Goal: Task Accomplishment & Management: Manage account settings

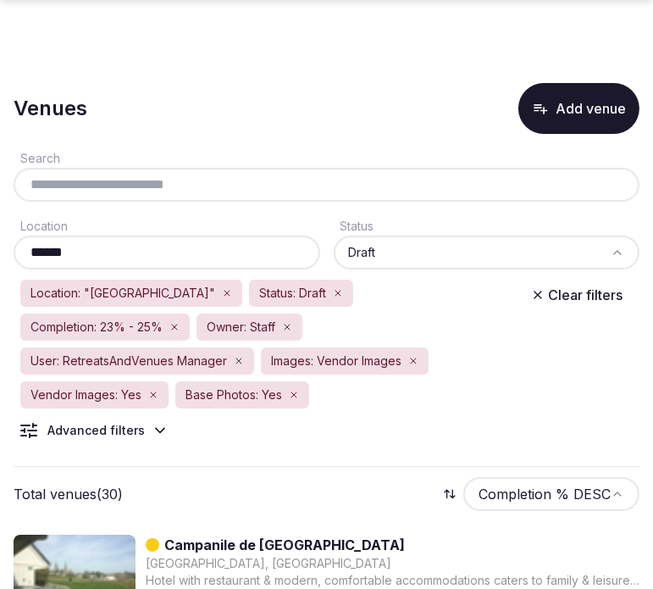
scroll to position [157, 0]
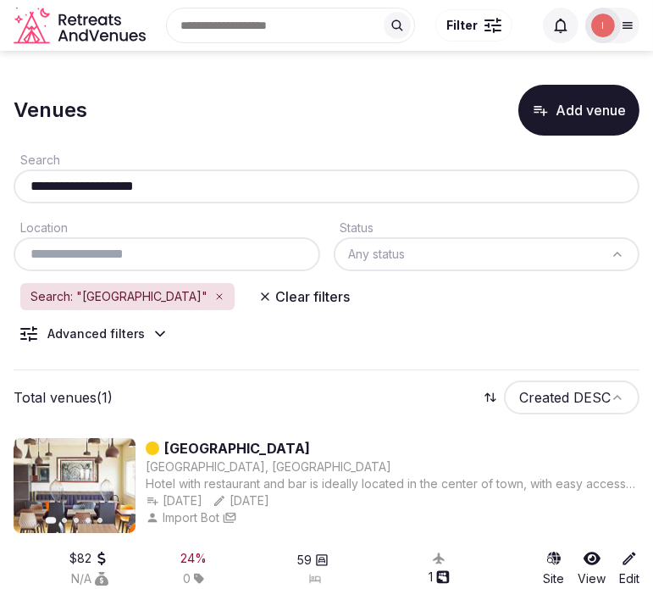
drag, startPoint x: 165, startPoint y: 185, endPoint x: 20, endPoint y: 181, distance: 144.9
click at [20, 181] on input "**********" at bounding box center [326, 186] width 612 height 20
paste input "**********"
type input "**********"
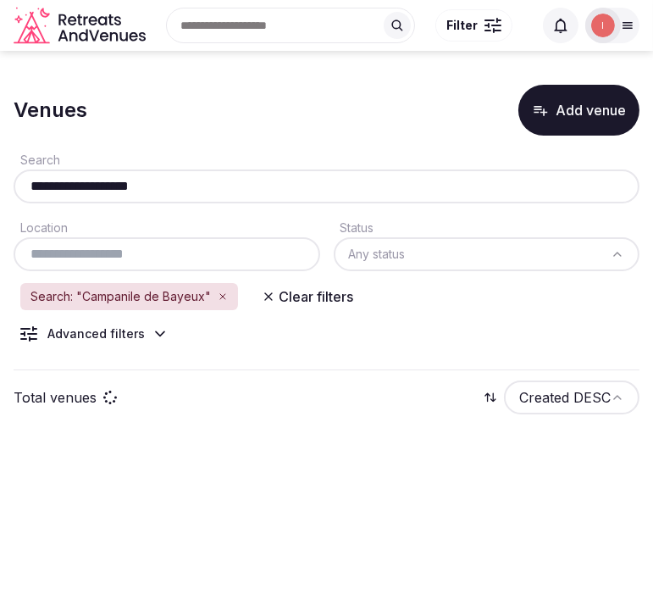
type input "**********"
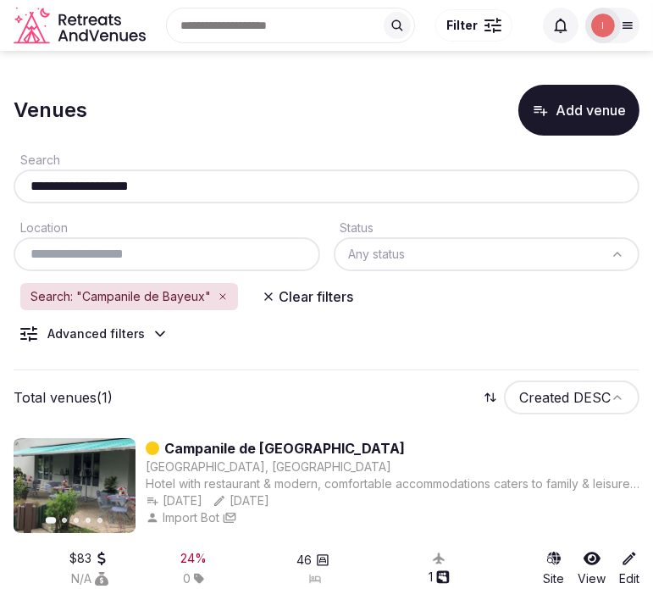
click at [159, 178] on input "**********" at bounding box center [326, 186] width 612 height 20
click at [161, 178] on input "**********" at bounding box center [326, 186] width 612 height 20
click at [224, 185] on input "**********" at bounding box center [326, 186] width 612 height 20
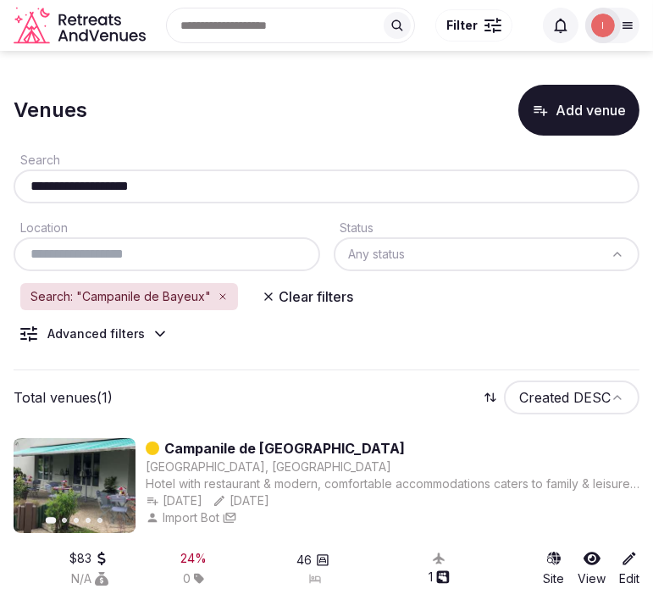
click at [224, 185] on input "**********" at bounding box center [326, 186] width 612 height 20
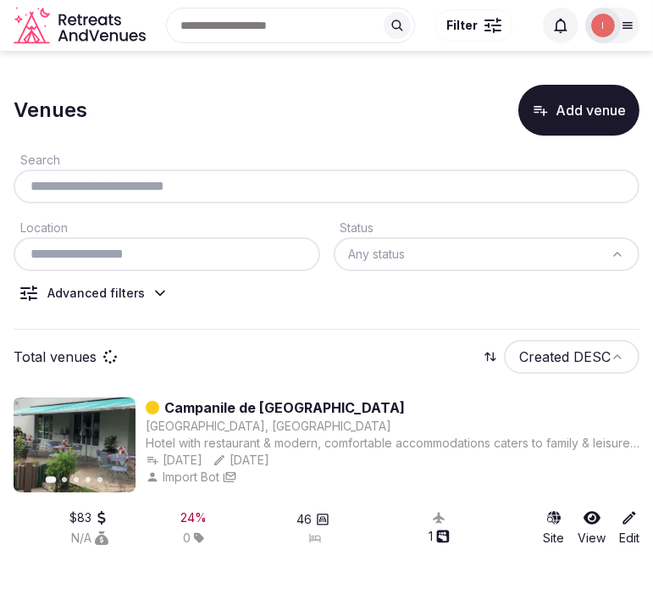
paste input "**********"
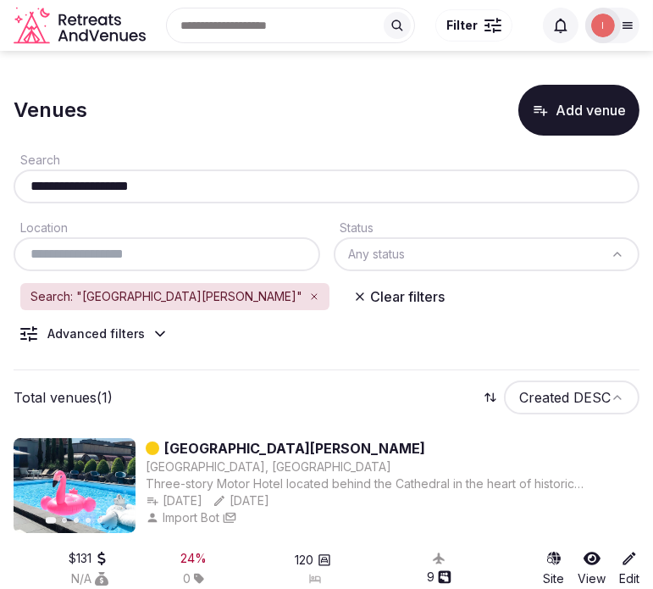
type input "**********"
drag, startPoint x: 174, startPoint y: 182, endPoint x: -20, endPoint y: 209, distance: 195.9
click at [0, 209] on html "**********" at bounding box center [326, 294] width 653 height 589
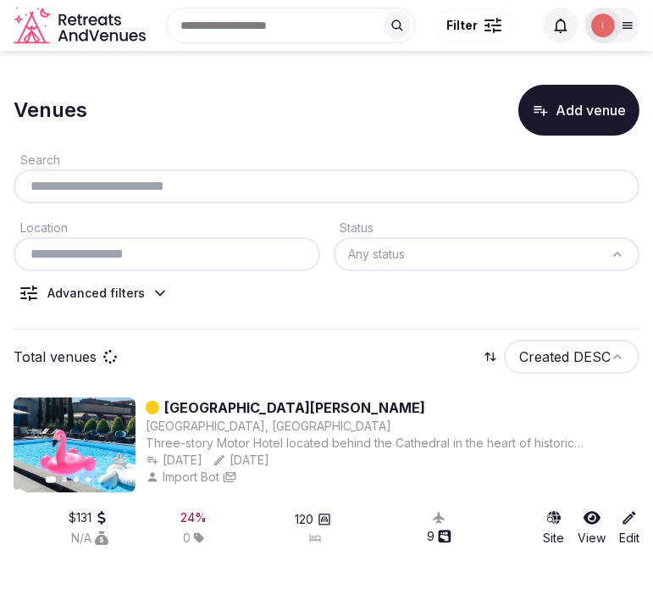
paste input "**********"
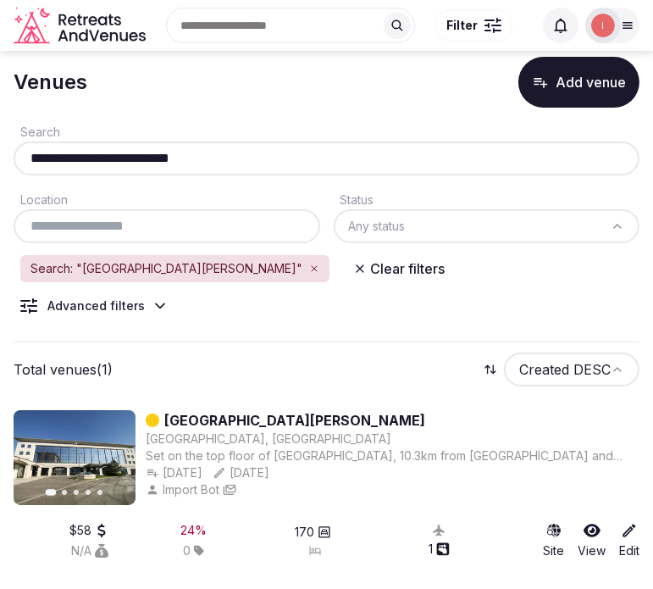
scroll to position [43, 0]
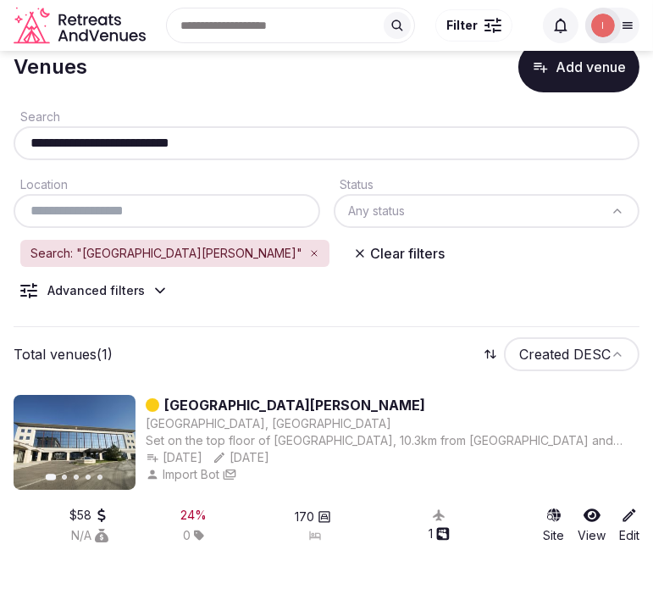
click at [213, 136] on input "**********" at bounding box center [326, 143] width 612 height 20
paste input "text"
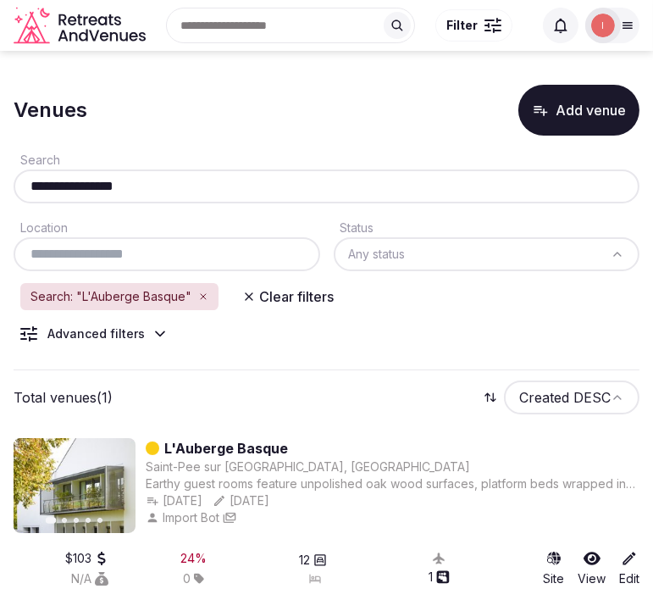
click at [144, 188] on input "**********" at bounding box center [326, 186] width 612 height 20
paste input "text"
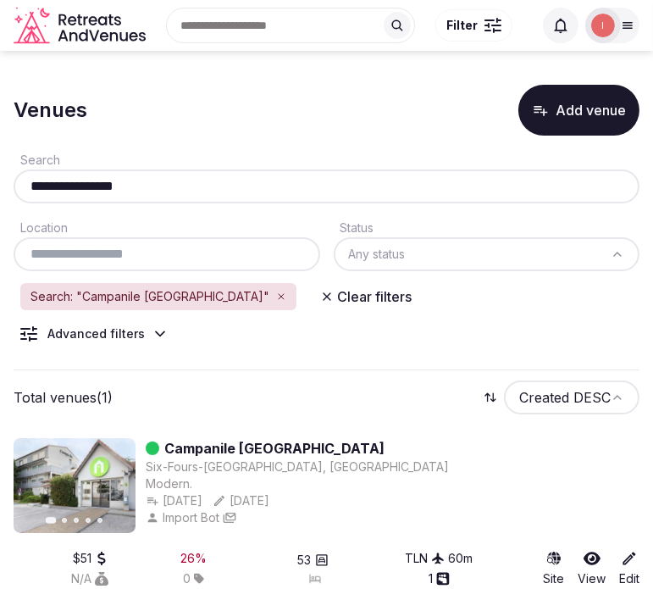
type input "**********"
click at [232, 110] on div "Venues Add venue" at bounding box center [327, 110] width 626 height 51
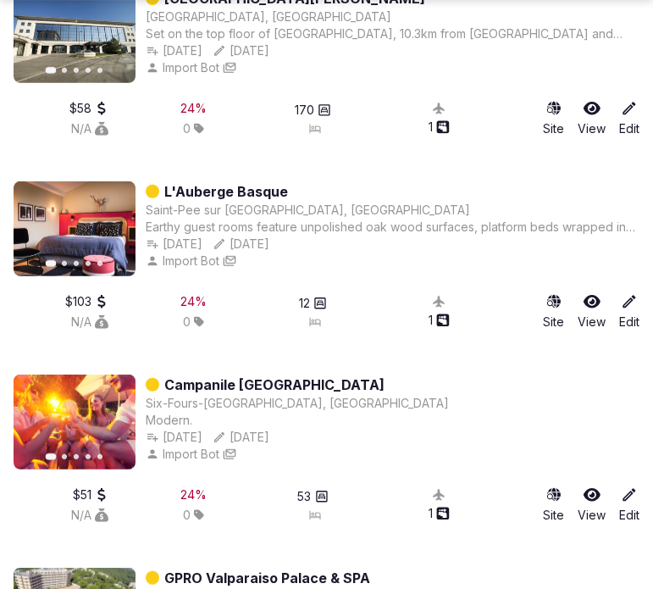
scroll to position [1122, 0]
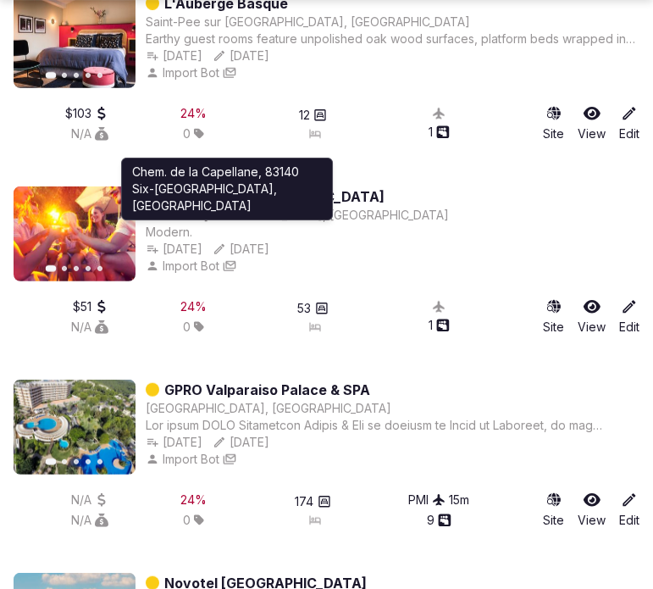
drag, startPoint x: 252, startPoint y: 162, endPoint x: 361, endPoint y: 133, distance: 113.0
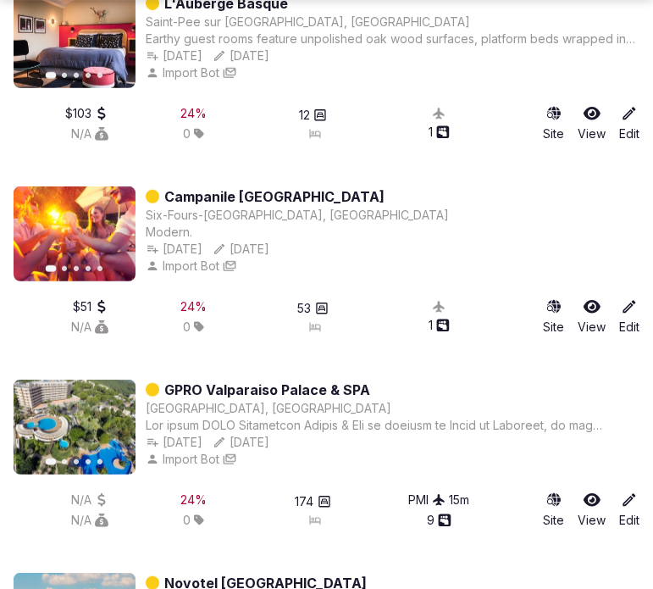
drag, startPoint x: 361, startPoint y: 133, endPoint x: 435, endPoint y: 153, distance: 76.4
drag, startPoint x: 435, startPoint y: 153, endPoint x: 193, endPoint y: 125, distance: 243.1
drag, startPoint x: 193, startPoint y: 125, endPoint x: 187, endPoint y: 161, distance: 36.9
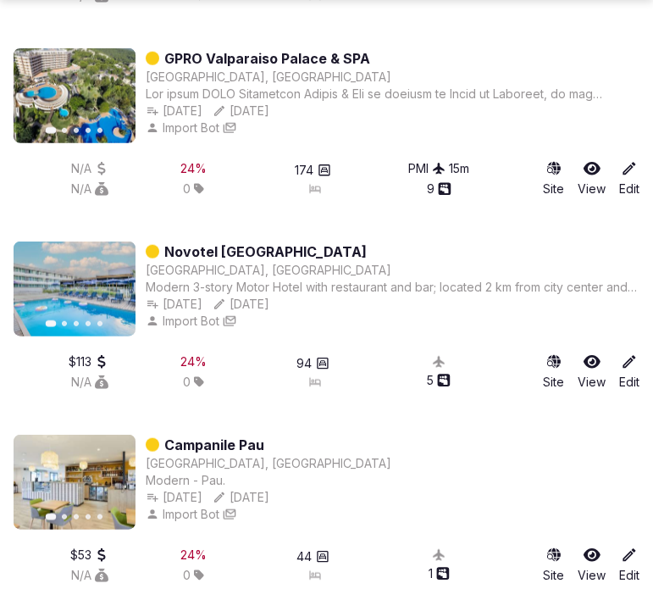
scroll to position [1499, 0]
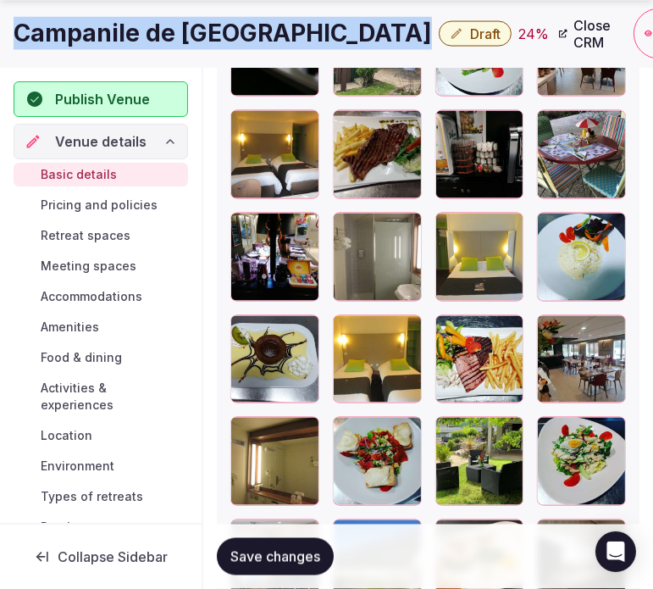
scroll to position [2578, 0]
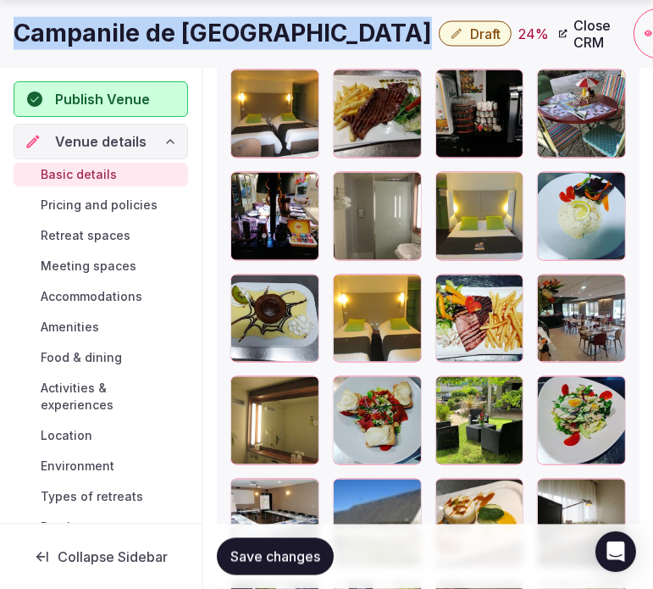
drag, startPoint x: 368, startPoint y: 183, endPoint x: 342, endPoint y: 108, distance: 78.7
click at [342, 108] on div at bounding box center [428, 523] width 396 height 1316
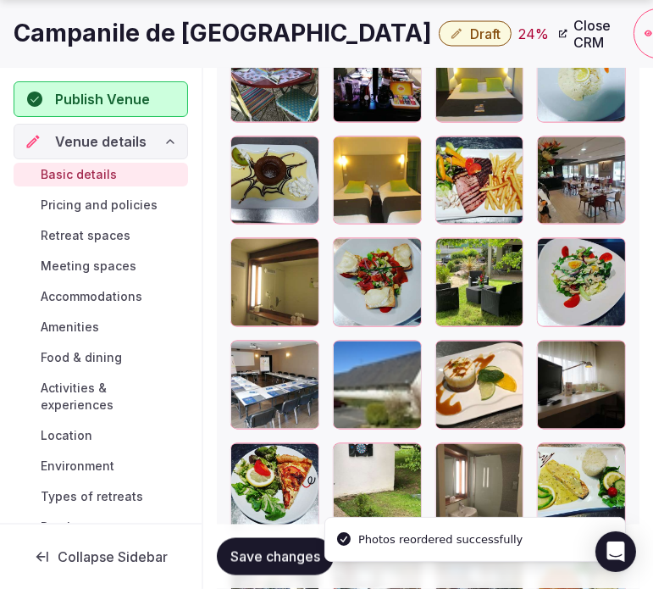
scroll to position [3162, 0]
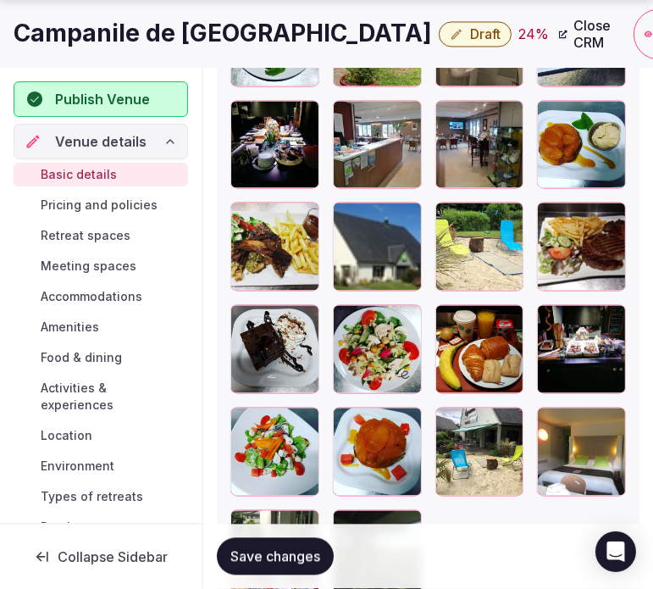
click at [513, 551] on div "Save changes" at bounding box center [428, 556] width 423 height 37
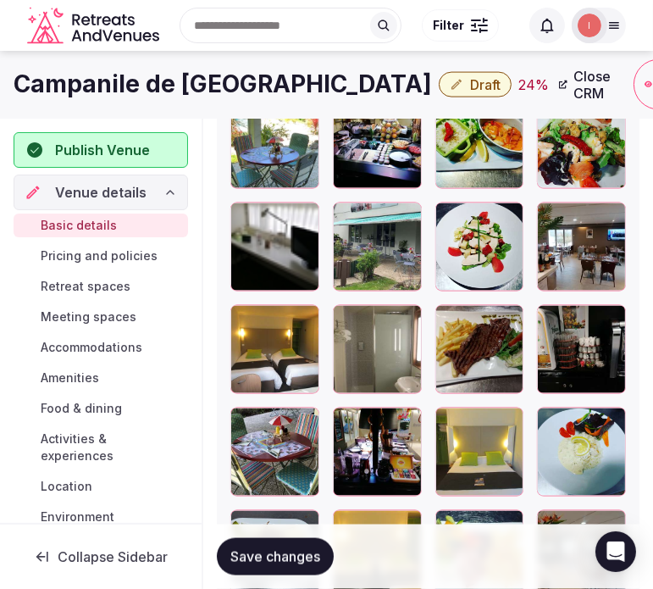
scroll to position [2221, 0]
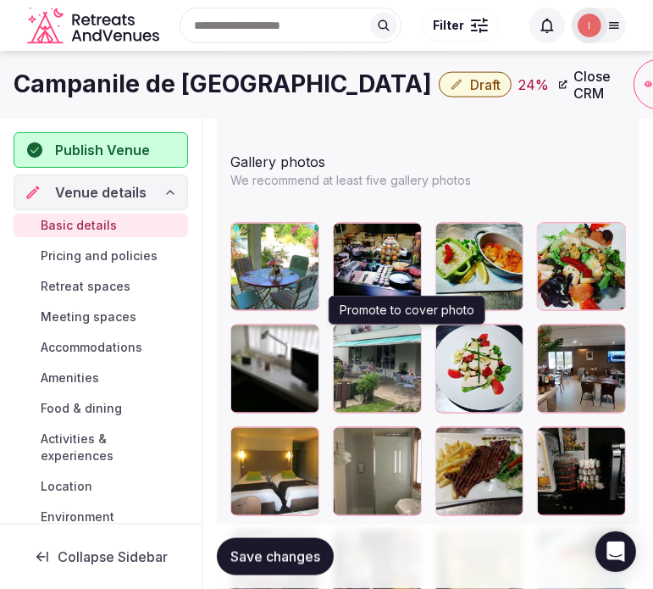
click at [409, 335] on icon "button" at bounding box center [405, 342] width 14 height 14
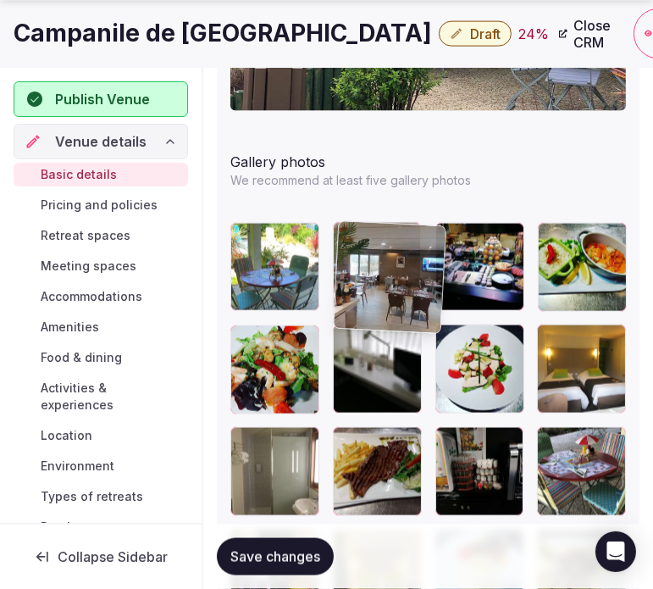
drag, startPoint x: 444, startPoint y: 333, endPoint x: 364, endPoint y: 239, distance: 123.2
click at [364, 239] on img at bounding box center [389, 277] width 112 height 112
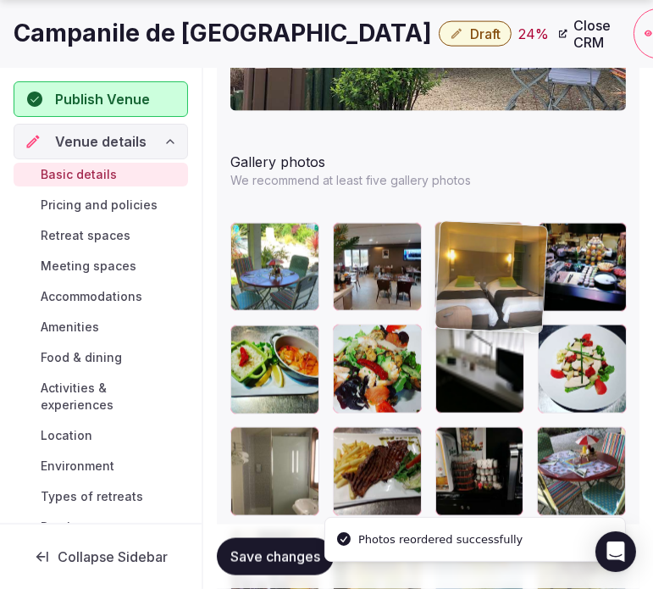
drag, startPoint x: 451, startPoint y: 285, endPoint x: 368, endPoint y: 252, distance: 89.7
drag, startPoint x: 368, startPoint y: 252, endPoint x: 286, endPoint y: 248, distance: 81.4
click at [352, 249] on div at bounding box center [377, 267] width 89 height 89
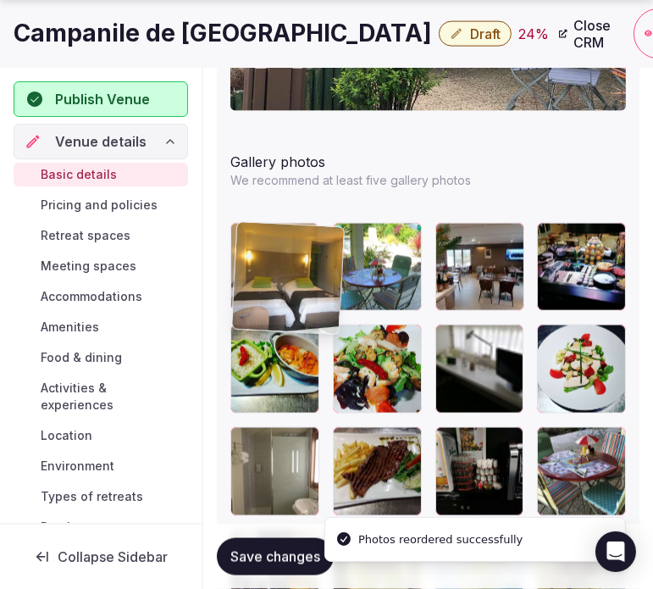
drag, startPoint x: 453, startPoint y: 235, endPoint x: 283, endPoint y: 234, distance: 170.3
click at [283, 234] on img at bounding box center [287, 277] width 112 height 112
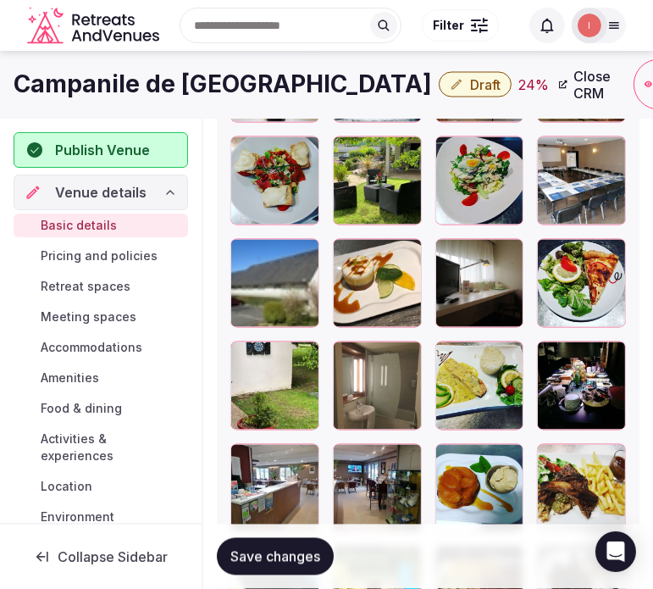
scroll to position [2785, 0]
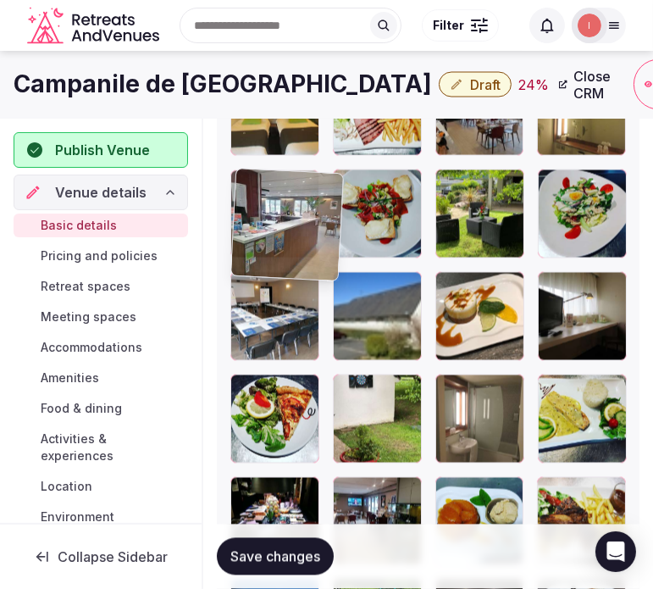
drag, startPoint x: 256, startPoint y: 495, endPoint x: 244, endPoint y: 191, distance: 303.5
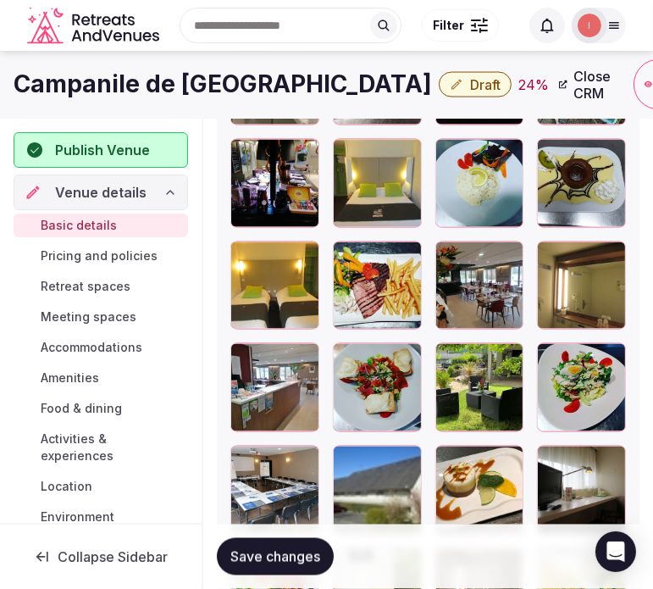
scroll to position [2597, 0]
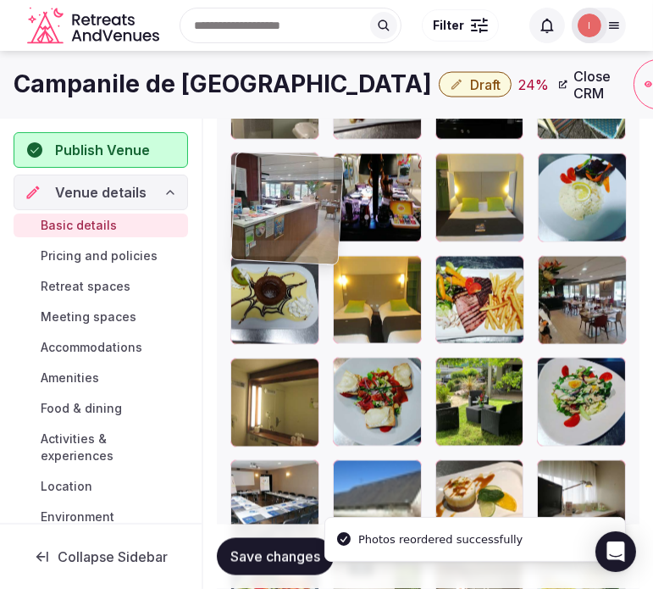
drag, startPoint x: 254, startPoint y: 379, endPoint x: 252, endPoint y: 166, distance: 212.6
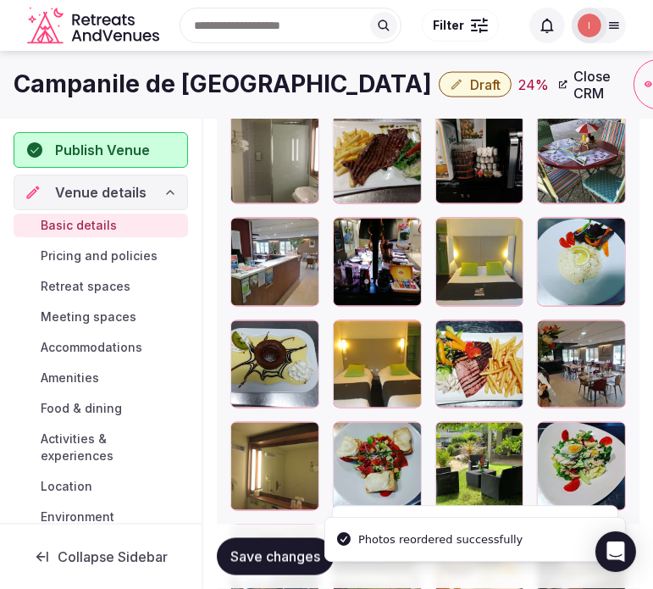
scroll to position [2409, 0]
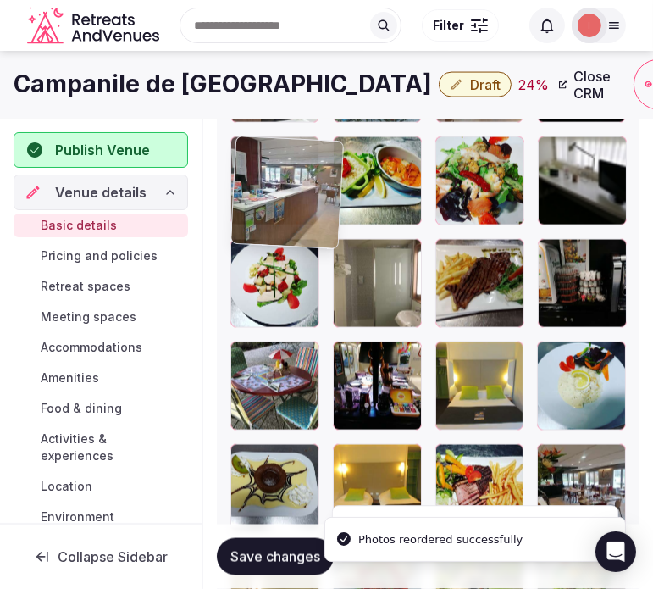
drag, startPoint x: 252, startPoint y: 356, endPoint x: 247, endPoint y: 125, distance: 231.3
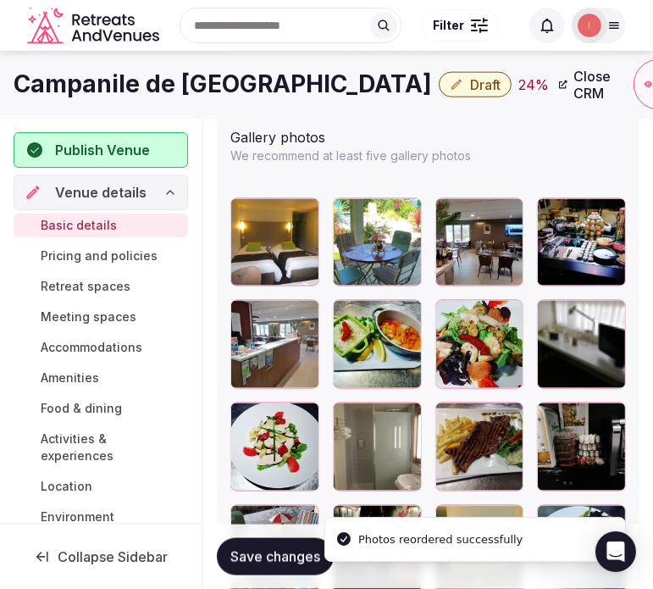
scroll to position [2221, 0]
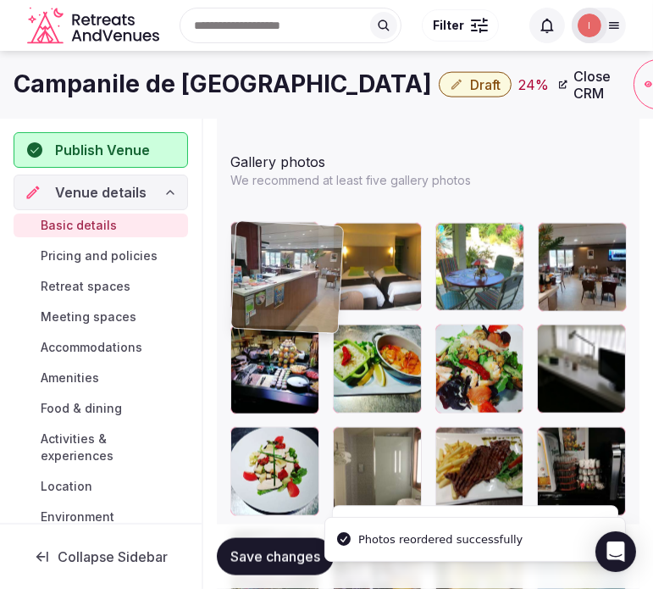
drag, startPoint x: 246, startPoint y: 320, endPoint x: 248, endPoint y: 230, distance: 89.8
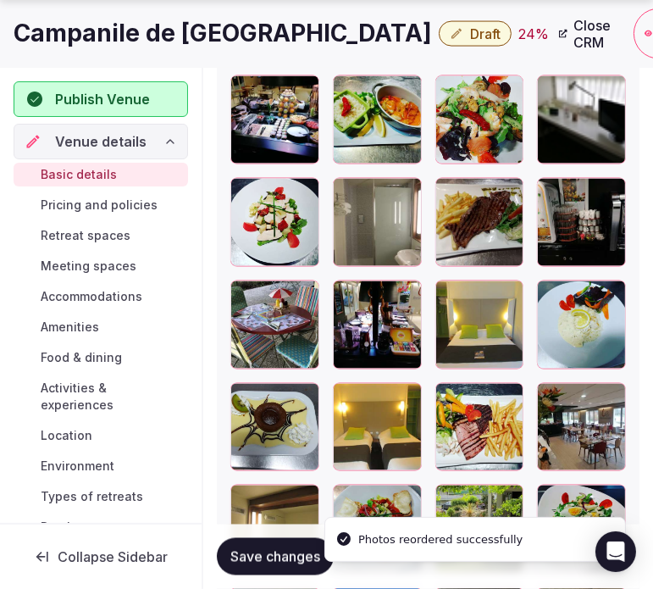
scroll to position [2503, 0]
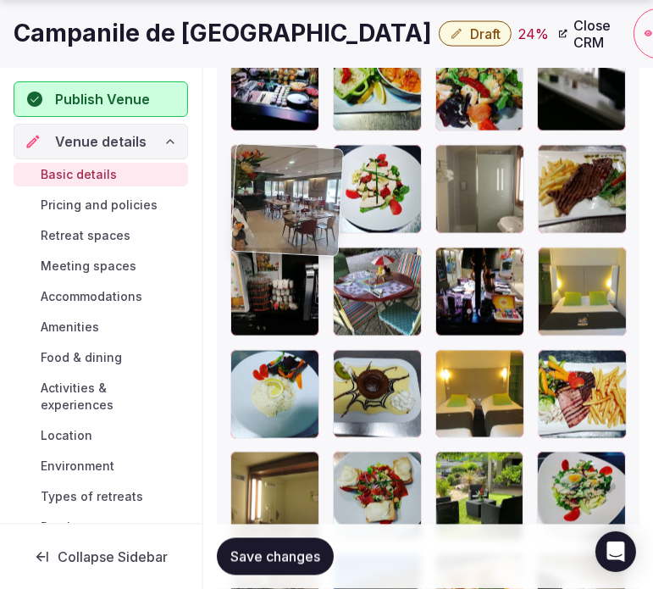
drag, startPoint x: 564, startPoint y: 366, endPoint x: 266, endPoint y: 181, distance: 350.7
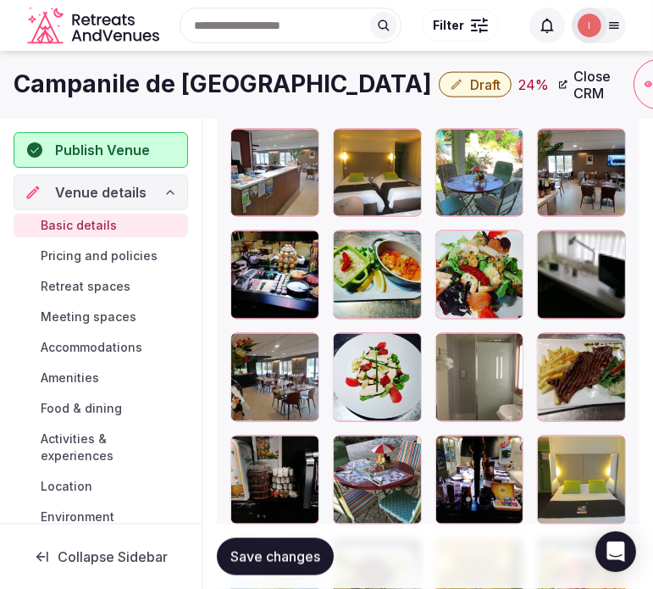
scroll to position [2221, 0]
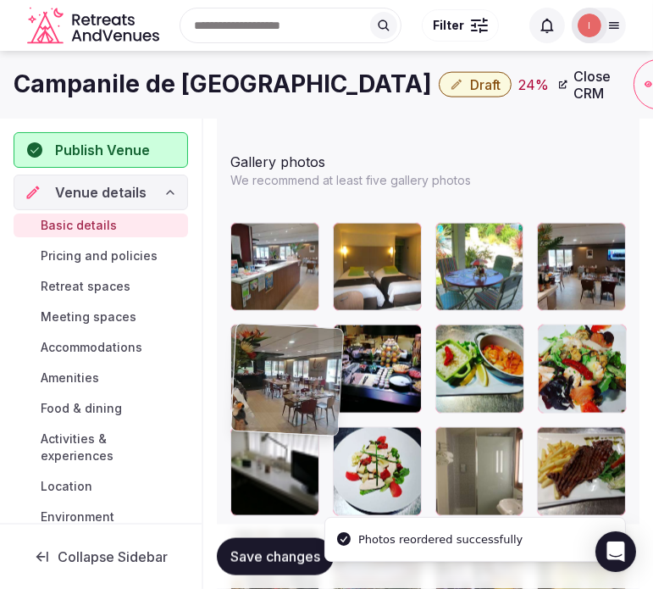
drag, startPoint x: 254, startPoint y: 430, endPoint x: 250, endPoint y: 350, distance: 80.6
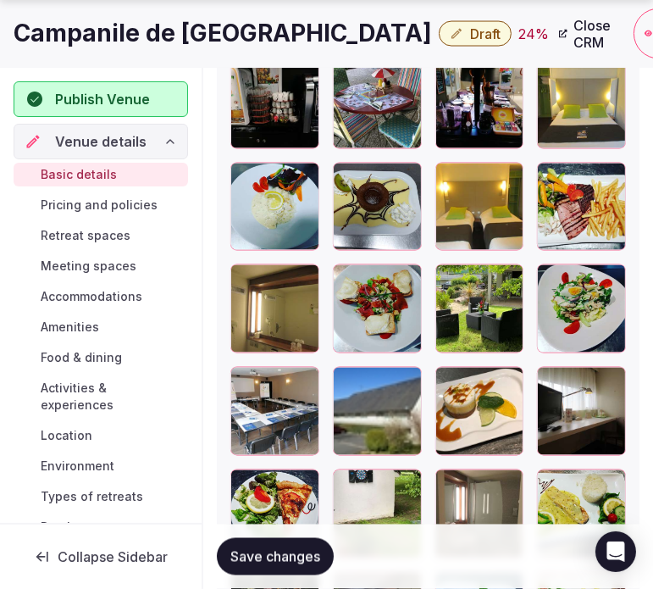
scroll to position [2691, 0]
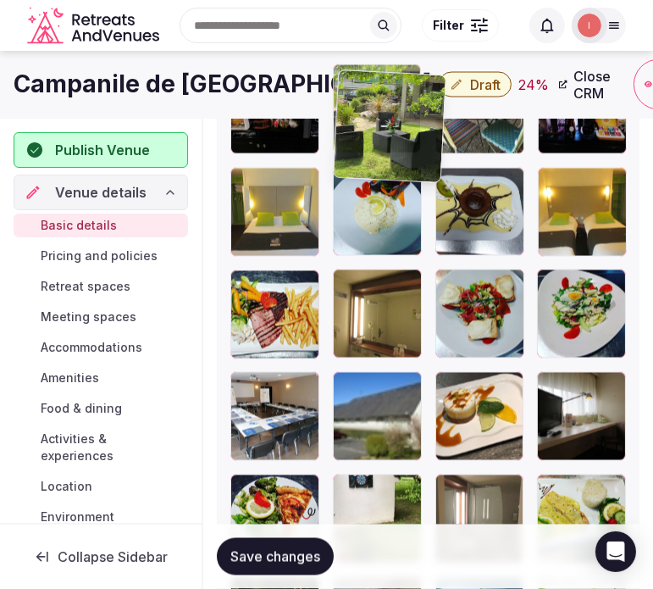
drag, startPoint x: 451, startPoint y: 285, endPoint x: 370, endPoint y: 103, distance: 199.1
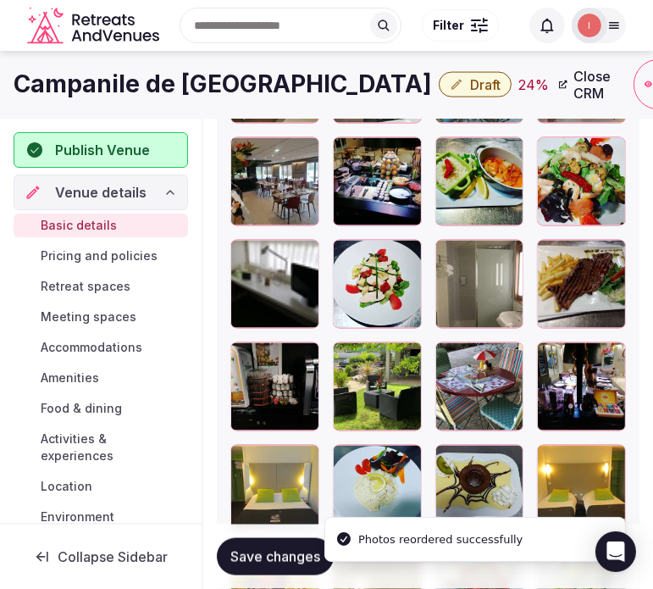
scroll to position [2302, 0]
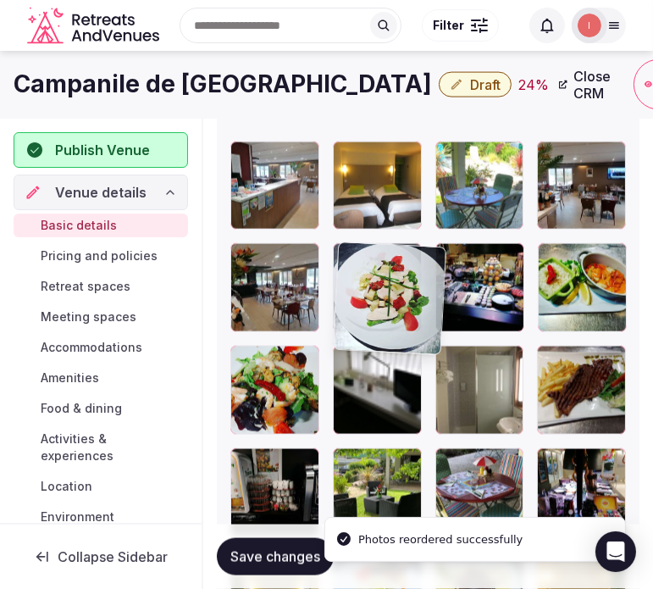
drag, startPoint x: 345, startPoint y: 357, endPoint x: 369, endPoint y: 265, distance: 95.5
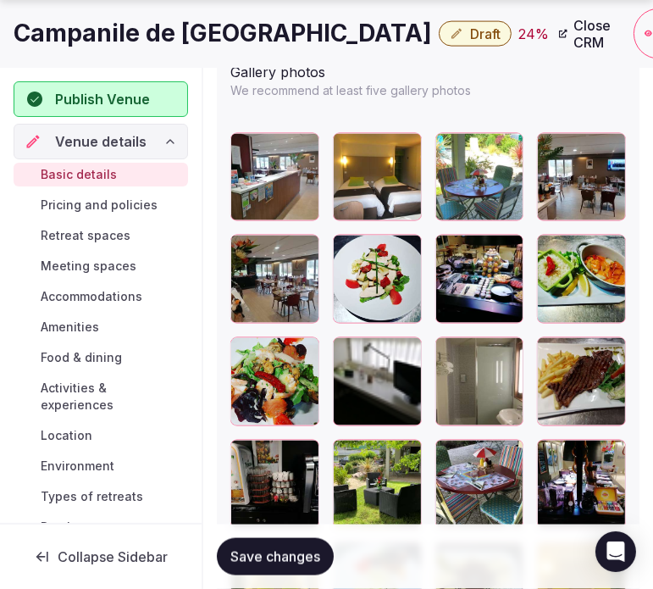
scroll to position [2353, 0]
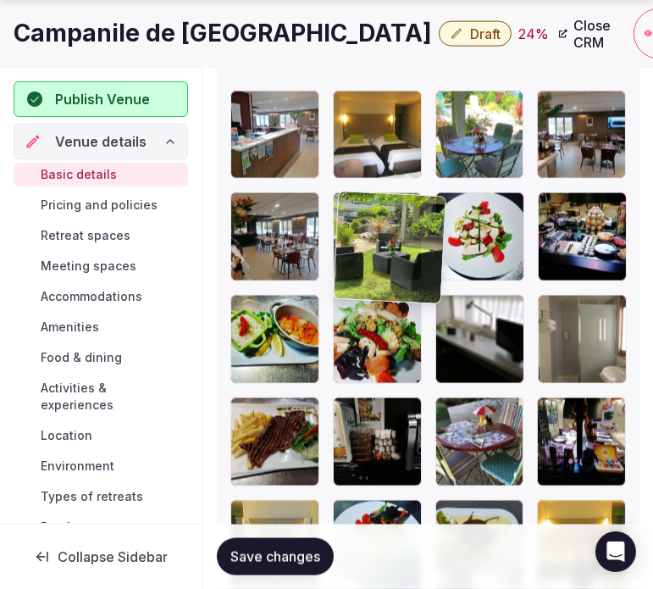
drag, startPoint x: 343, startPoint y: 398, endPoint x: 361, endPoint y: 202, distance: 197.3
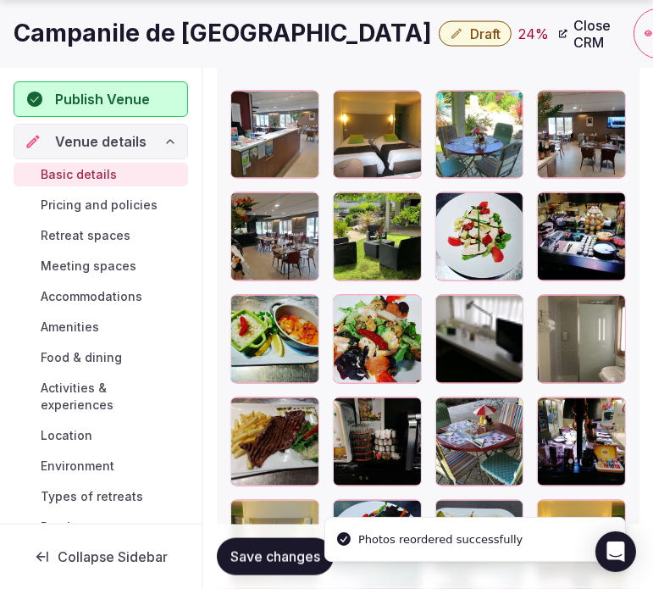
scroll to position [2448, 0]
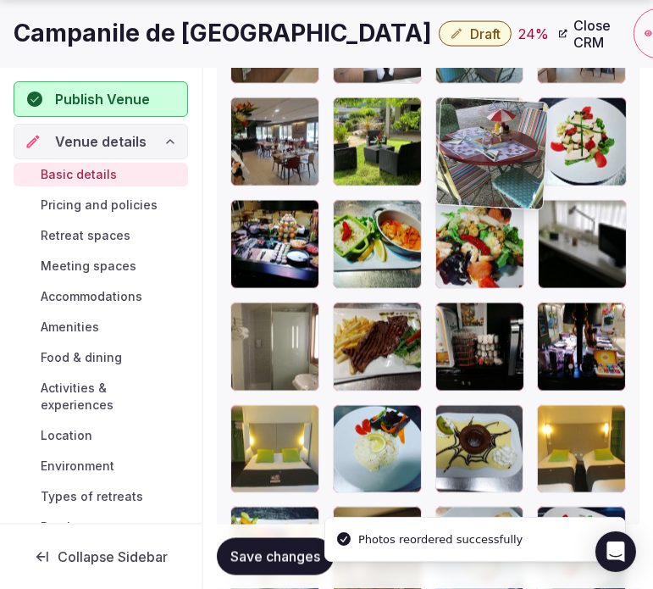
drag, startPoint x: 451, startPoint y: 329, endPoint x: 446, endPoint y: 137, distance: 191.5
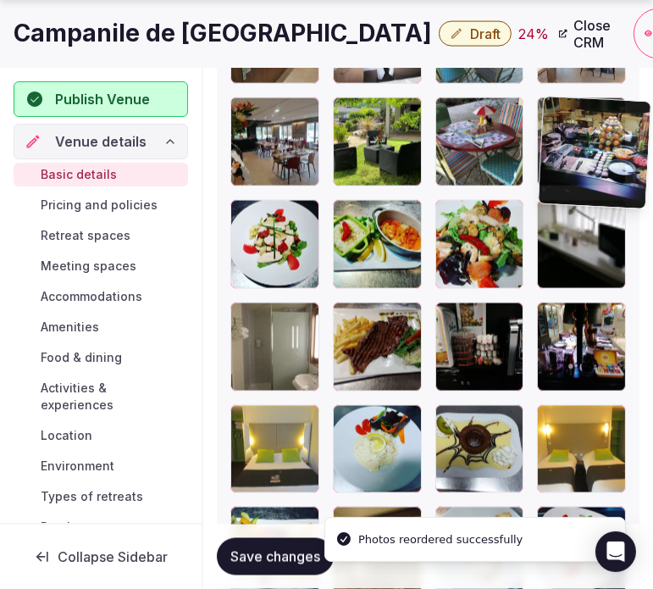
drag, startPoint x: 446, startPoint y: 158, endPoint x: 570, endPoint y: 114, distance: 131.8
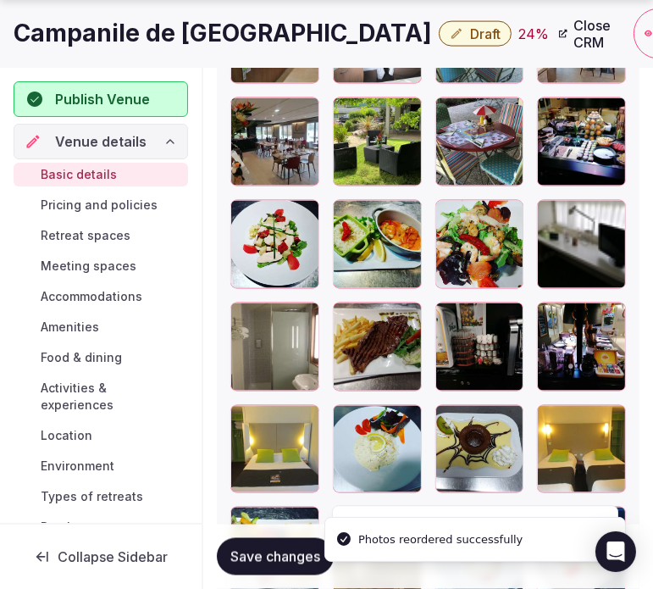
click at [302, 557] on span "Save changes" at bounding box center [275, 556] width 90 height 17
click at [302, 557] on div "Save changes" at bounding box center [428, 556] width 423 height 37
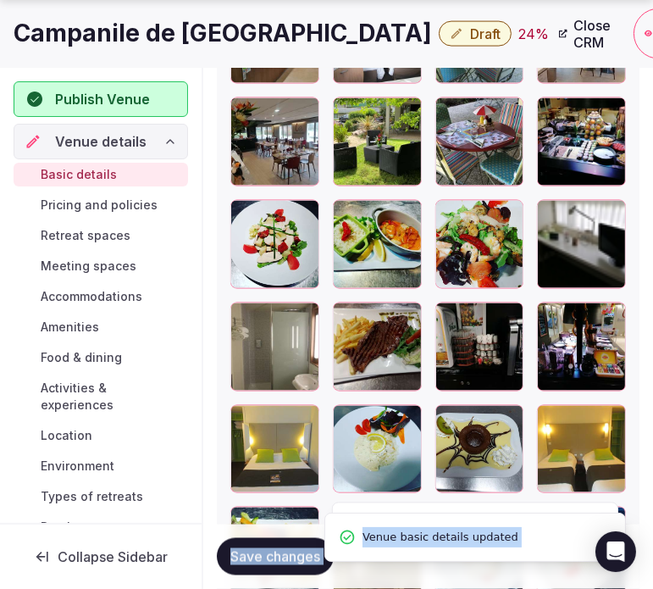
click at [291, 556] on span "Save changes" at bounding box center [275, 556] width 90 height 17
click at [200, 20] on h1 "Campanile de Bayeux" at bounding box center [223, 33] width 418 height 33
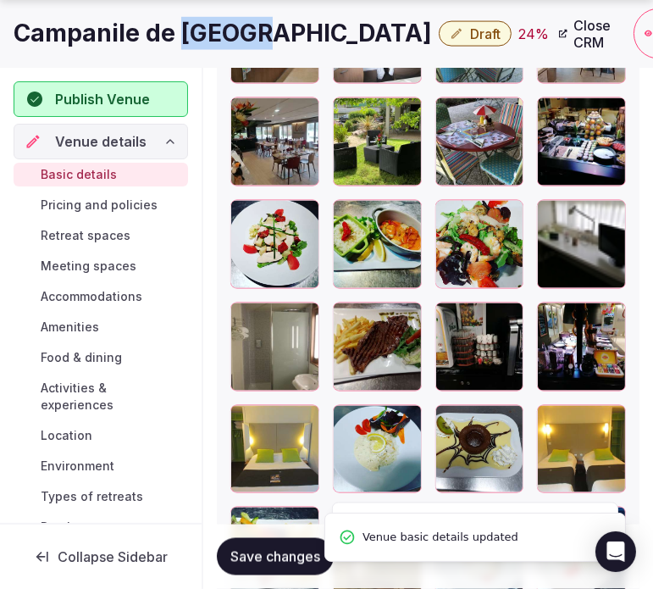
click at [200, 20] on h1 "Campanile de Bayeux" at bounding box center [223, 33] width 418 height 33
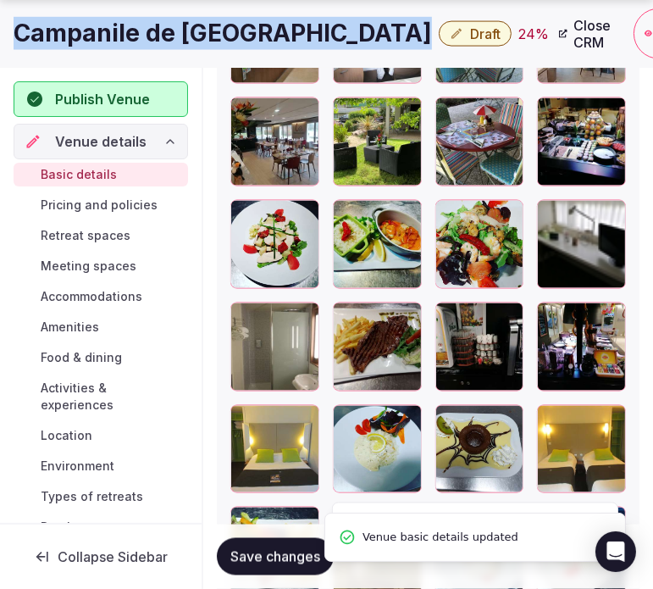
click at [200, 20] on h1 "Campanile de Bayeux" at bounding box center [223, 33] width 418 height 33
copy div "Campanile de Bayeux"
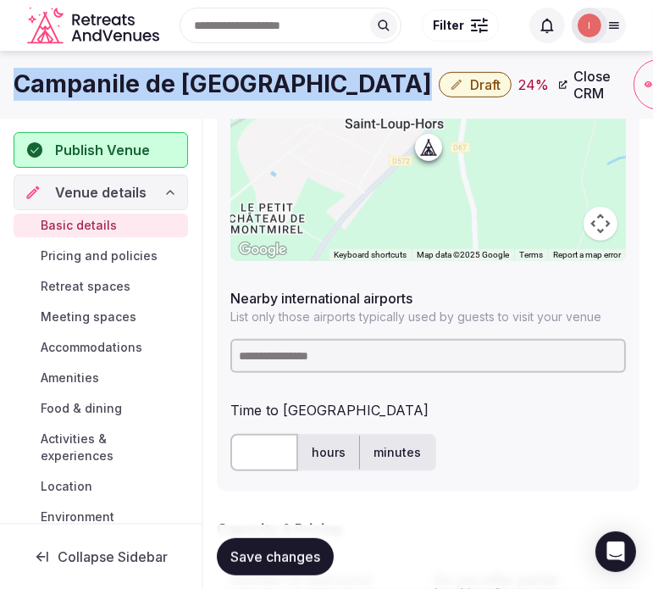
scroll to position [754, 0]
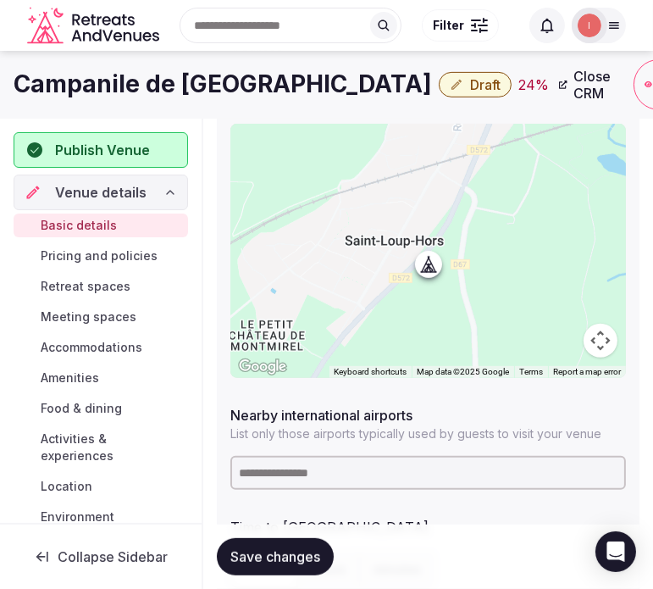
click at [402, 476] on input at bounding box center [428, 473] width 396 height 34
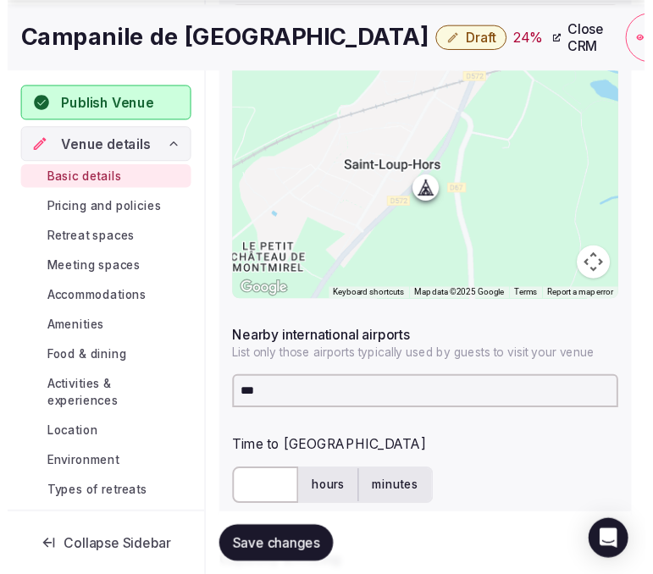
scroll to position [848, 0]
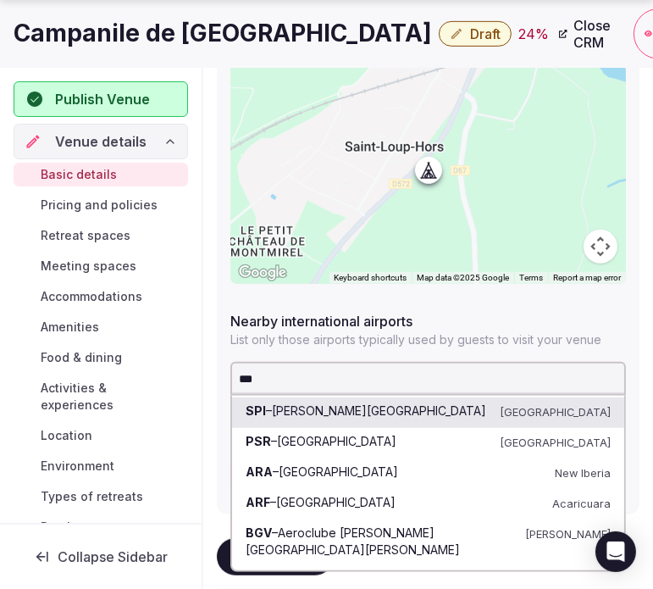
type input "****"
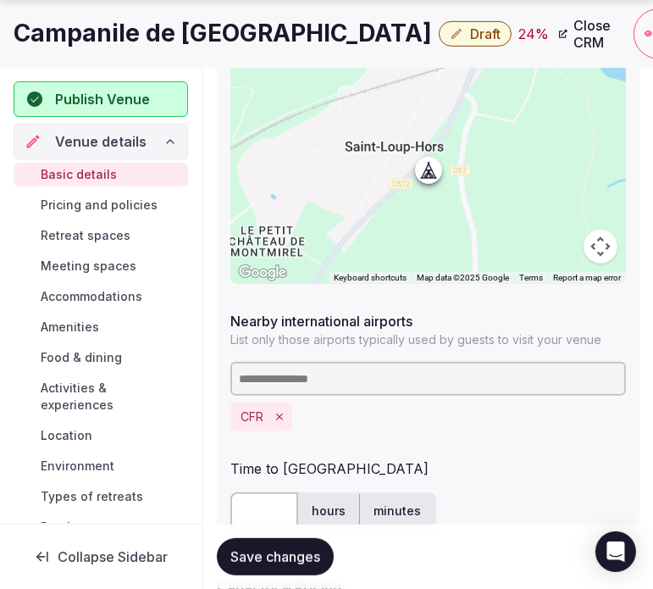
click at [264, 501] on input "text" at bounding box center [264, 510] width 68 height 37
type input "**"
click at [280, 556] on span "Save changes" at bounding box center [275, 556] width 90 height 17
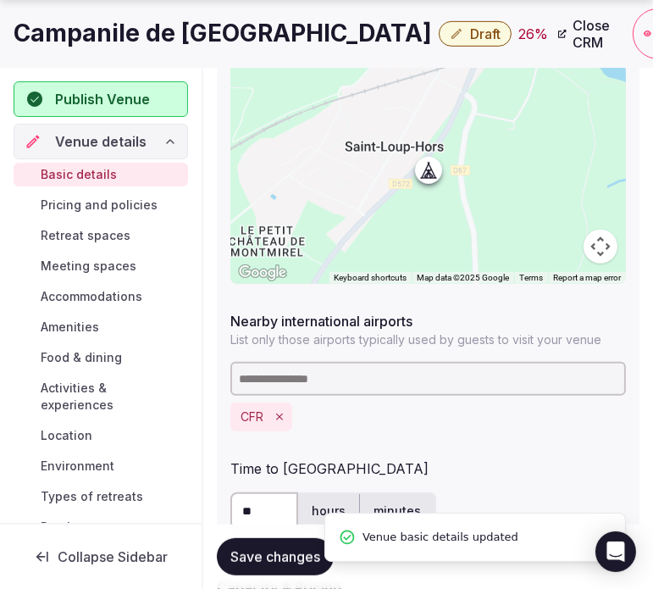
click at [470, 30] on span "Draft" at bounding box center [485, 33] width 30 height 17
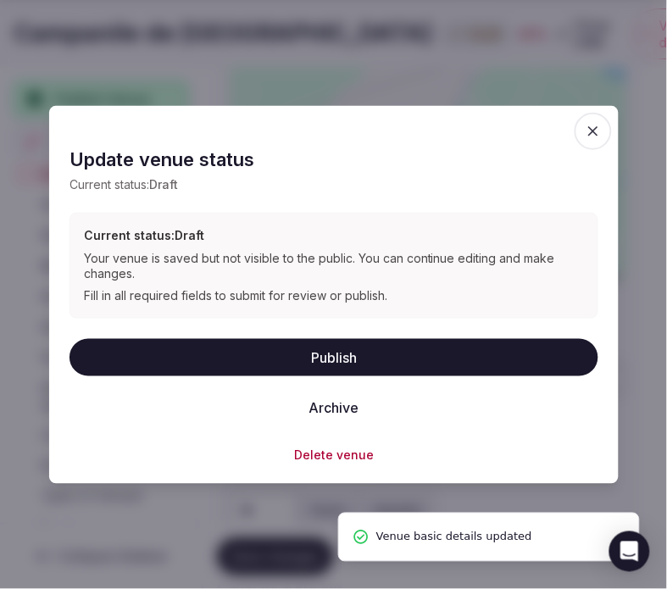
click at [373, 346] on button "Publish" at bounding box center [333, 356] width 529 height 37
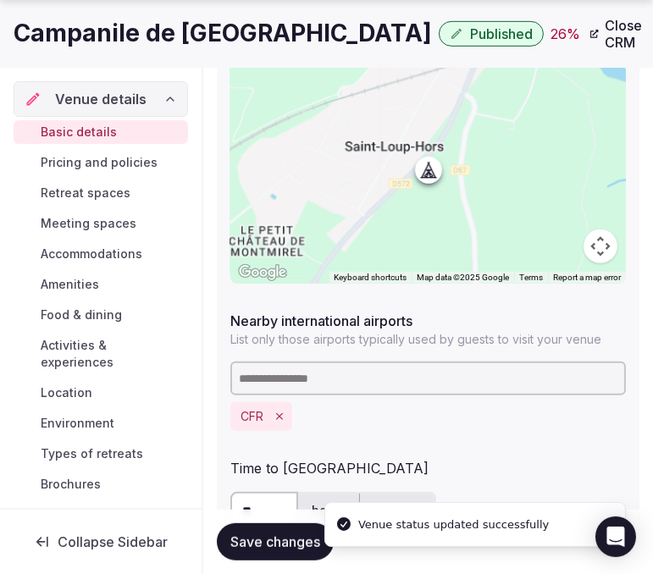
click at [219, 36] on h1 "Campanile de Bayeux" at bounding box center [223, 33] width 418 height 33
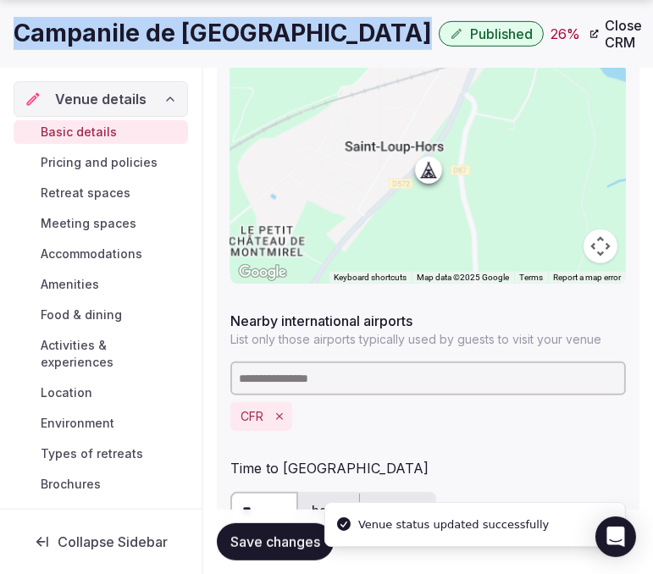
click at [219, 36] on h1 "Campanile de Bayeux" at bounding box center [223, 33] width 418 height 33
copy div "Campanile de Bayeux"
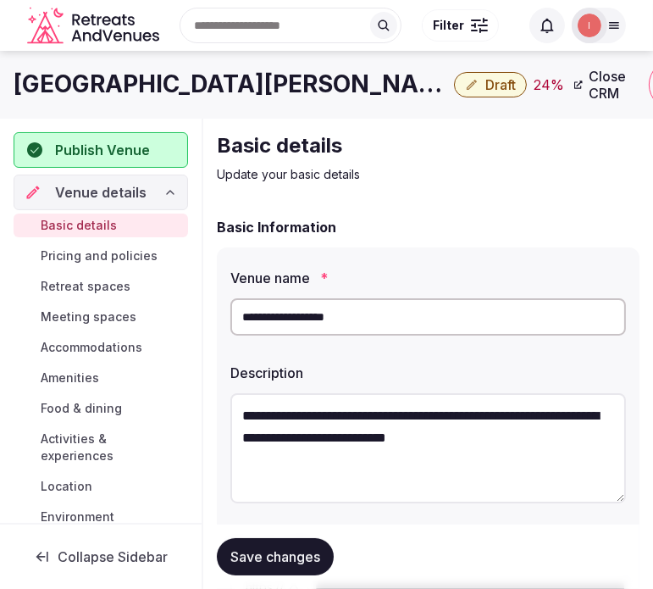
click at [181, 89] on h1 "[GEOGRAPHIC_DATA][PERSON_NAME]" at bounding box center [231, 84] width 434 height 33
click at [181, 88] on h1 "[GEOGRAPHIC_DATA][PERSON_NAME]" at bounding box center [231, 84] width 434 height 33
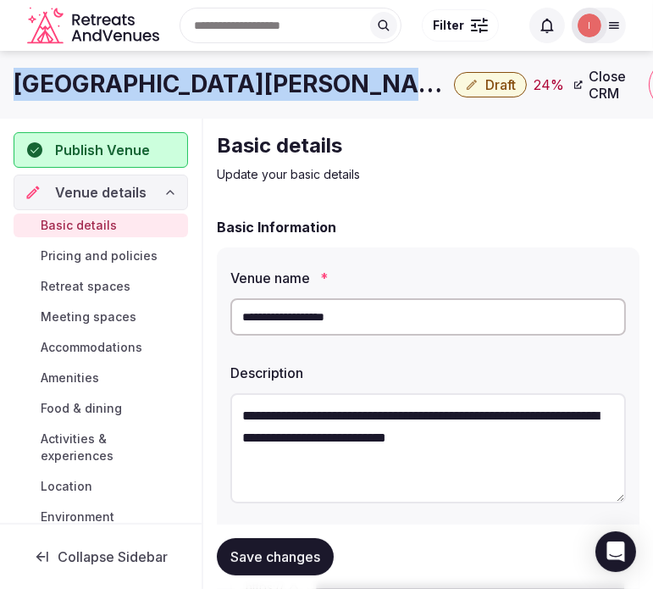
copy div "[GEOGRAPHIC_DATA][PERSON_NAME]"
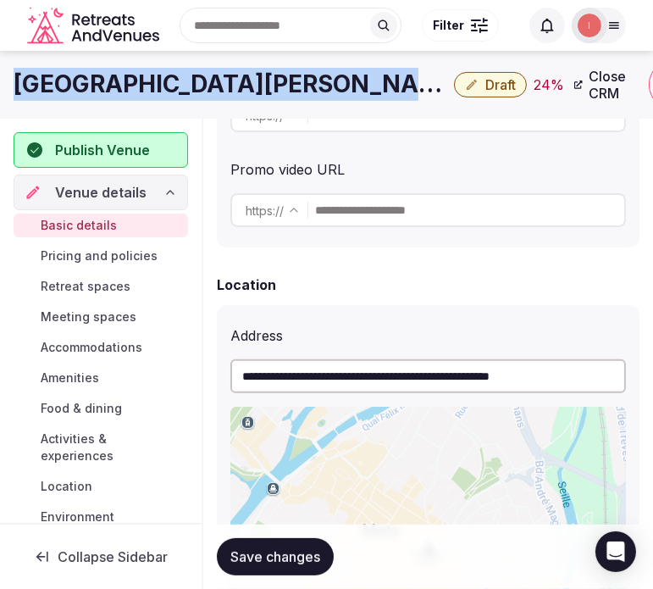
scroll to position [470, 0]
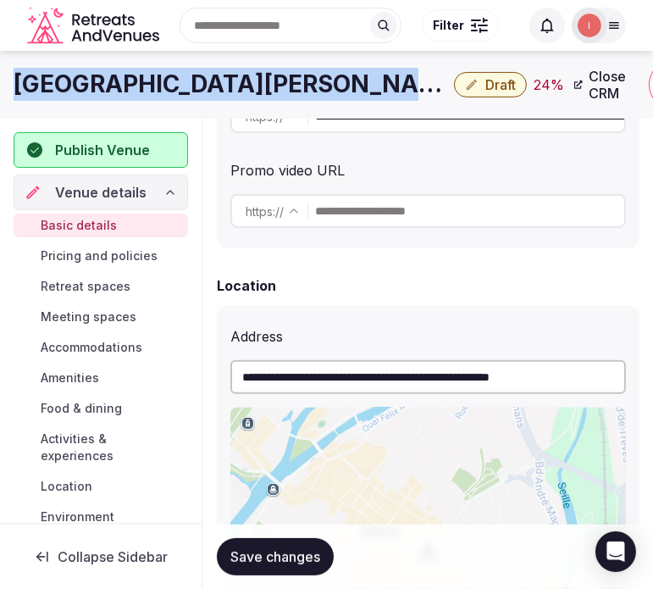
copy div "[GEOGRAPHIC_DATA][PERSON_NAME]"
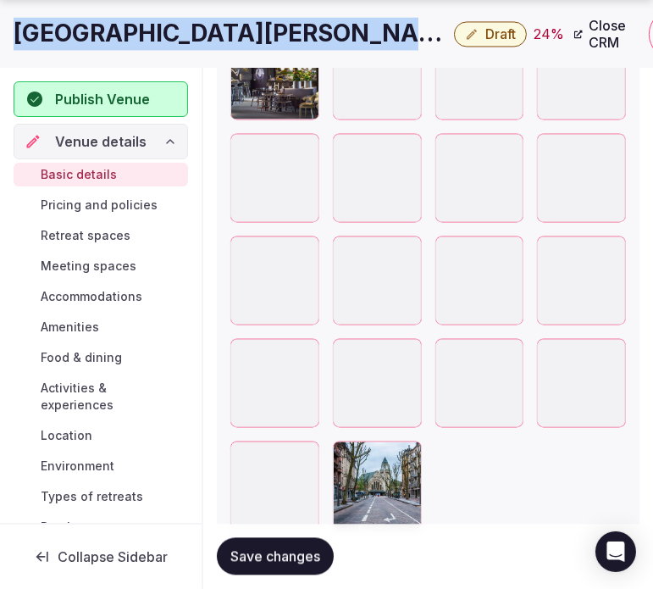
scroll to position [3295, 0]
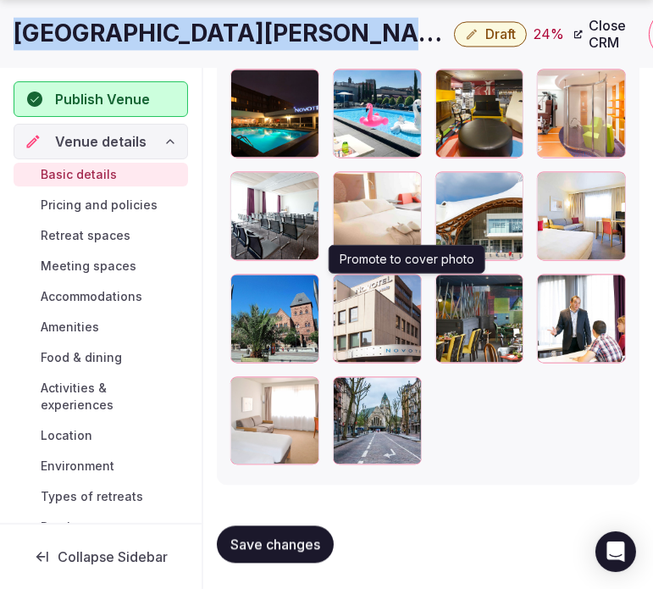
click at [401, 292] on icon "button" at bounding box center [405, 291] width 14 height 14
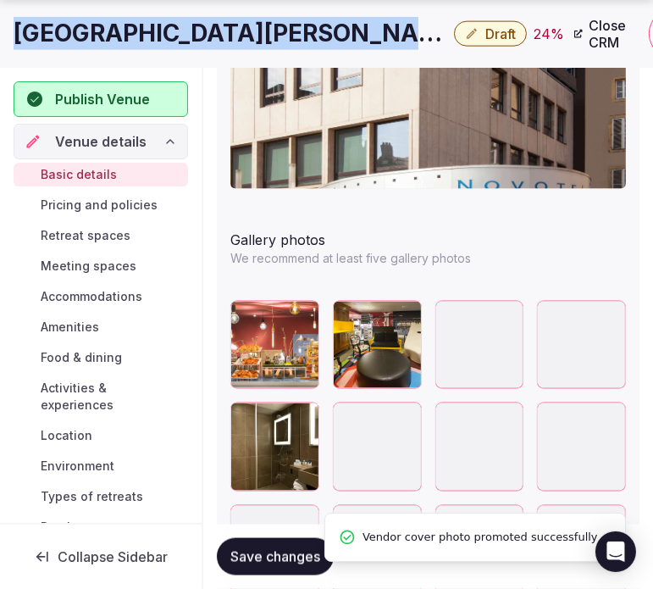
scroll to position [2186, 0]
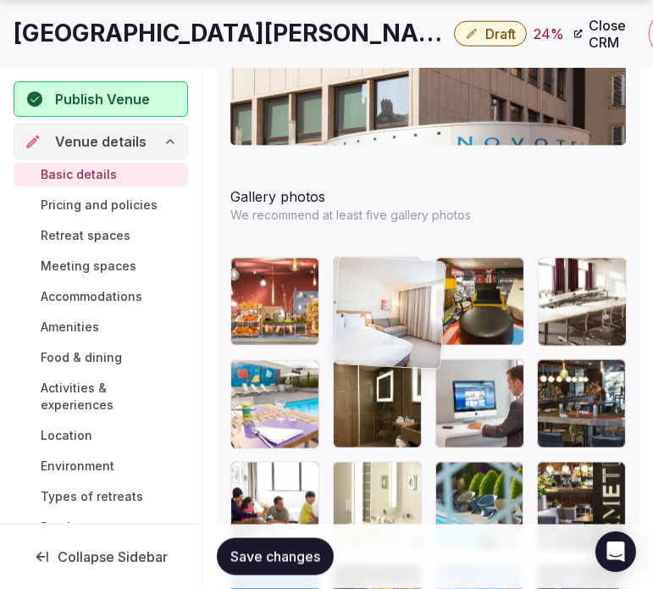
drag, startPoint x: 446, startPoint y: 374, endPoint x: 337, endPoint y: 277, distance: 145.2
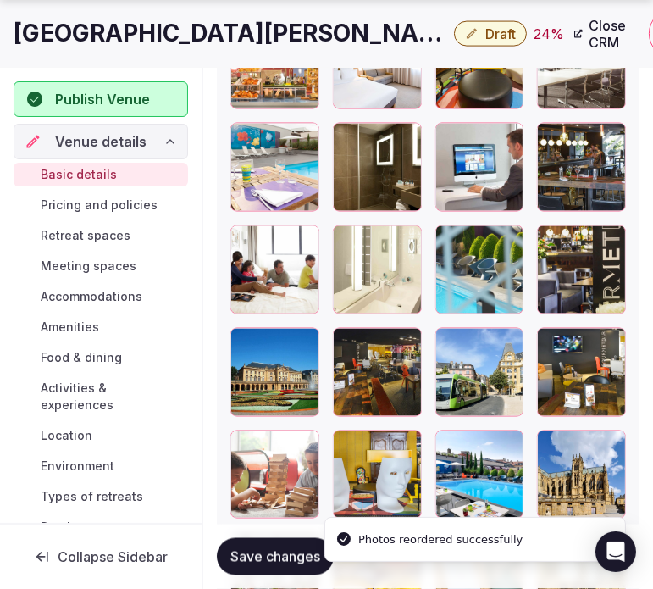
scroll to position [2468, 0]
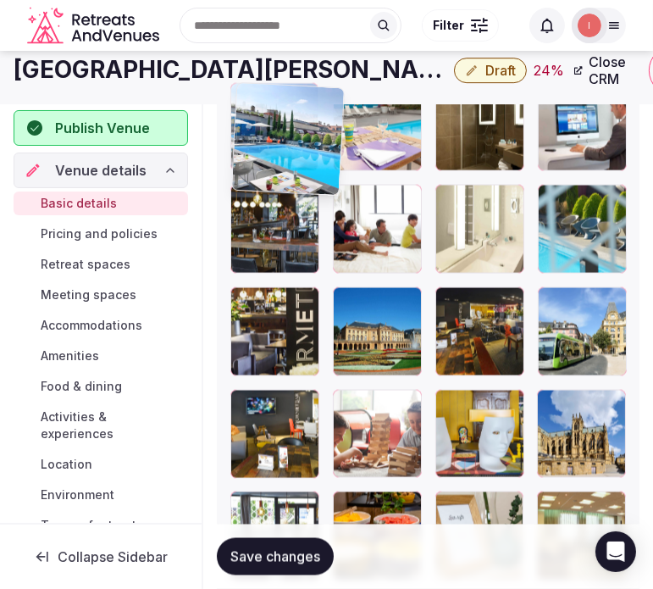
drag, startPoint x: 453, startPoint y: 401, endPoint x: 239, endPoint y: 104, distance: 365.8
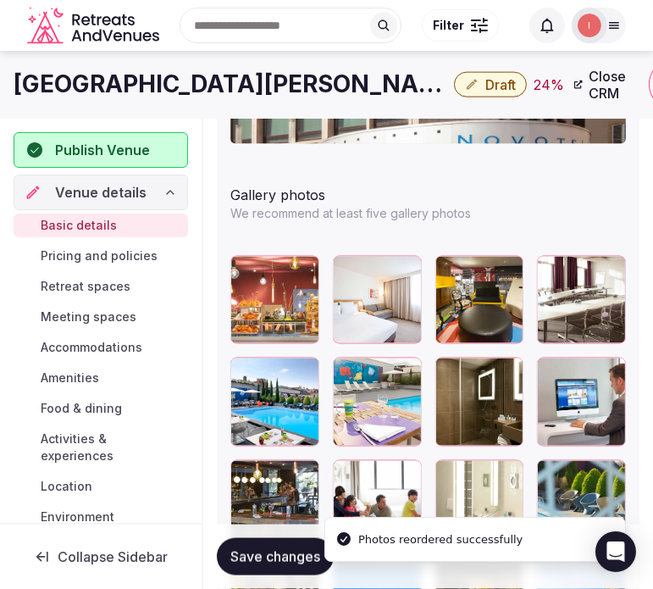
scroll to position [2180, 0]
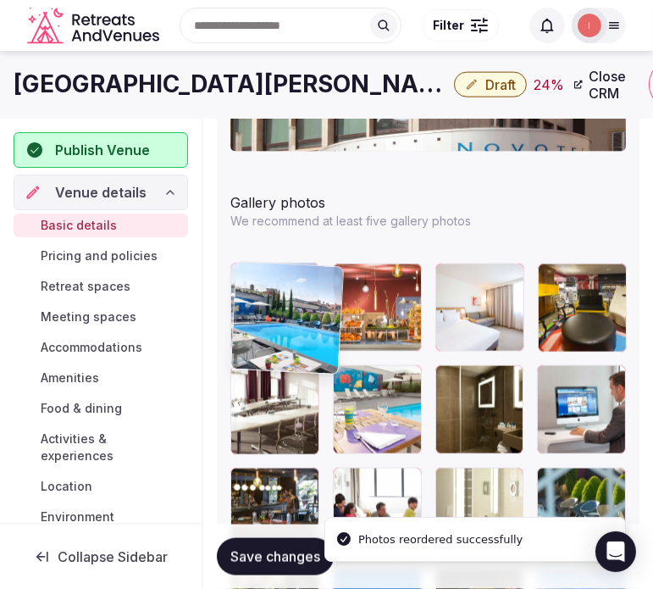
drag, startPoint x: 250, startPoint y: 375, endPoint x: 243, endPoint y: 292, distance: 83.3
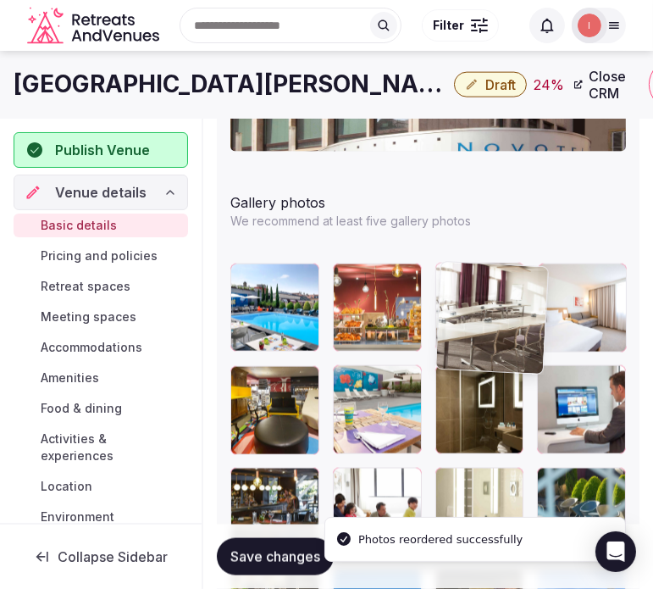
drag, startPoint x: 250, startPoint y: 386, endPoint x: 487, endPoint y: 284, distance: 258.4
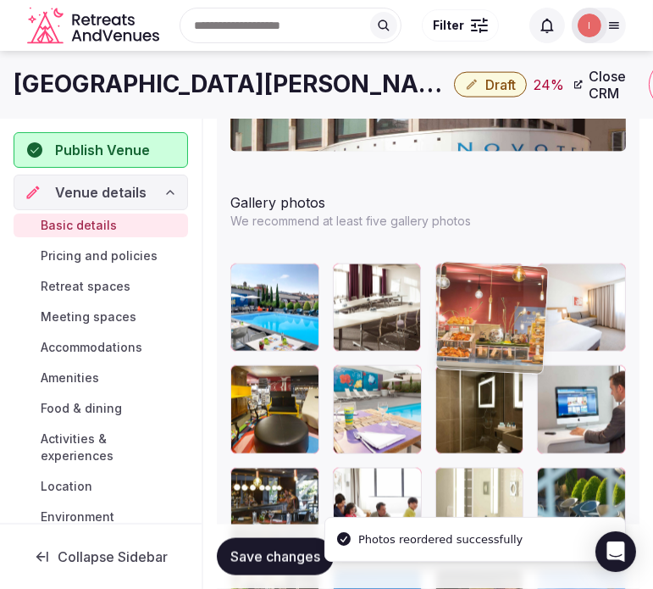
drag, startPoint x: 346, startPoint y: 280, endPoint x: 478, endPoint y: 276, distance: 132.2
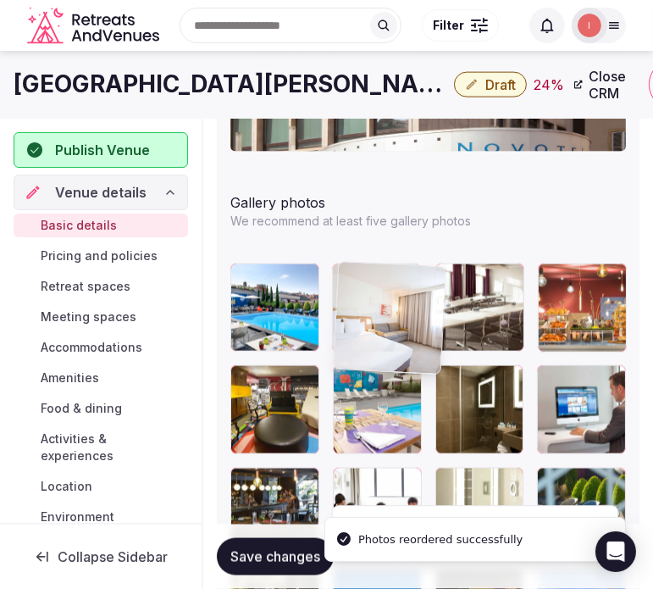
drag, startPoint x: 555, startPoint y: 269, endPoint x: 384, endPoint y: 276, distance: 171.2
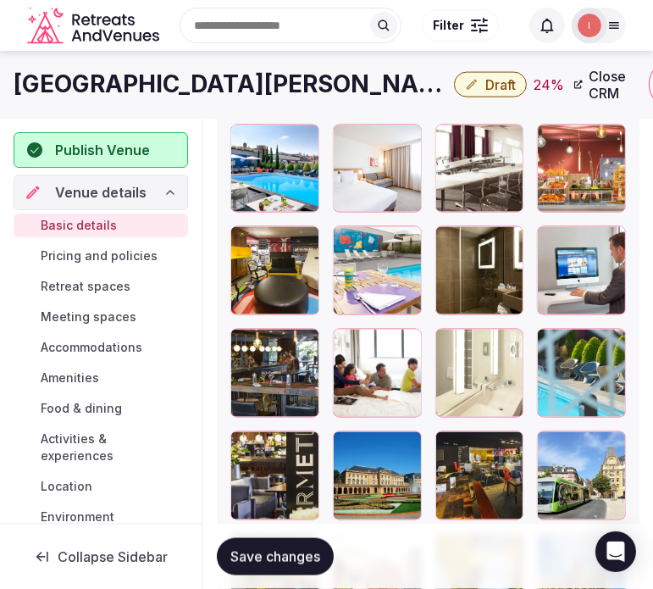
scroll to position [2274, 0]
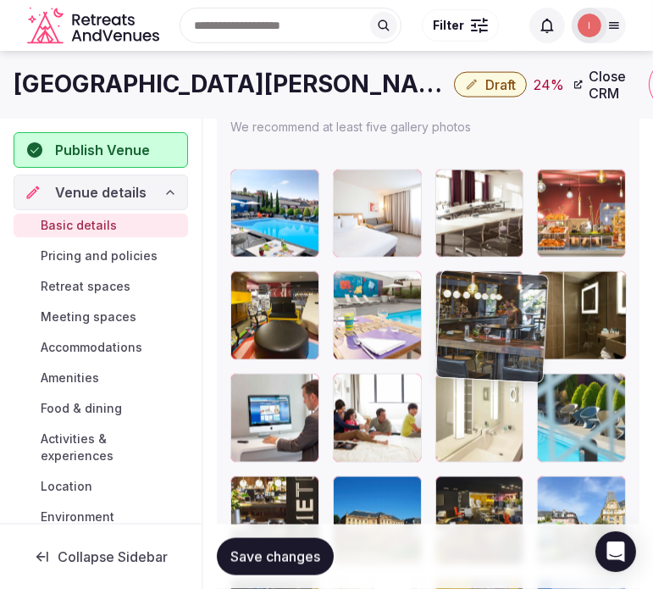
drag, startPoint x: 248, startPoint y: 394, endPoint x: 457, endPoint y: 302, distance: 228.7
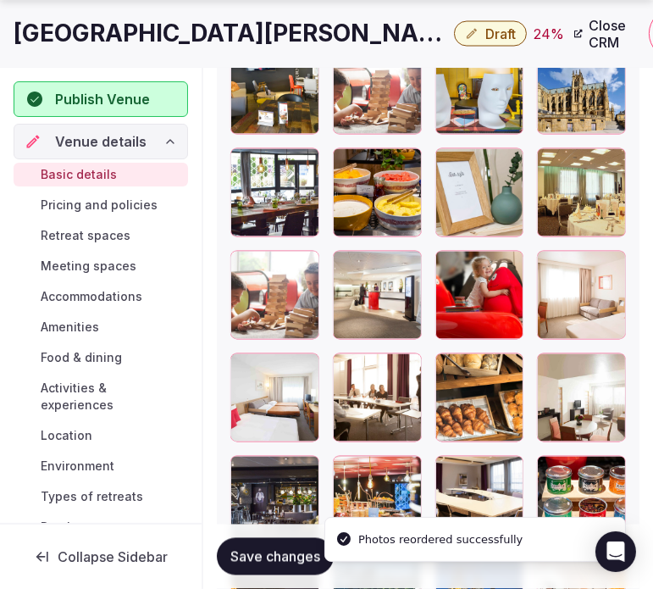
scroll to position [2839, 0]
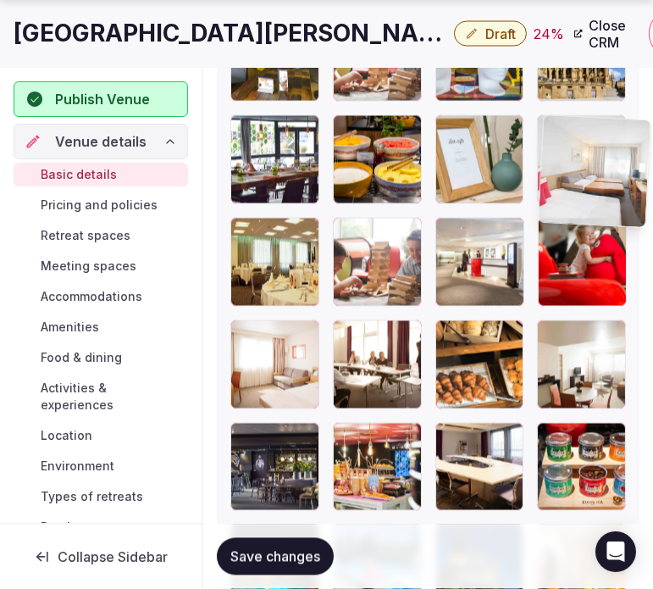
drag, startPoint x: 251, startPoint y: 332, endPoint x: 520, endPoint y: 116, distance: 345.3
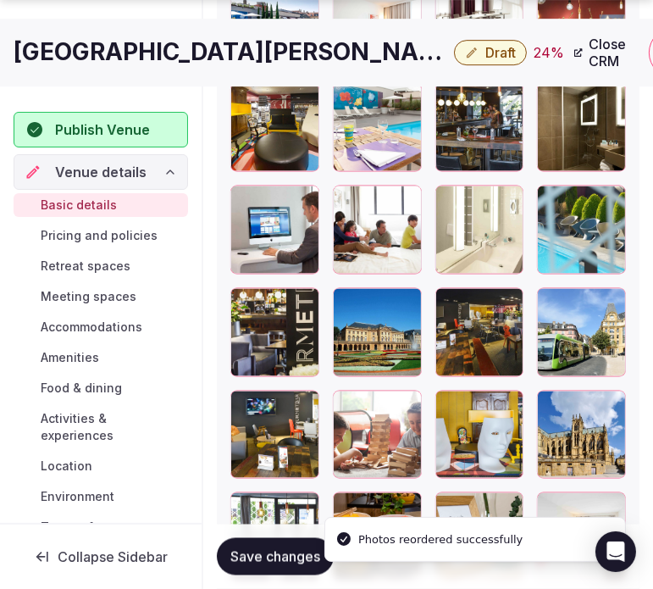
scroll to position [2556, 0]
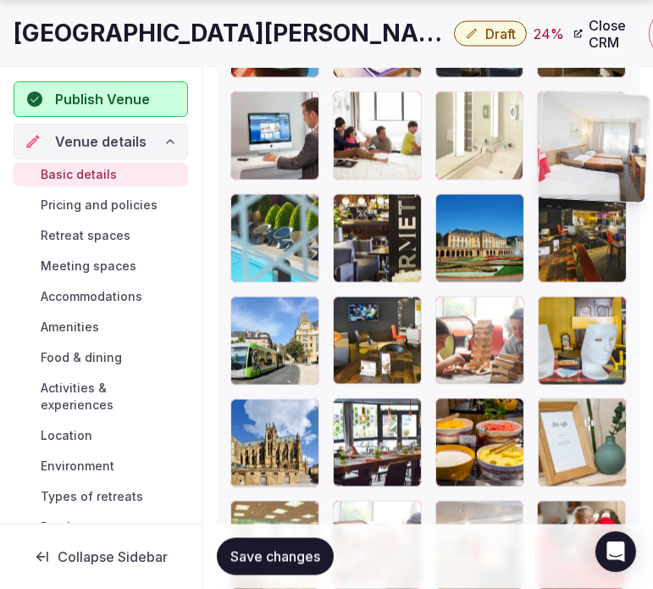
drag, startPoint x: 553, startPoint y: 417, endPoint x: 545, endPoint y: 114, distance: 302.5
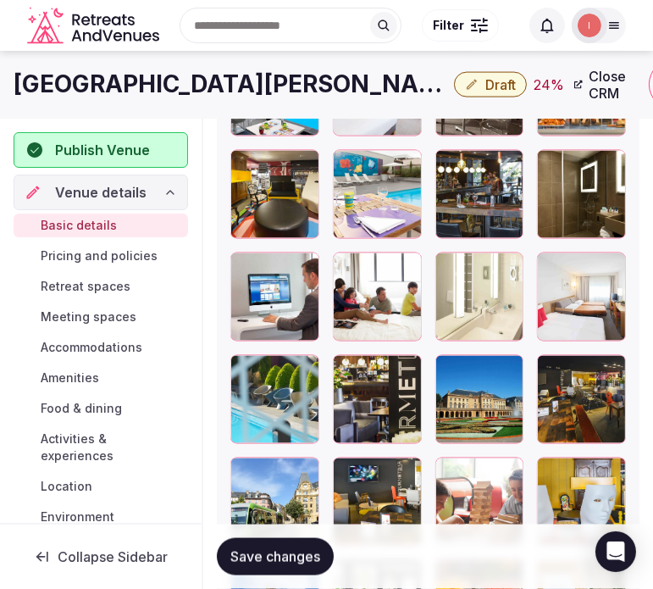
scroll to position [2368, 0]
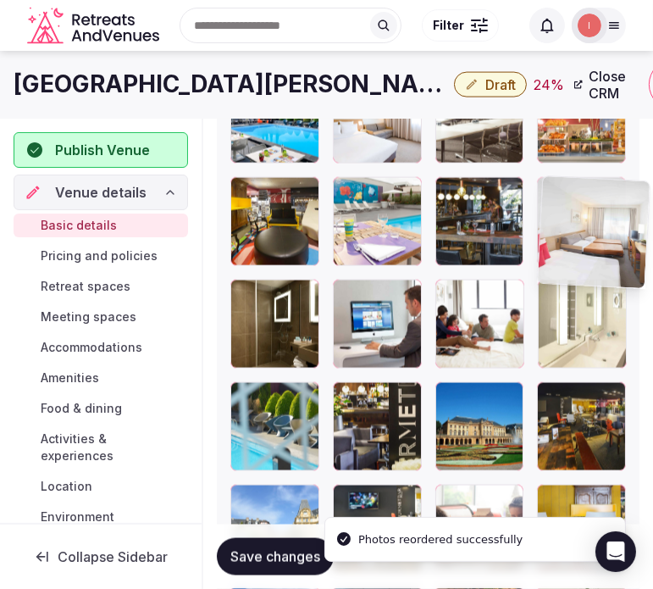
drag, startPoint x: 551, startPoint y: 229, endPoint x: 551, endPoint y: 186, distance: 42.4
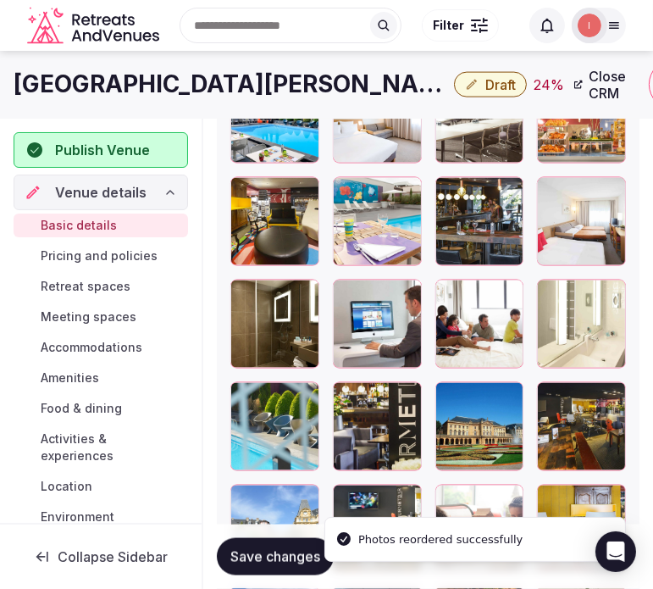
click at [284, 551] on span "Save changes" at bounding box center [275, 556] width 90 height 17
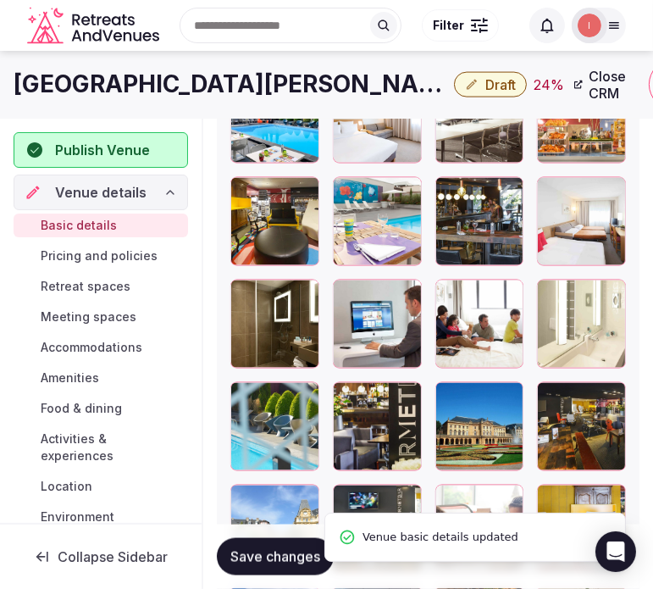
click at [485, 83] on span "Draft" at bounding box center [500, 84] width 30 height 17
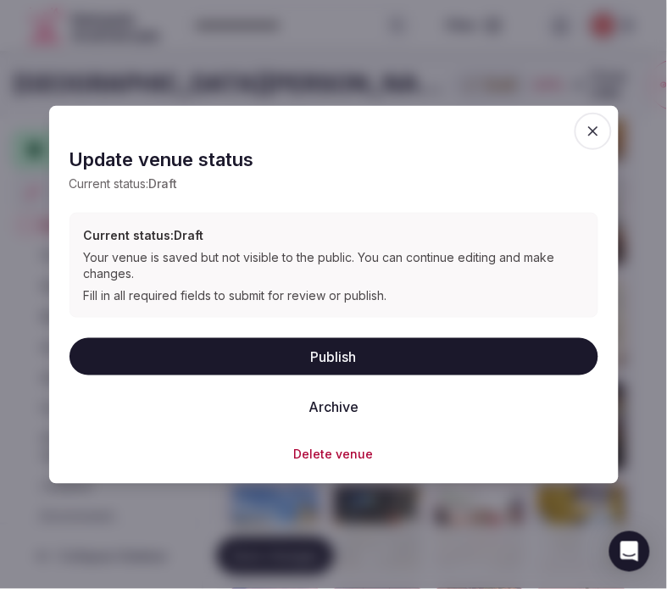
click at [586, 124] on icon "button" at bounding box center [592, 130] width 17 height 17
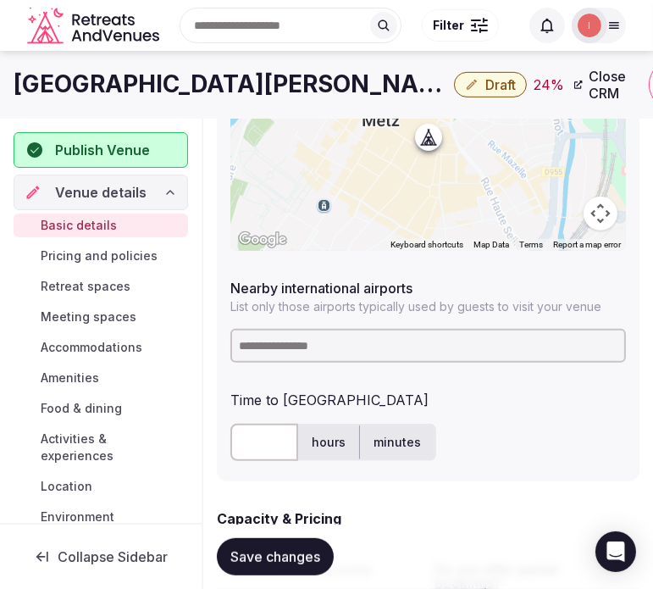
scroll to position [862, 0]
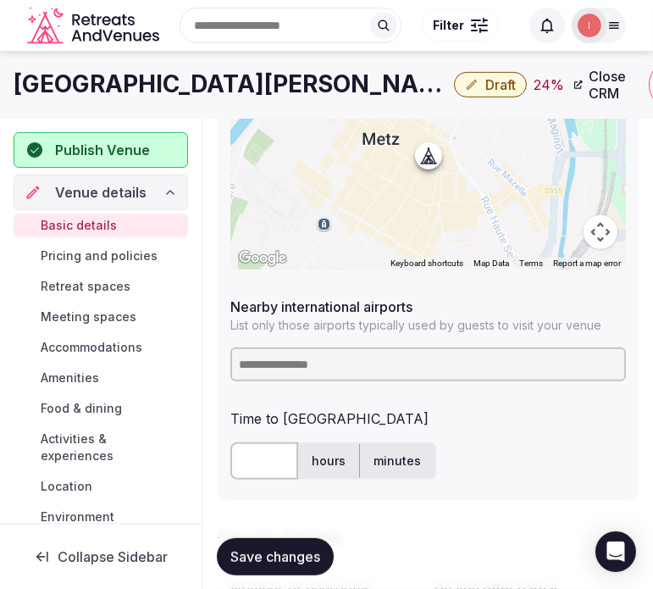
click at [384, 352] on input at bounding box center [428, 364] width 396 height 34
click at [383, 352] on input at bounding box center [428, 364] width 396 height 34
click at [378, 362] on input at bounding box center [428, 364] width 396 height 34
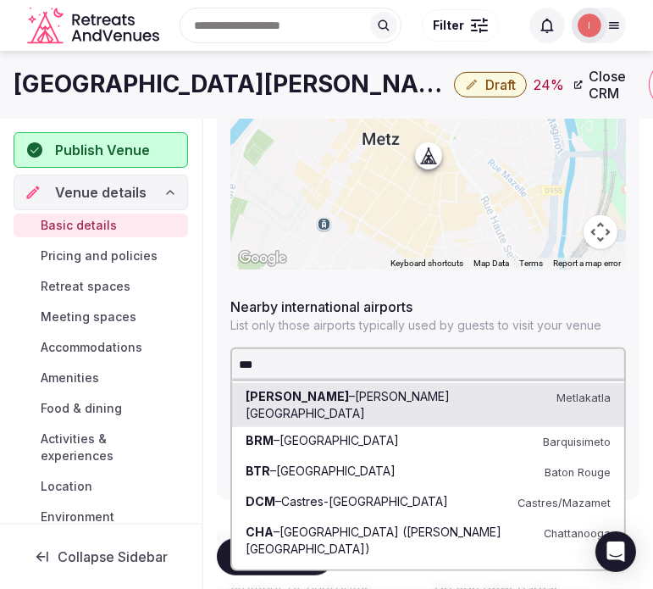
type input "****"
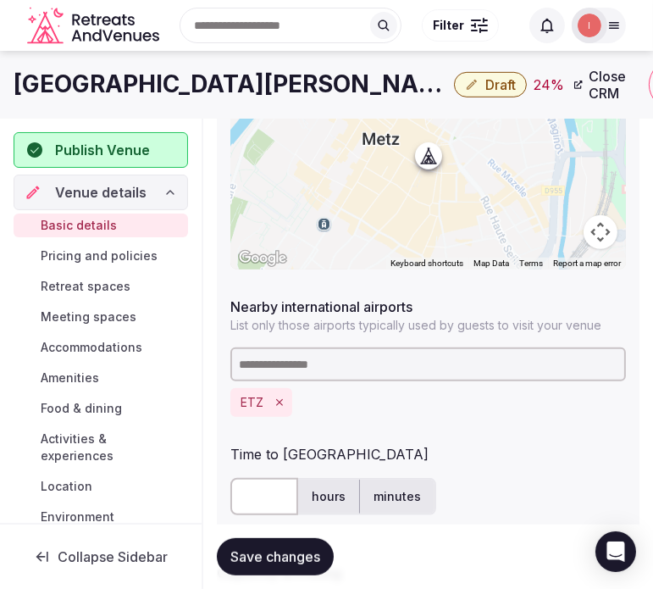
click at [237, 501] on input "text" at bounding box center [264, 496] width 68 height 37
type input "**"
click at [260, 546] on button "Save changes" at bounding box center [275, 556] width 117 height 37
click at [465, 83] on icon "button" at bounding box center [472, 85] width 14 height 14
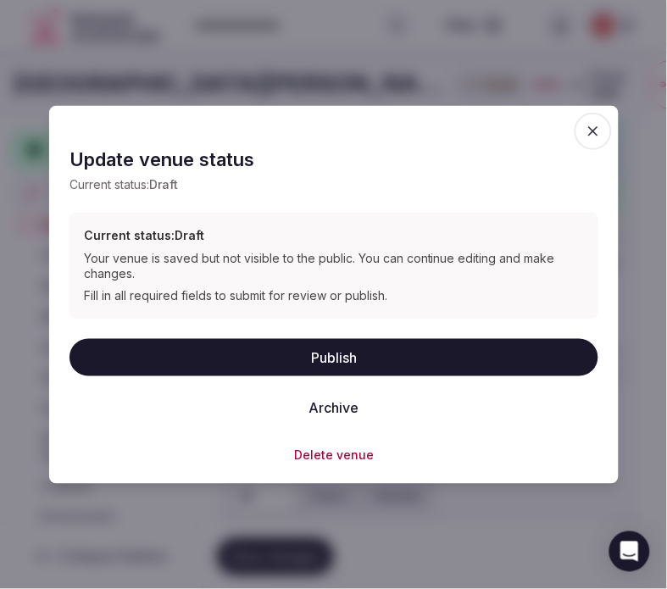
click at [396, 347] on button "Publish" at bounding box center [333, 356] width 529 height 37
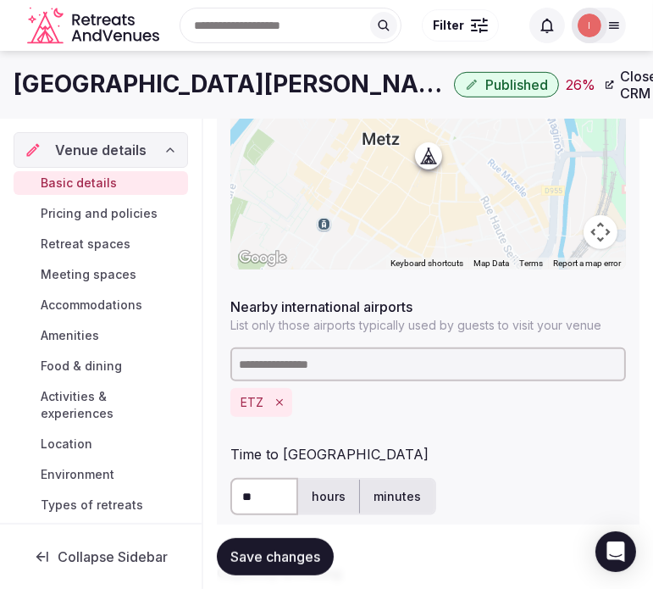
click at [302, 545] on button "Save changes" at bounding box center [275, 556] width 117 height 37
click at [49, 78] on h1 "Novotel Metz Centre" at bounding box center [231, 84] width 434 height 33
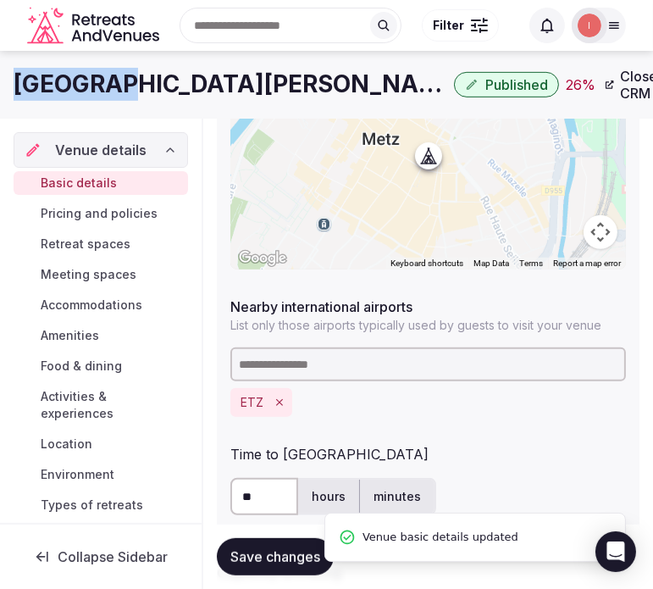
click at [49, 78] on h1 "Novotel Metz Centre" at bounding box center [231, 84] width 434 height 33
click at [51, 77] on h1 "Novotel Metz Centre" at bounding box center [231, 84] width 434 height 33
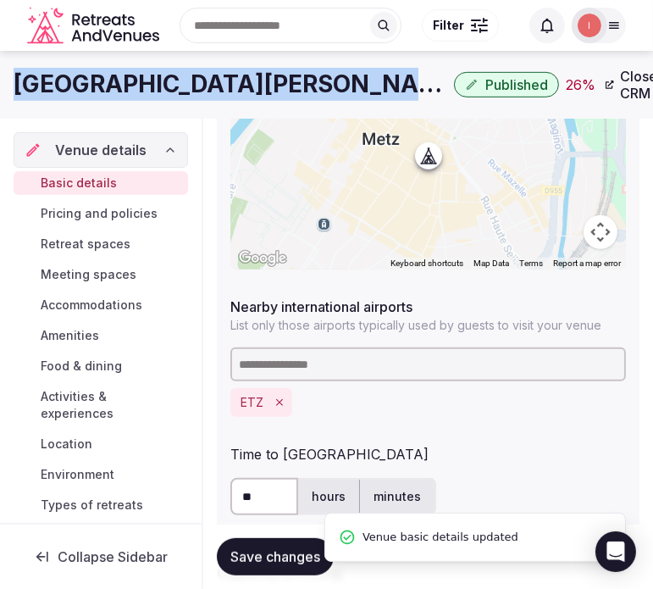
click at [51, 77] on h1 "Novotel Metz Centre" at bounding box center [231, 84] width 434 height 33
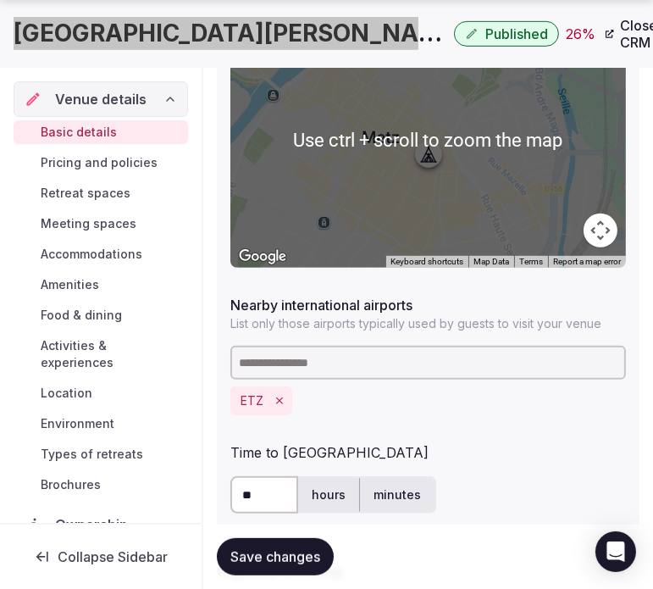
scroll to position [957, 0]
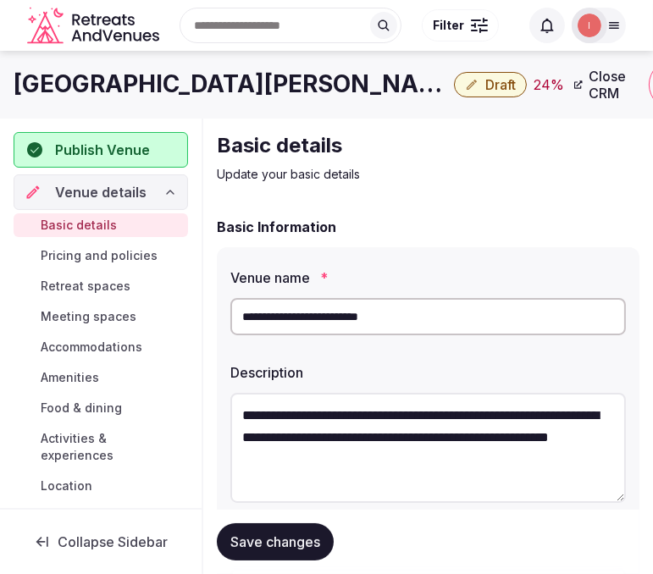
click at [285, 83] on h1 "[GEOGRAPHIC_DATA][PERSON_NAME]" at bounding box center [231, 84] width 434 height 33
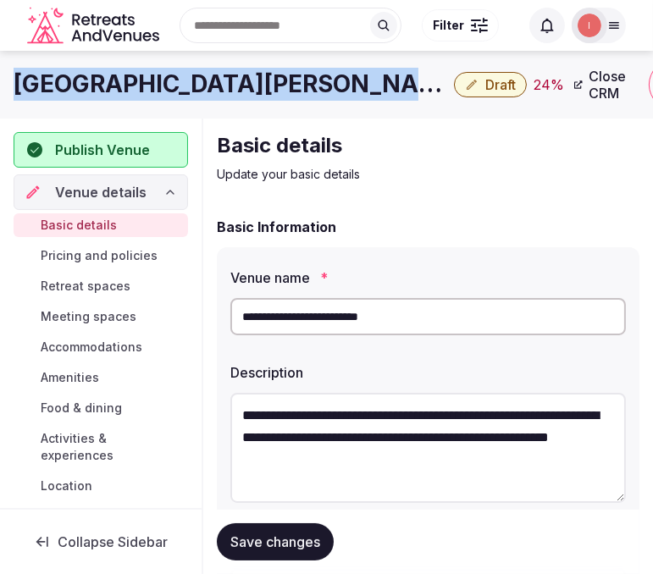
copy div "[GEOGRAPHIC_DATA][PERSON_NAME]"
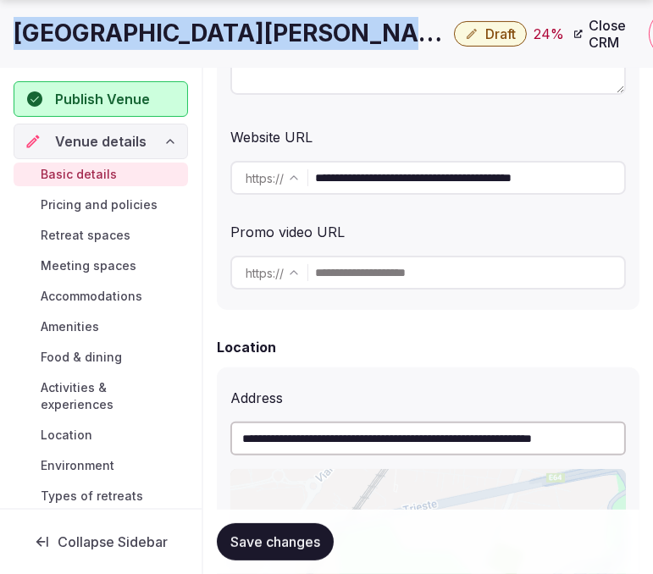
scroll to position [470, 0]
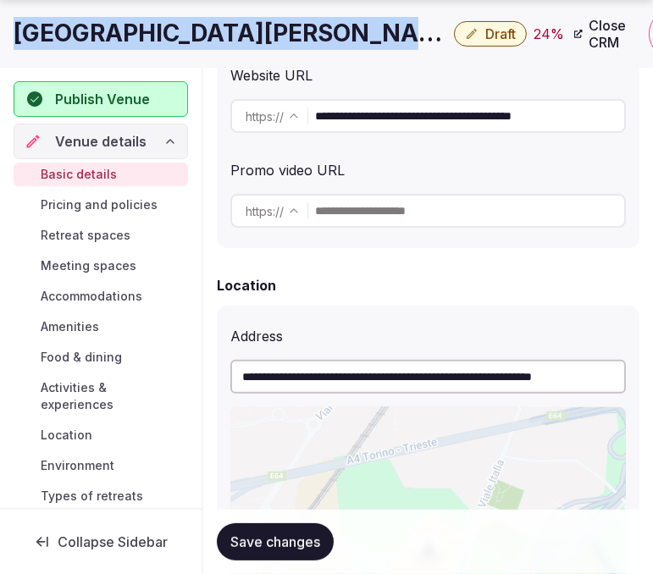
copy div "[GEOGRAPHIC_DATA][PERSON_NAME]"
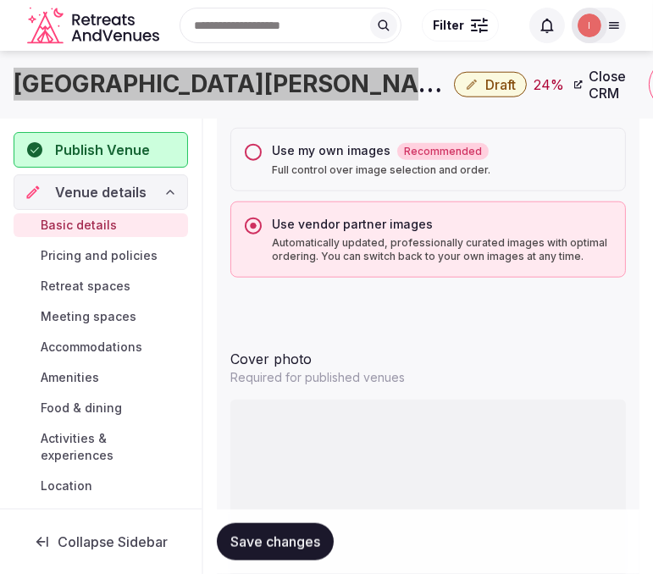
scroll to position [1619, 0]
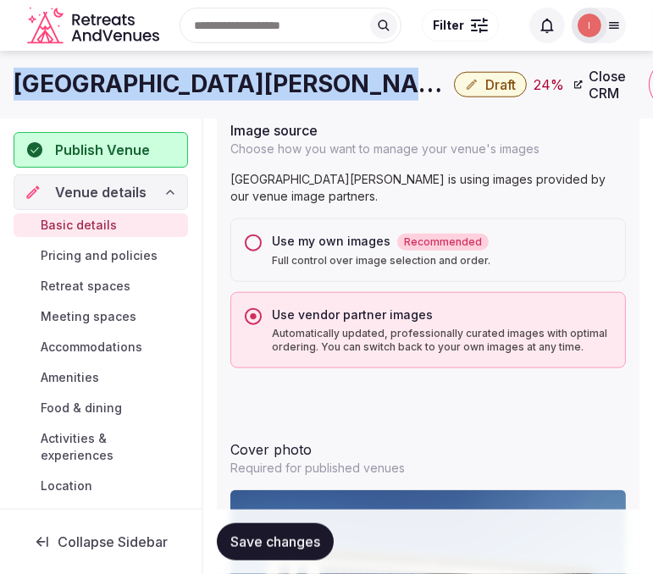
click at [254, 244] on button "Use my own images Recommended Full control over image selection and order." at bounding box center [253, 243] width 17 height 17
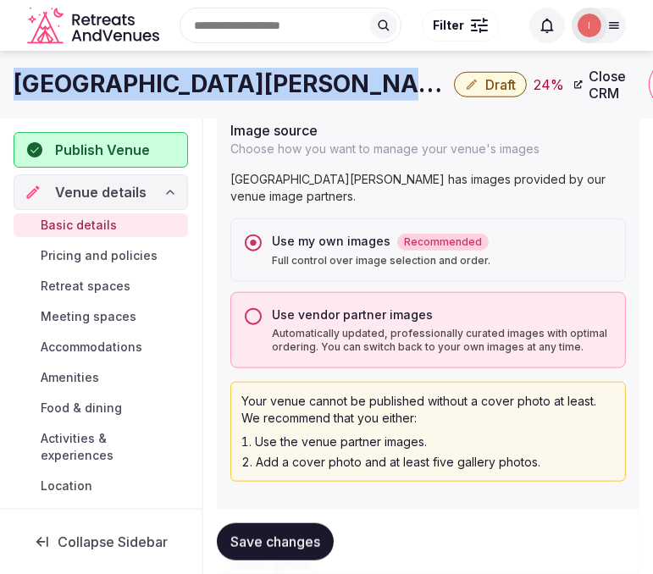
drag, startPoint x: 296, startPoint y: 539, endPoint x: 280, endPoint y: 521, distance: 24.0
click at [296, 537] on span "Save changes" at bounding box center [275, 542] width 90 height 17
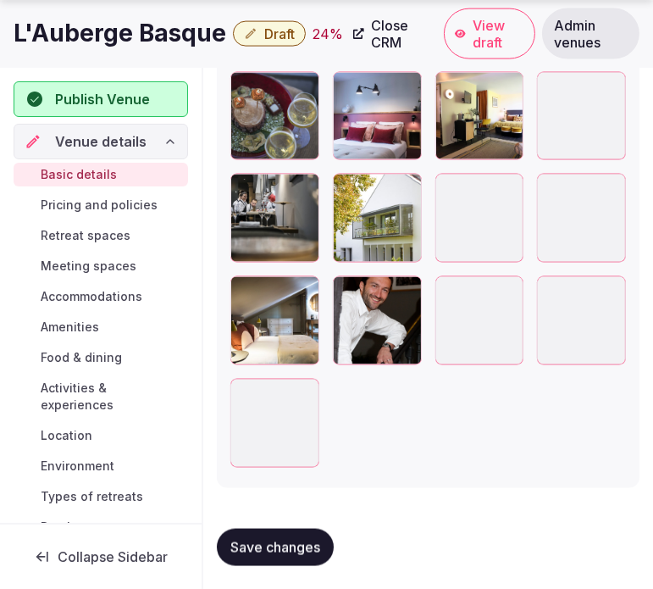
scroll to position [2373, 0]
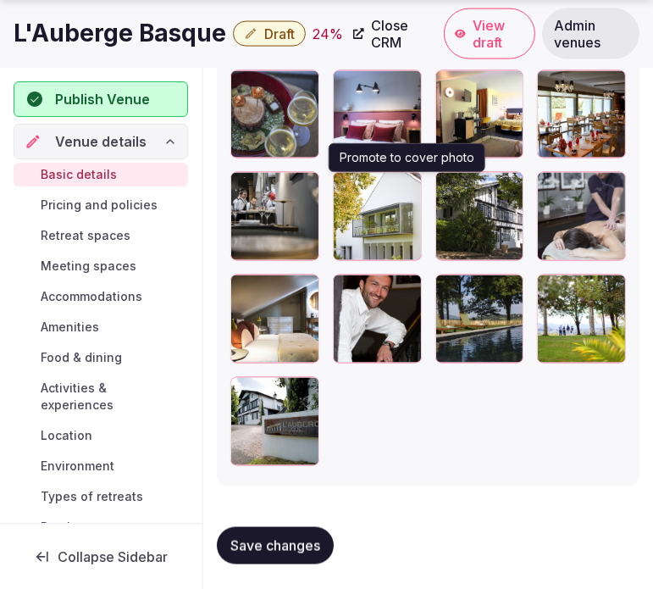
click at [402, 186] on icon "button" at bounding box center [405, 189] width 14 height 14
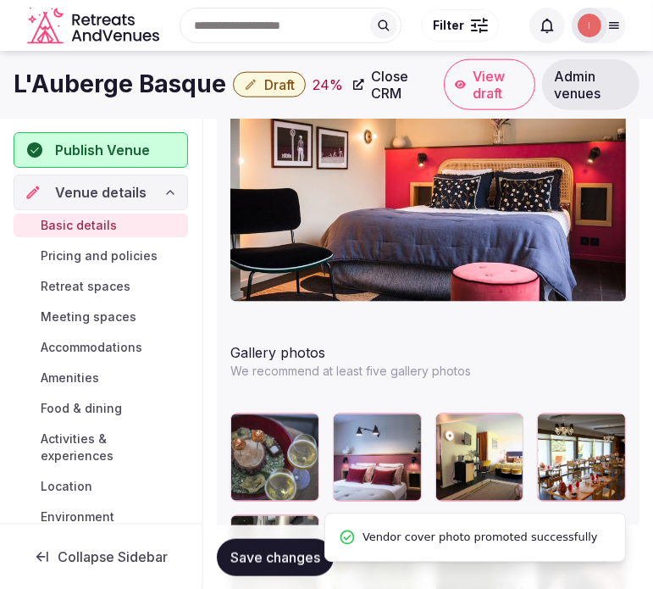
scroll to position [1902, 0]
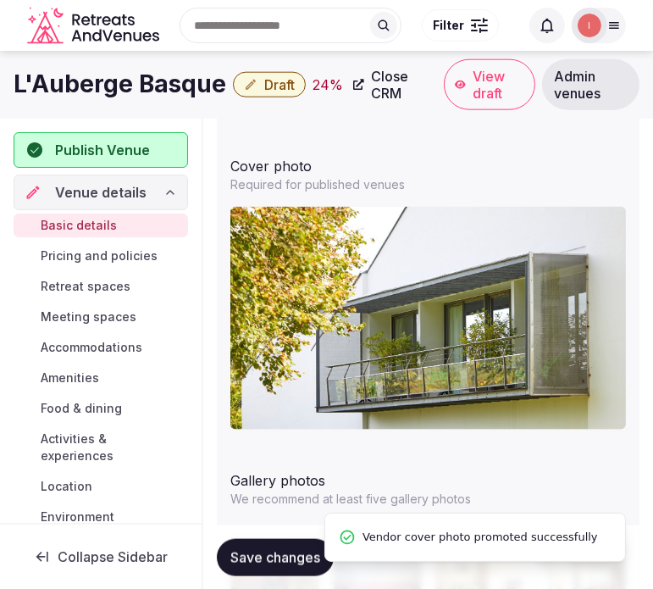
click at [141, 83] on h1 "L'Auberge Basque" at bounding box center [120, 84] width 213 height 33
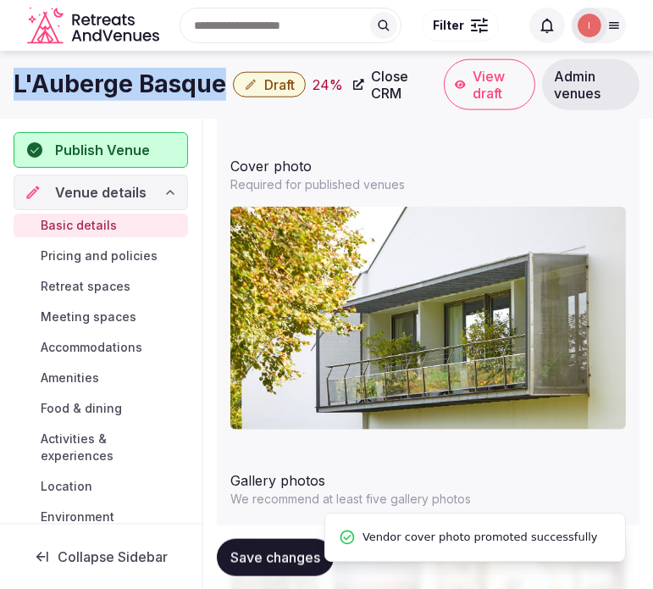
click at [141, 83] on h1 "L'Auberge Basque" at bounding box center [120, 84] width 213 height 33
copy div "L'Auberge Basque"
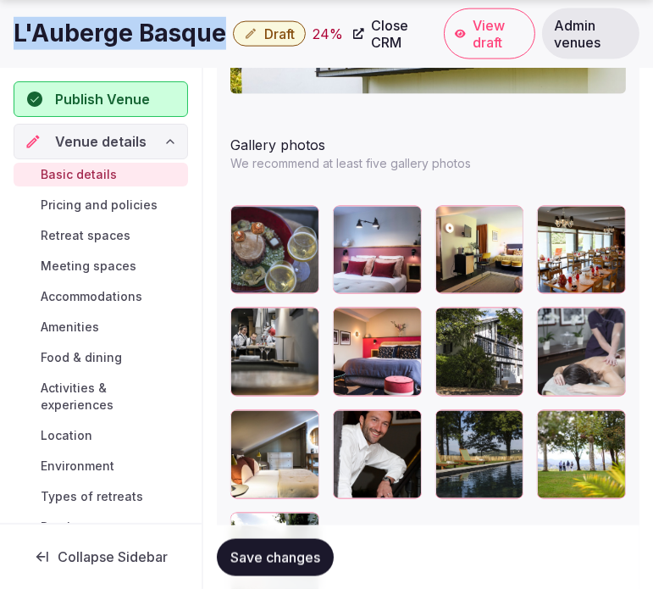
scroll to position [2373, 0]
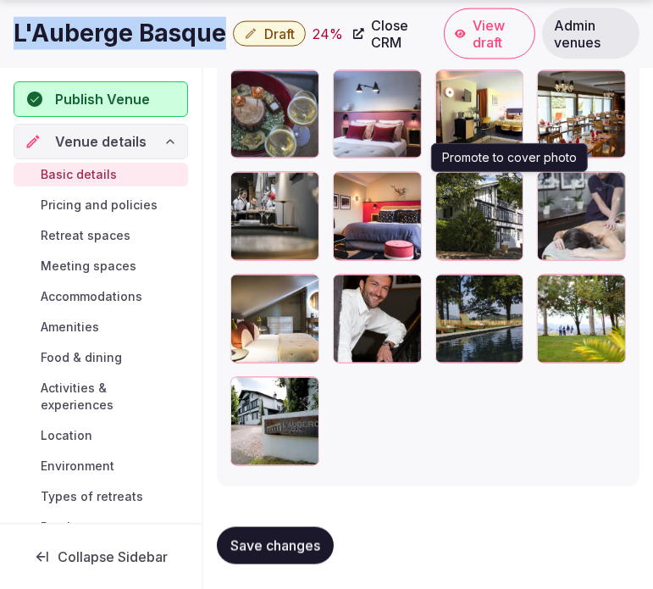
click at [506, 190] on icon "button" at bounding box center [507, 189] width 14 height 14
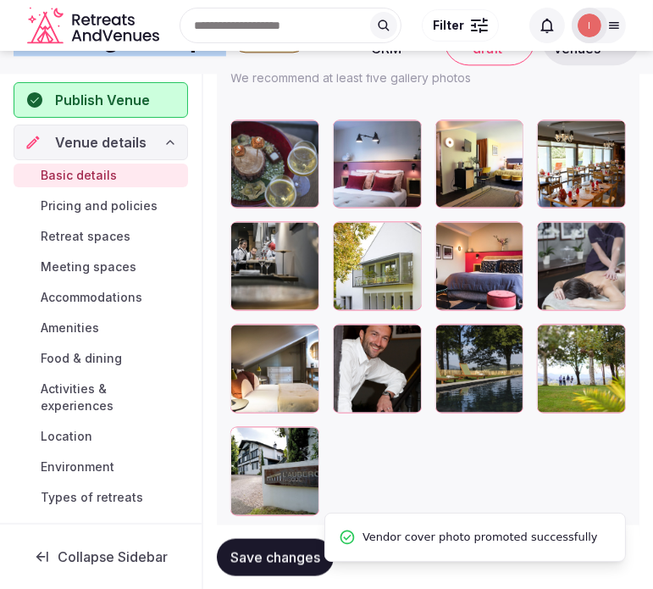
scroll to position [2279, 0]
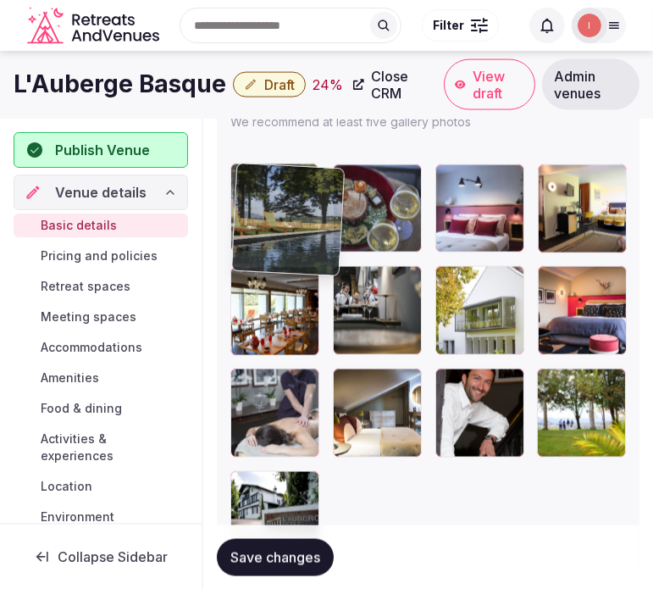
drag, startPoint x: 447, startPoint y: 379, endPoint x: 229, endPoint y: 174, distance: 299.6
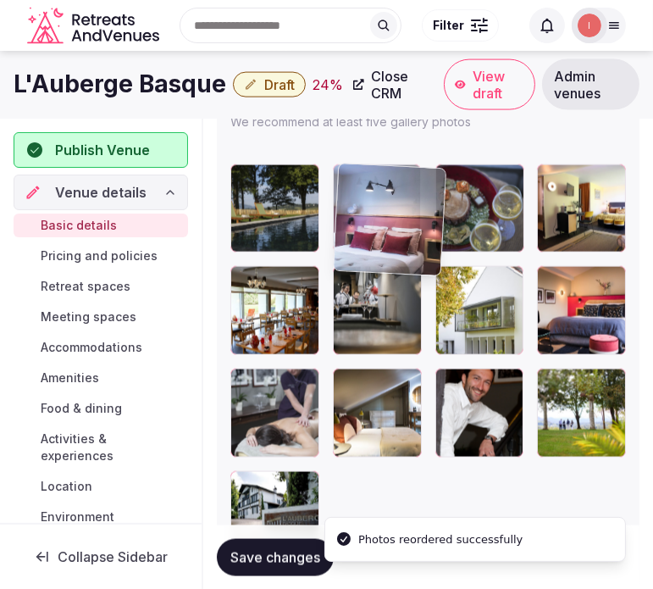
drag, startPoint x: 419, startPoint y: 178, endPoint x: 343, endPoint y: 174, distance: 76.3
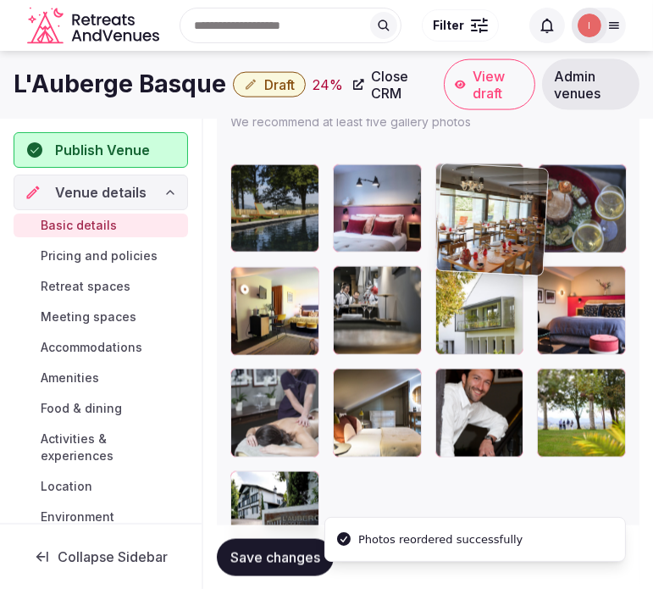
drag, startPoint x: 252, startPoint y: 285, endPoint x: 452, endPoint y: 184, distance: 224.3
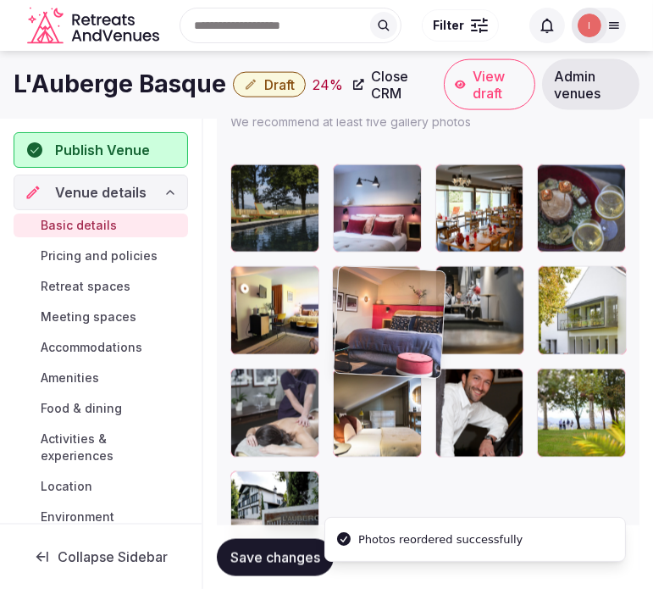
drag, startPoint x: 545, startPoint y: 280, endPoint x: 350, endPoint y: 274, distance: 194.9
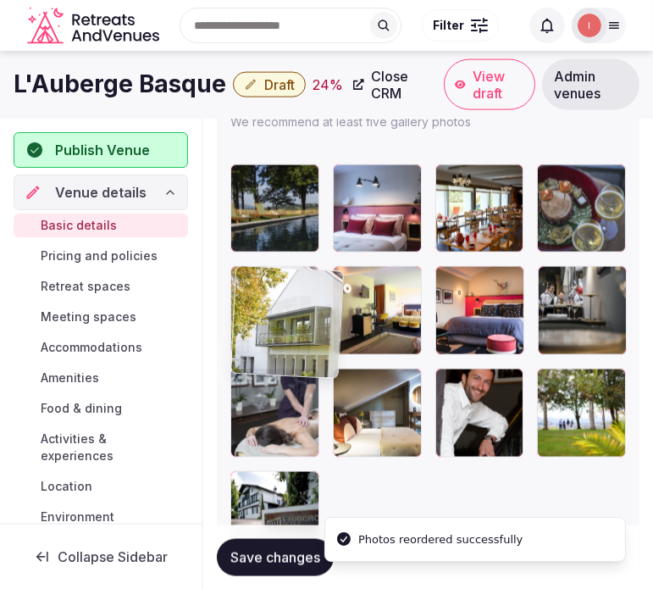
drag, startPoint x: 547, startPoint y: 280, endPoint x: 207, endPoint y: 280, distance: 340.5
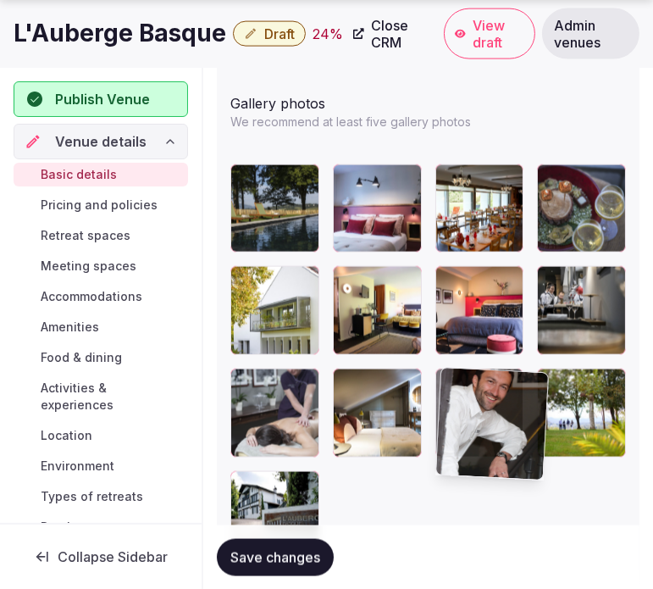
drag, startPoint x: 511, startPoint y: 379, endPoint x: 501, endPoint y: 420, distance: 41.7
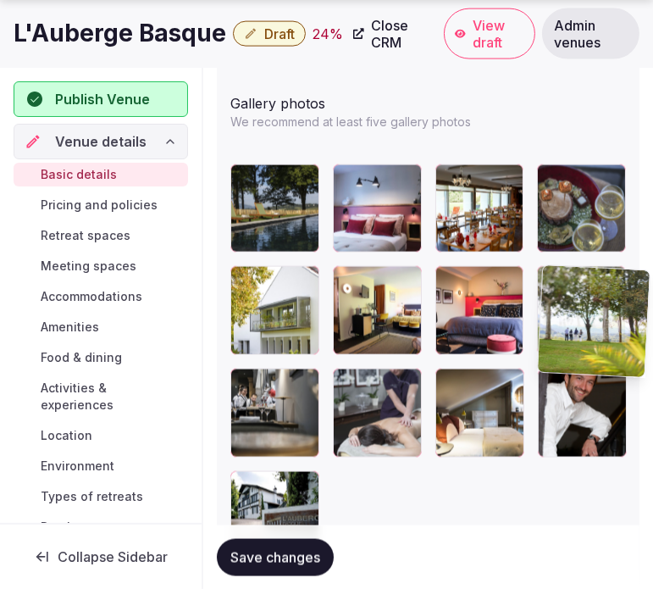
drag, startPoint x: 547, startPoint y: 385, endPoint x: 552, endPoint y: 285, distance: 100.9
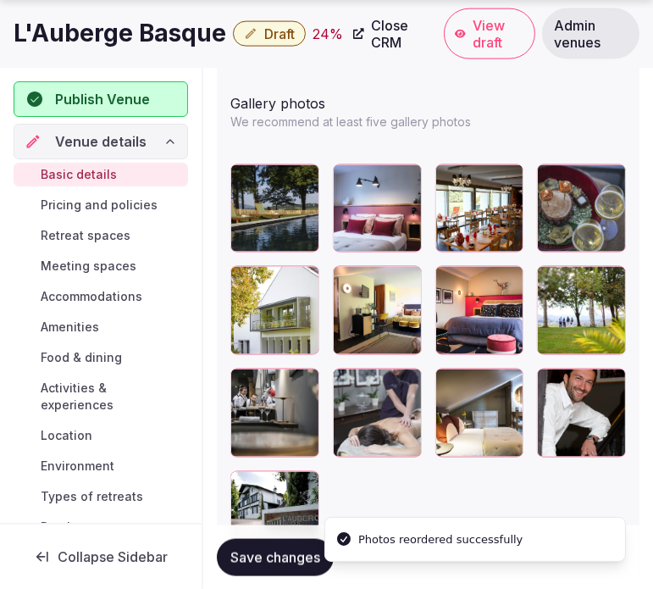
click at [256, 548] on span "Save changes" at bounding box center [275, 556] width 90 height 17
click at [264, 35] on span "Draft" at bounding box center [279, 33] width 30 height 17
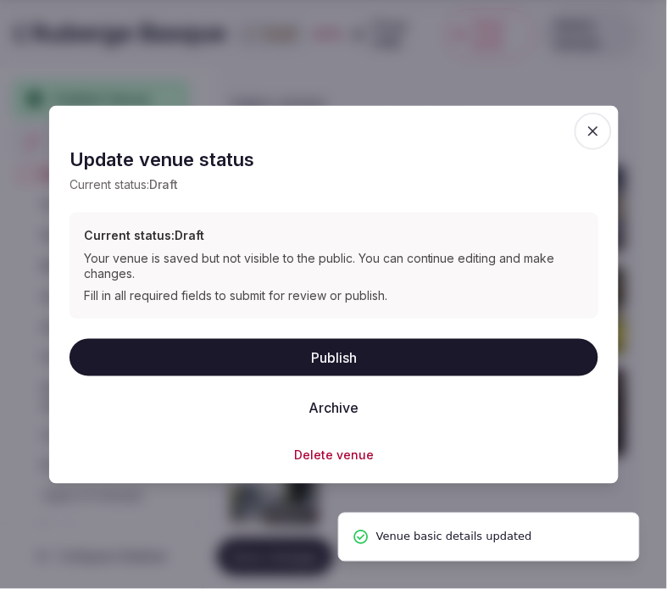
click at [373, 339] on button "Publish" at bounding box center [333, 356] width 529 height 37
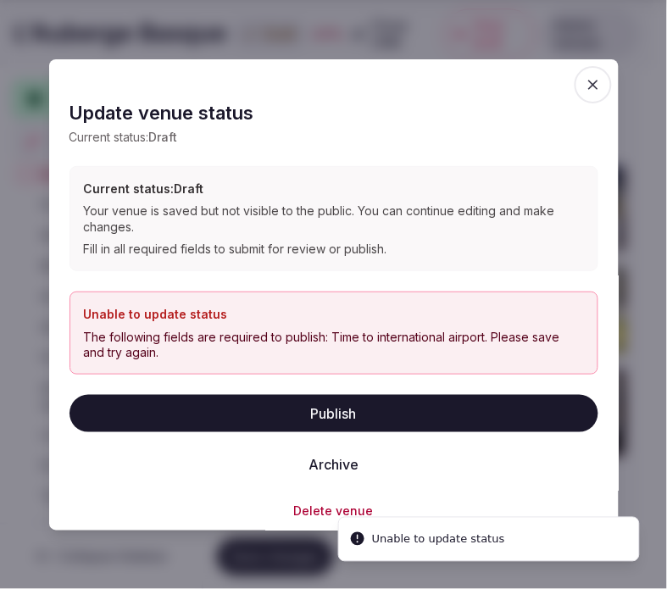
click at [515, 31] on div at bounding box center [333, 294] width 667 height 589
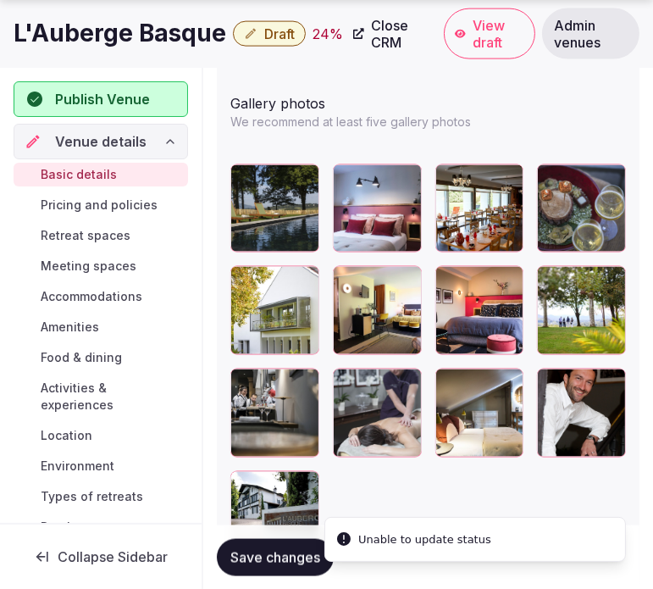
click at [131, 28] on h1 "L'Auberge Basque" at bounding box center [120, 33] width 213 height 33
click at [131, 29] on h1 "L'Auberge Basque" at bounding box center [120, 33] width 213 height 33
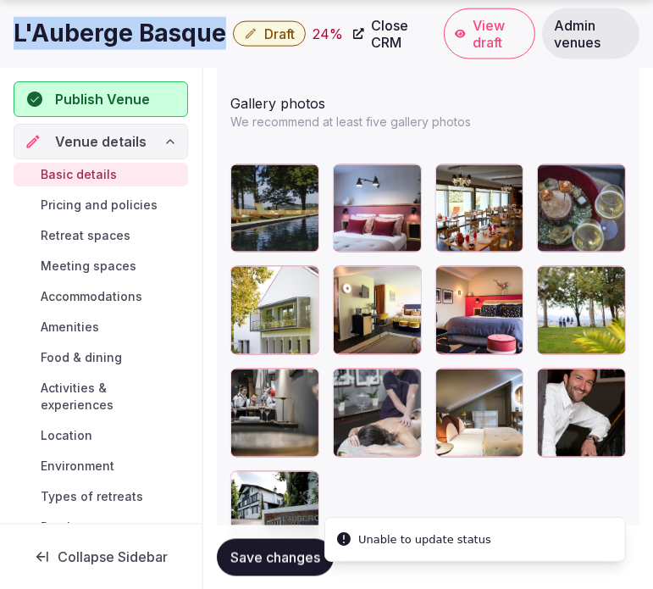
click at [131, 29] on h1 "L'Auberge Basque" at bounding box center [120, 33] width 213 height 33
copy div "L'Auberge Basque"
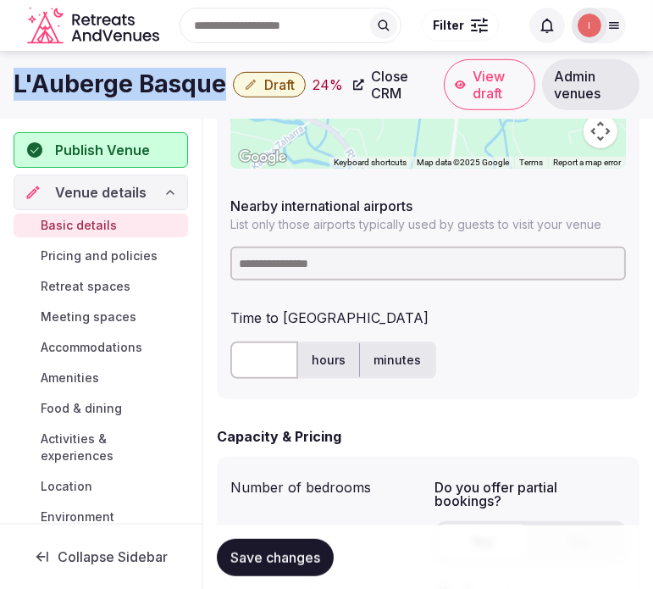
scroll to position [961, 0]
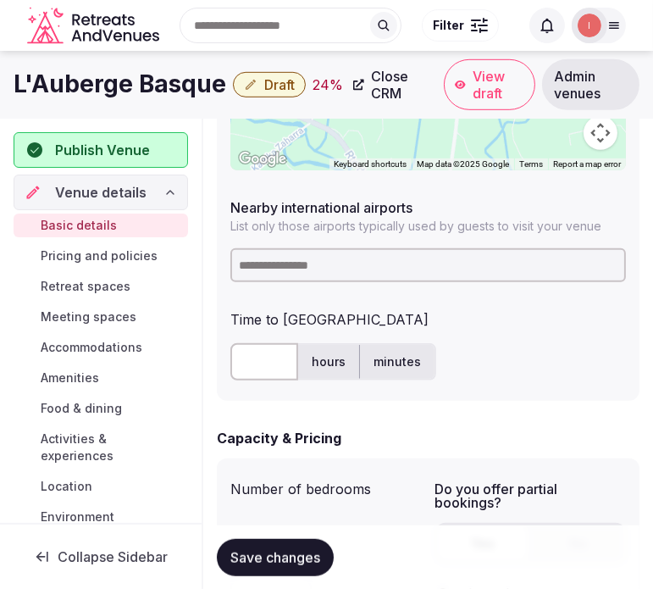
click at [326, 256] on input at bounding box center [428, 265] width 396 height 34
type input "***"
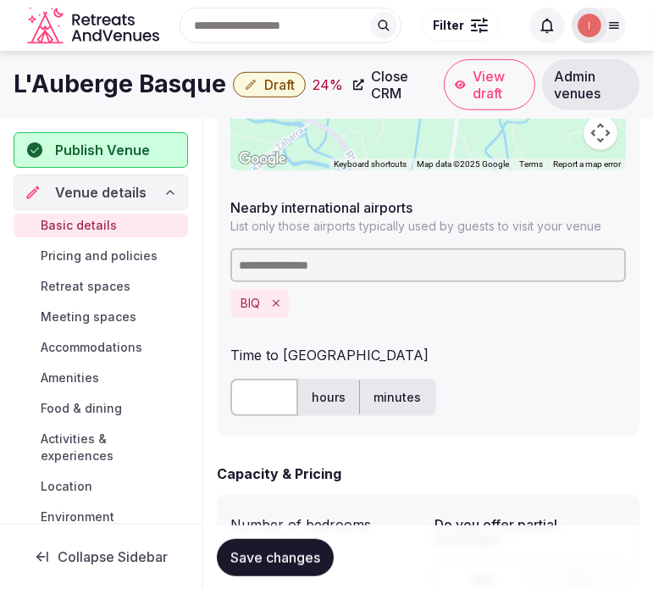
click at [274, 393] on input "text" at bounding box center [264, 397] width 68 height 37
type input "**"
click at [265, 553] on span "Save changes" at bounding box center [275, 556] width 90 height 17
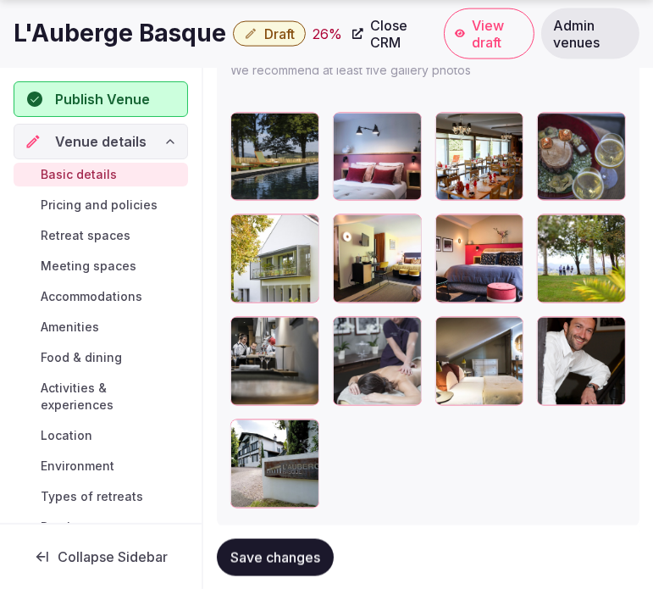
scroll to position [2373, 0]
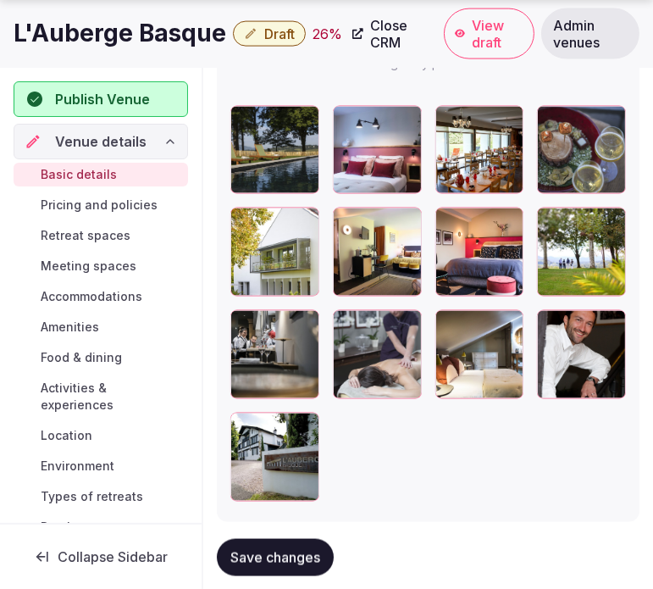
click at [292, 551] on span "Save changes" at bounding box center [275, 556] width 90 height 17
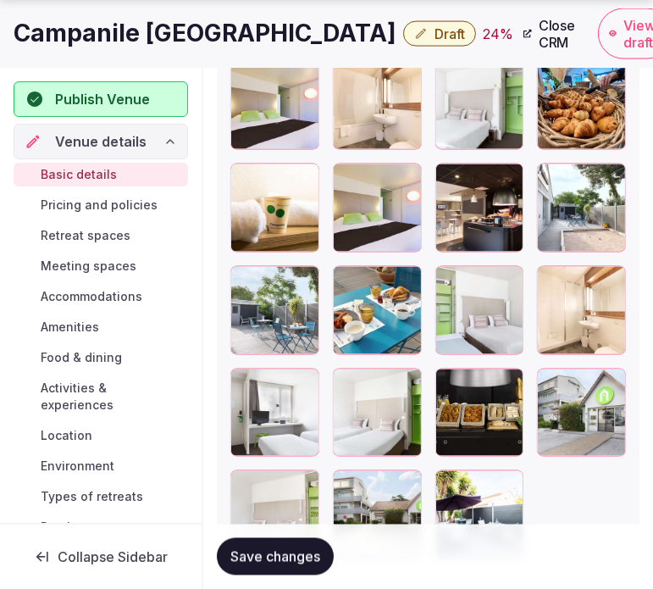
scroll to position [2578, 0]
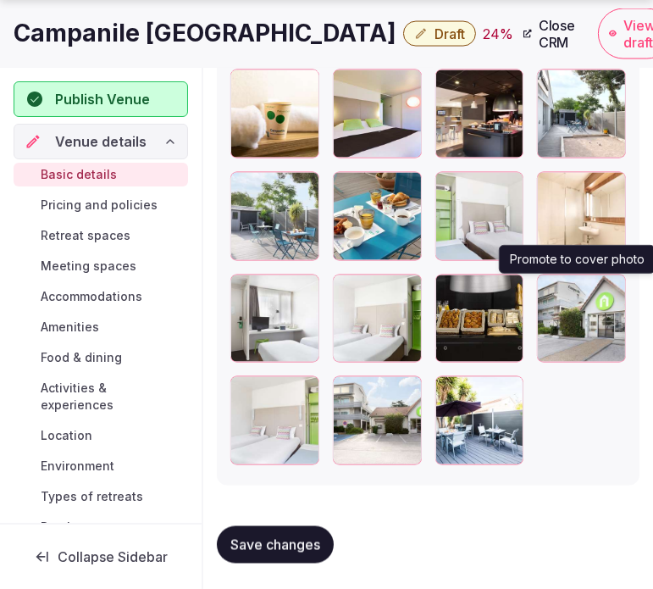
click at [603, 289] on icon "button" at bounding box center [609, 292] width 14 height 14
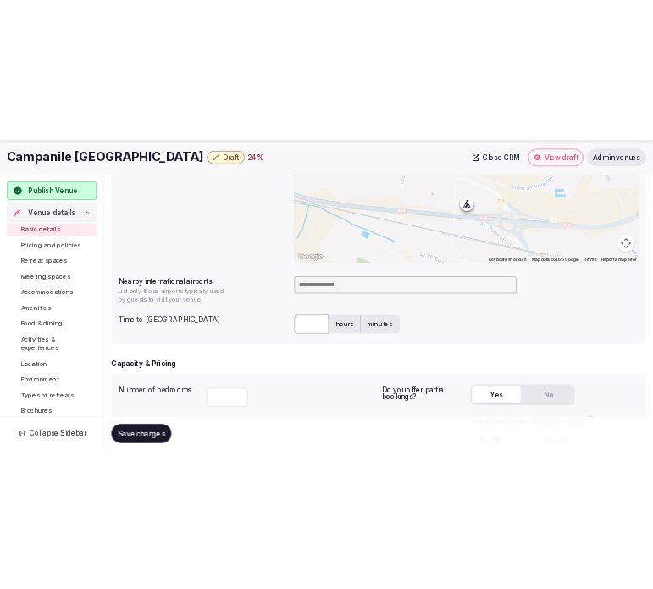
scroll to position [774, 0]
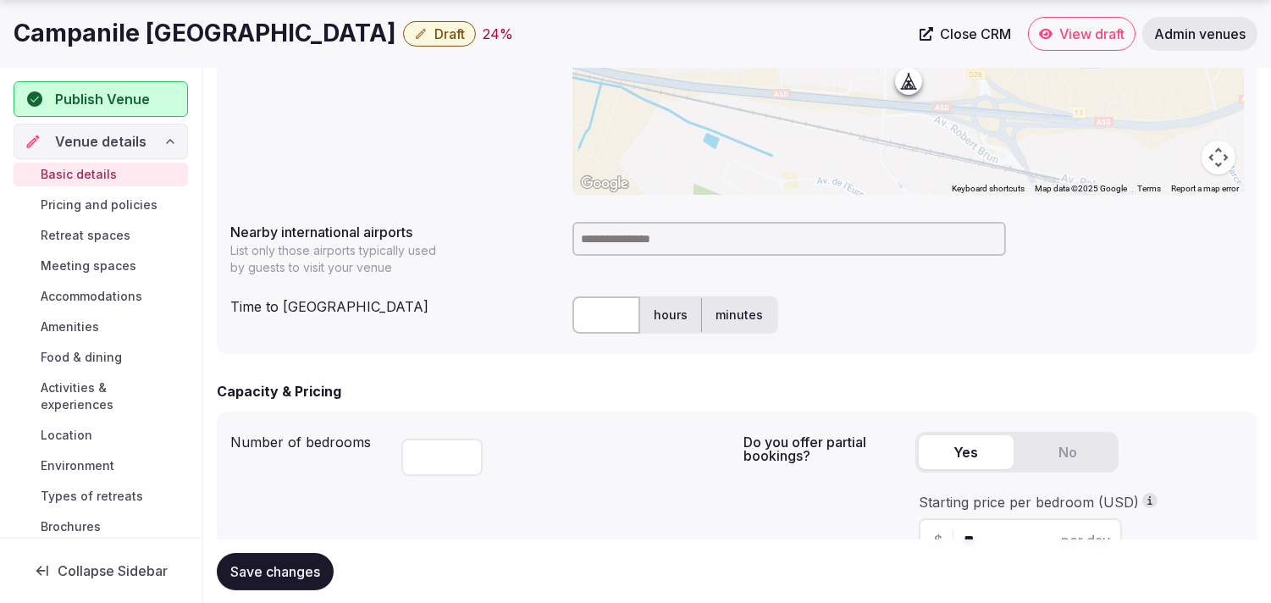
click at [652, 241] on input at bounding box center [790, 239] width 434 height 34
click at [119, 22] on h1 "Campanile Toulon" at bounding box center [205, 33] width 383 height 33
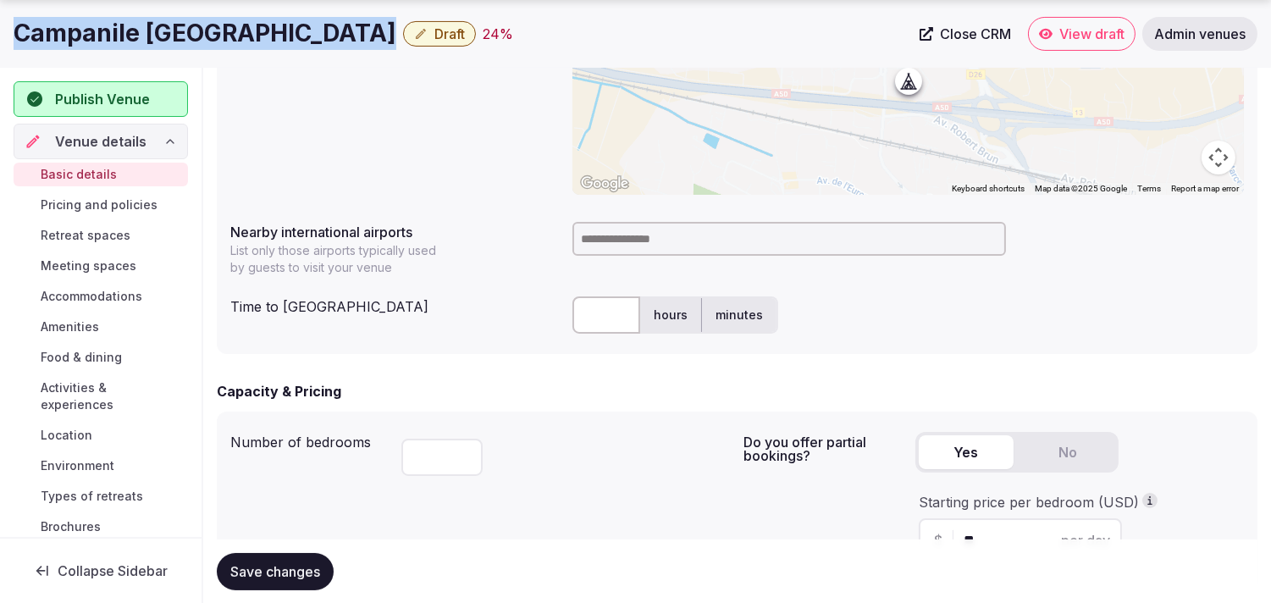
click at [119, 22] on h1 "Campanile Toulon" at bounding box center [205, 33] width 383 height 33
copy div "Campanile Toulon"
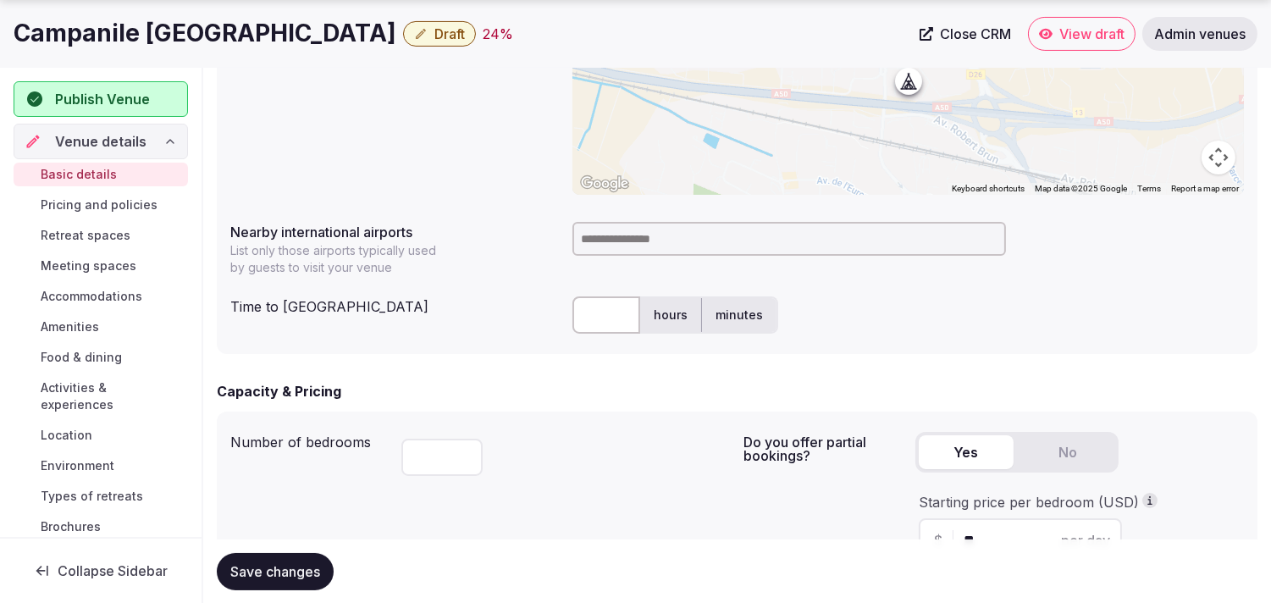
click at [652, 224] on input at bounding box center [790, 239] width 434 height 34
paste input "******"
type input "******"
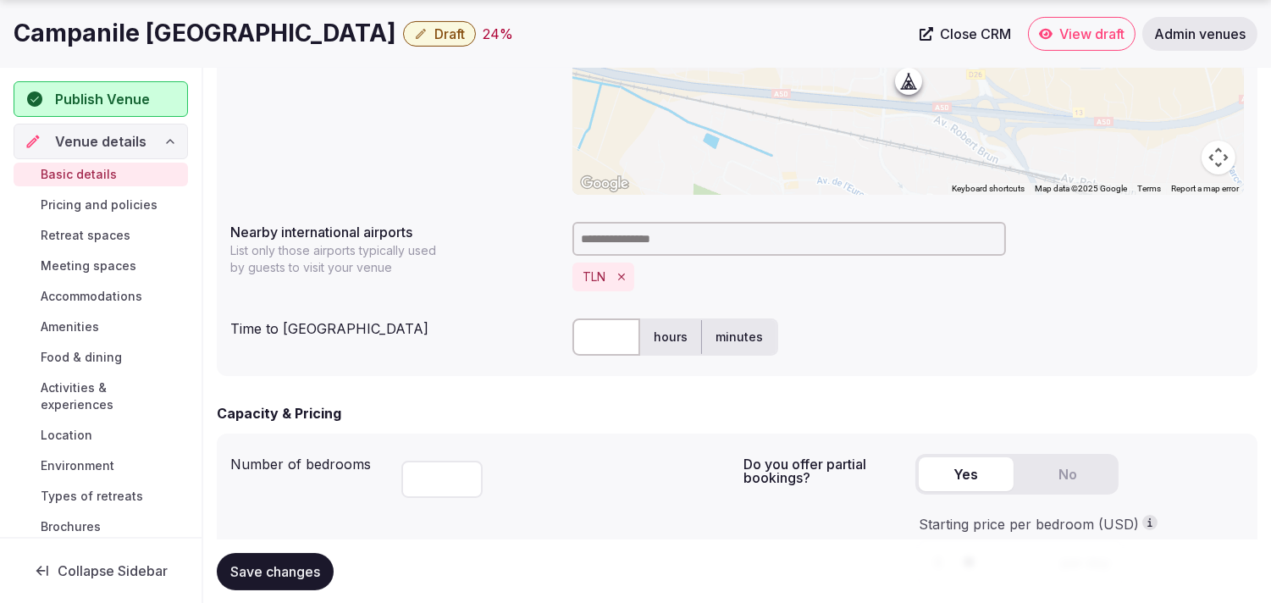
click at [618, 332] on input "text" at bounding box center [607, 336] width 68 height 37
type input "**"
click at [312, 566] on span "Save changes" at bounding box center [275, 570] width 90 height 17
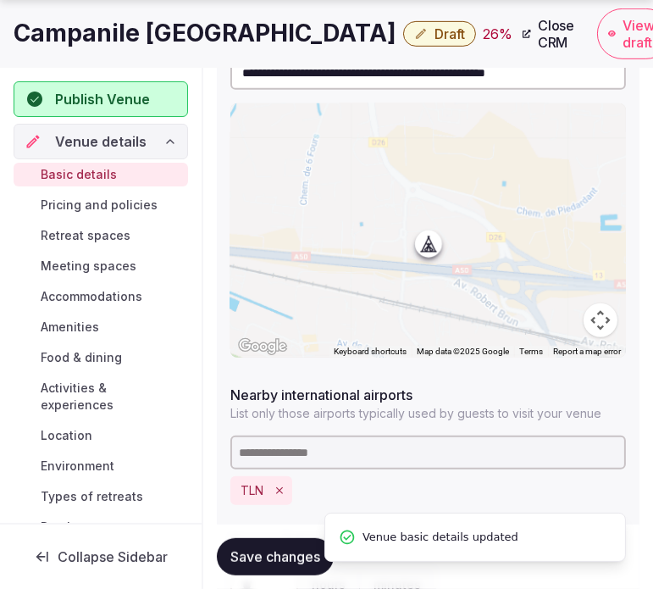
click at [435, 39] on span "Draft" at bounding box center [450, 33] width 30 height 17
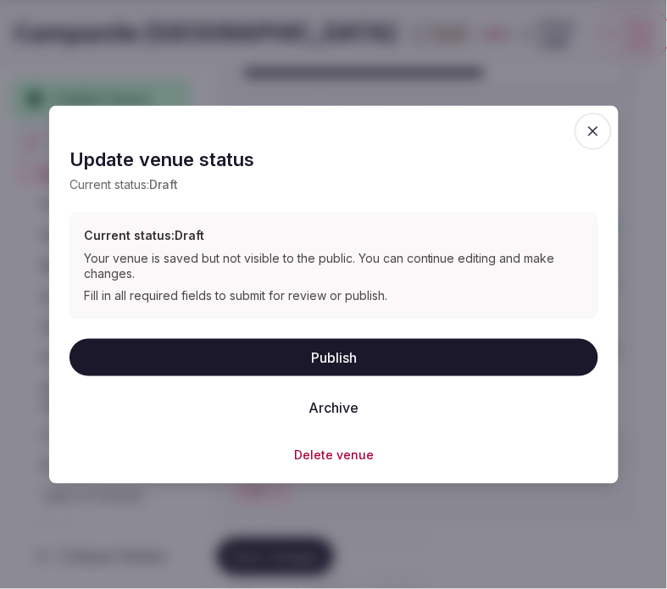
click at [340, 357] on button "Publish" at bounding box center [333, 356] width 529 height 37
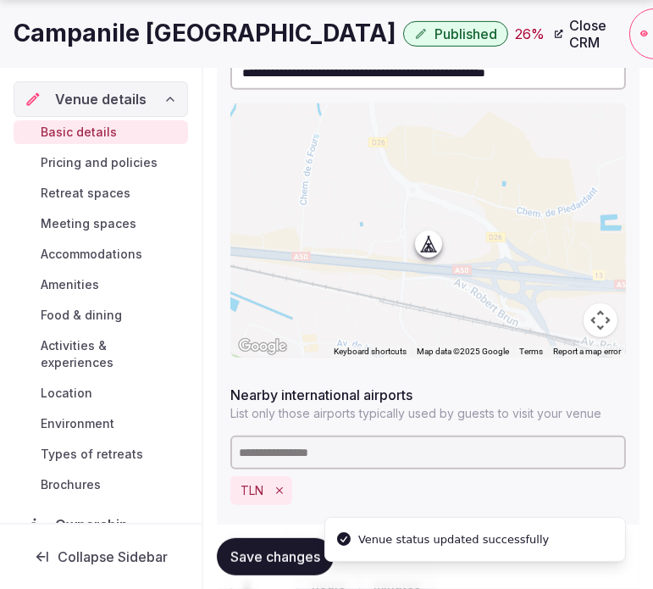
click at [157, 30] on h1 "Campanile Toulon" at bounding box center [205, 33] width 383 height 33
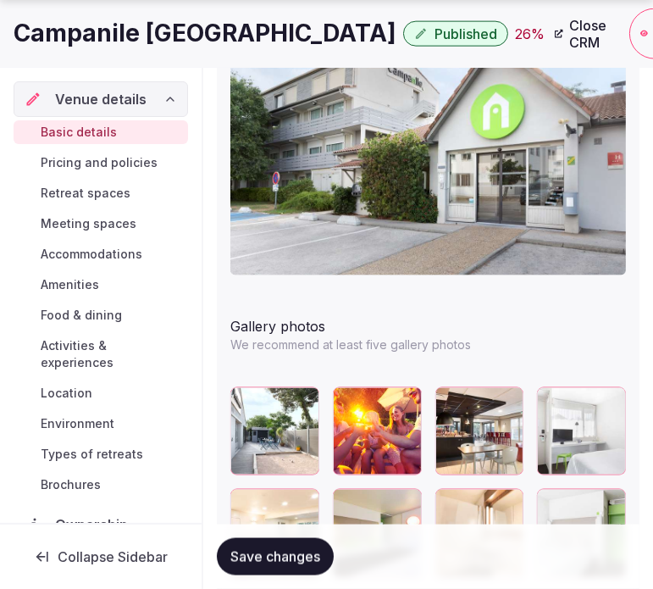
scroll to position [2186, 0]
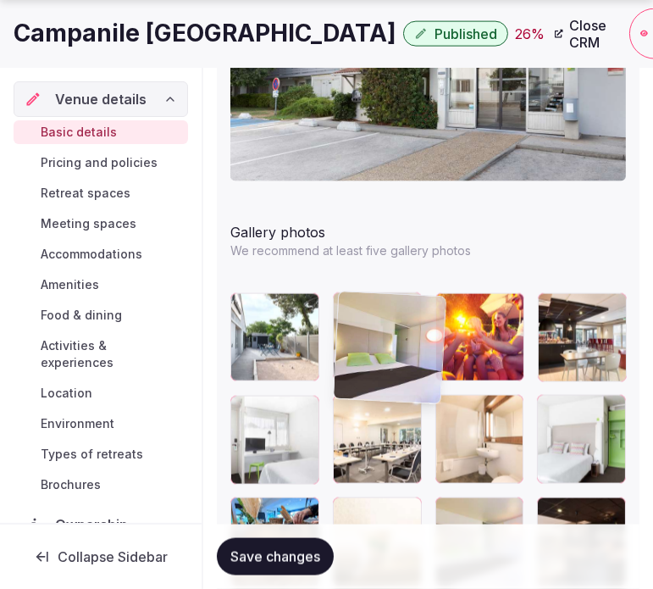
drag, startPoint x: 348, startPoint y: 413, endPoint x: 436, endPoint y: 309, distance: 136.4
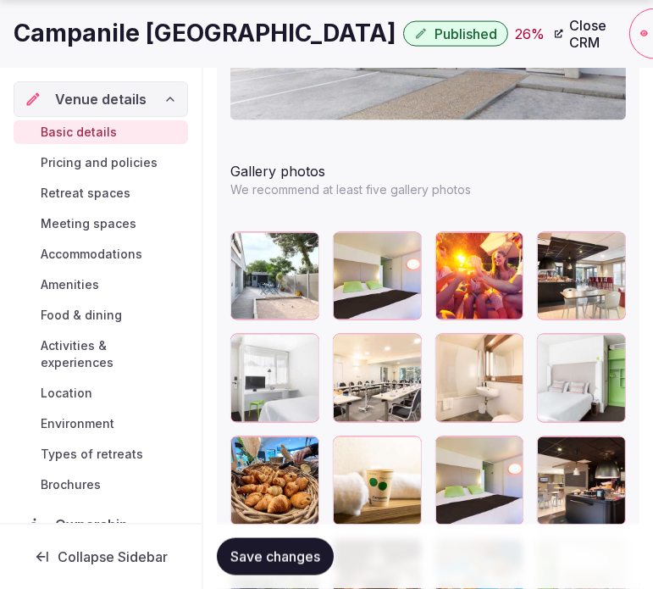
scroll to position [2280, 0]
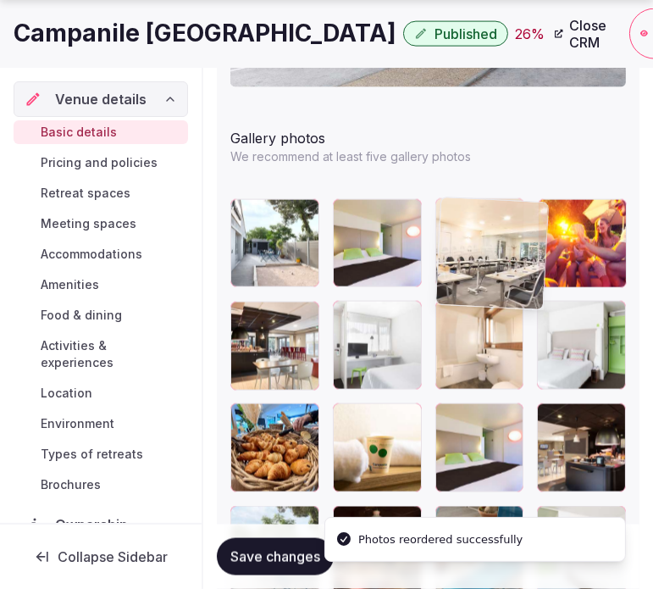
drag, startPoint x: 352, startPoint y: 317, endPoint x: 480, endPoint y: 212, distance: 166.2
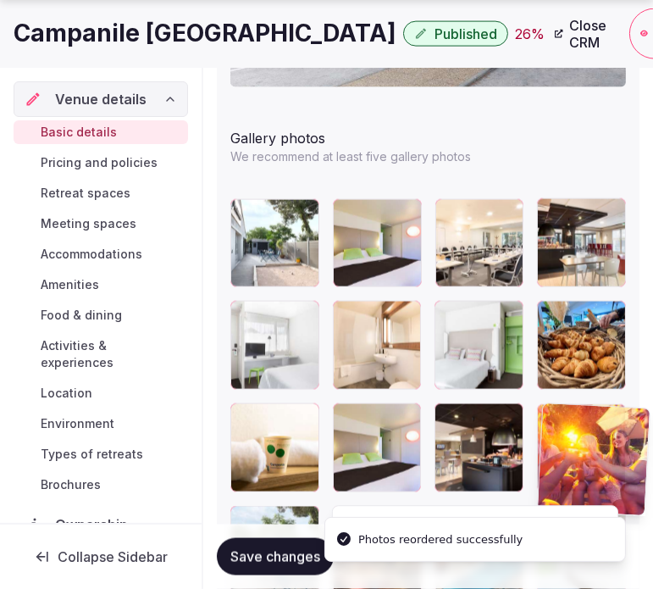
drag, startPoint x: 551, startPoint y: 202, endPoint x: 501, endPoint y: 437, distance: 240.9
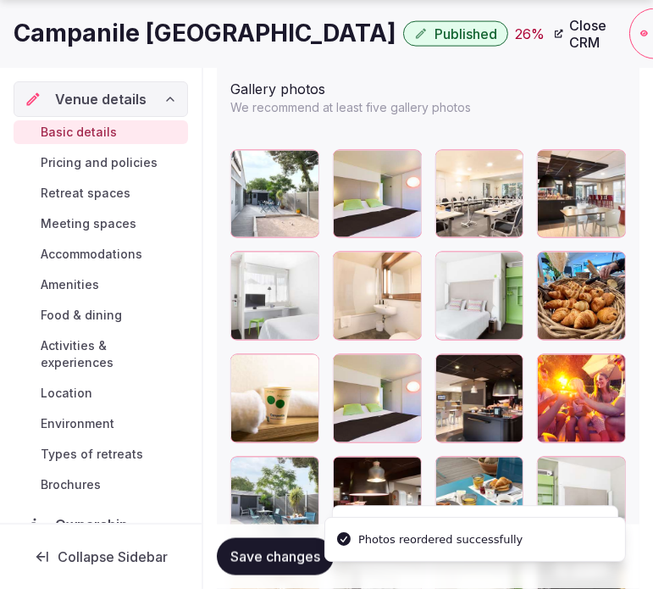
scroll to position [2374, 0]
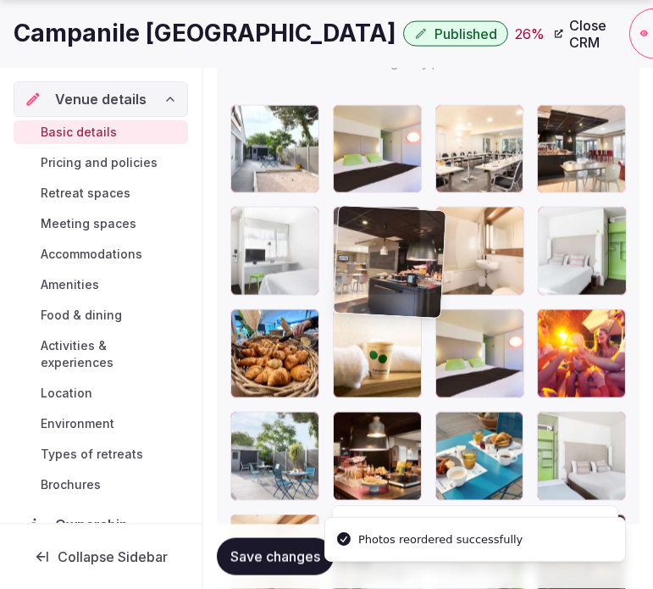
drag, startPoint x: 449, startPoint y: 320, endPoint x: 357, endPoint y: 224, distance: 132.4
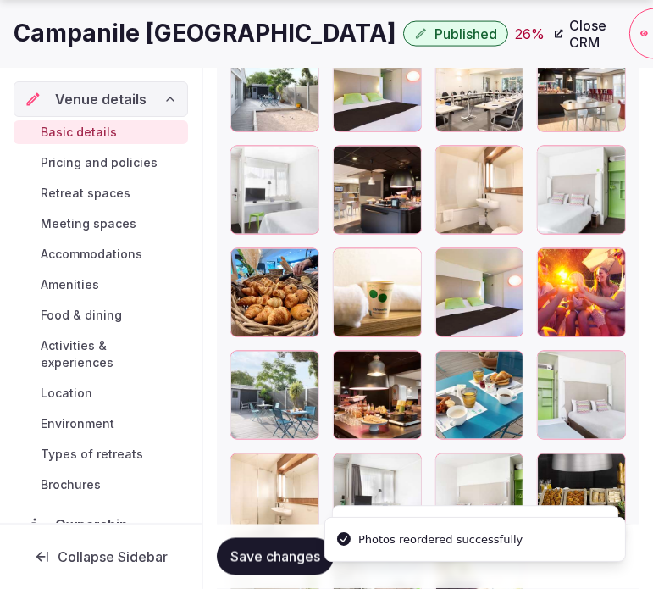
scroll to position [2468, 0]
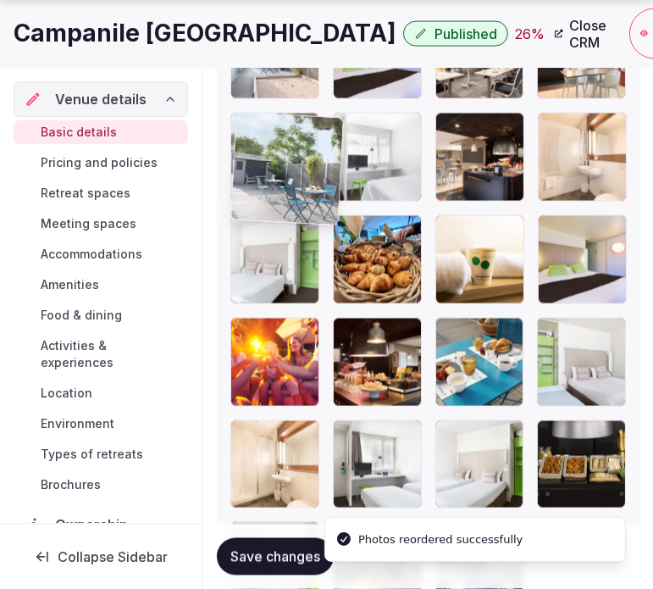
drag, startPoint x: 248, startPoint y: 339, endPoint x: 235, endPoint y: 146, distance: 193.6
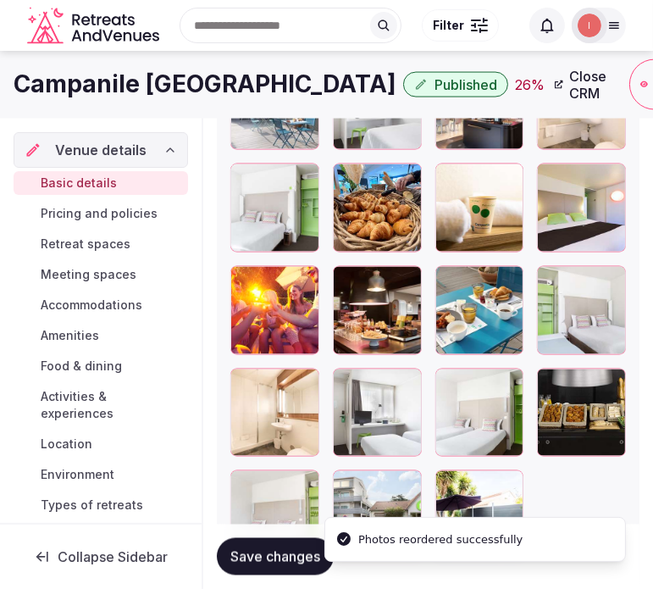
scroll to position [2519, 0]
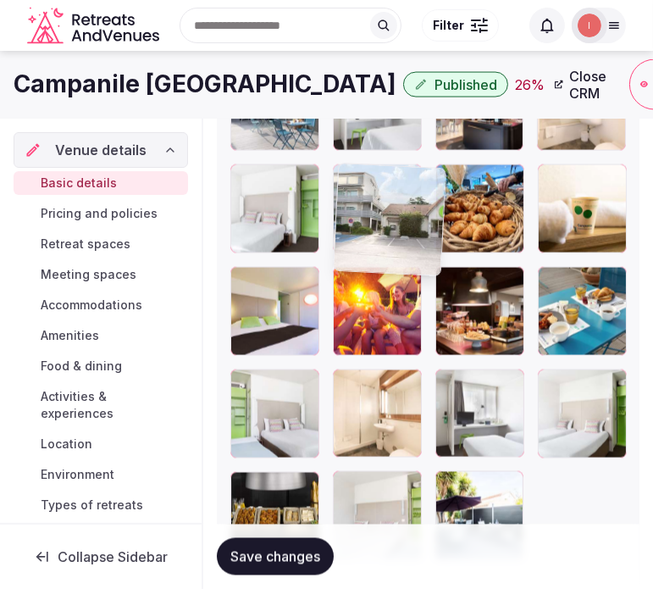
drag, startPoint x: 352, startPoint y: 476, endPoint x: 326, endPoint y: 163, distance: 313.6
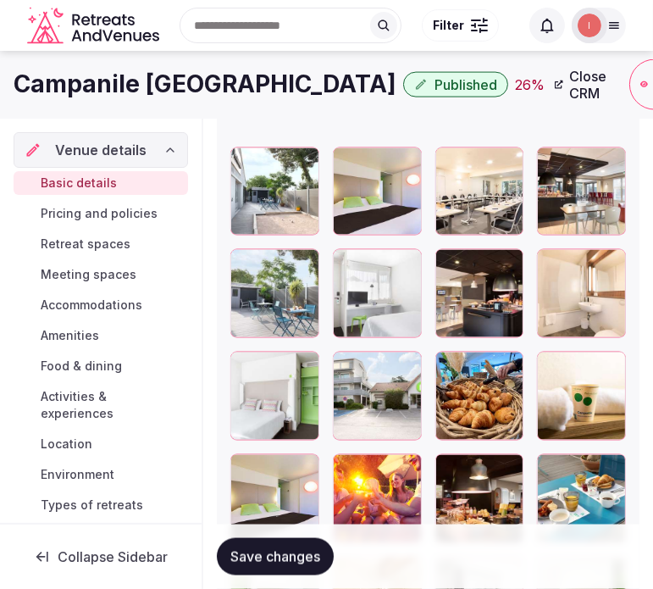
scroll to position [2331, 0]
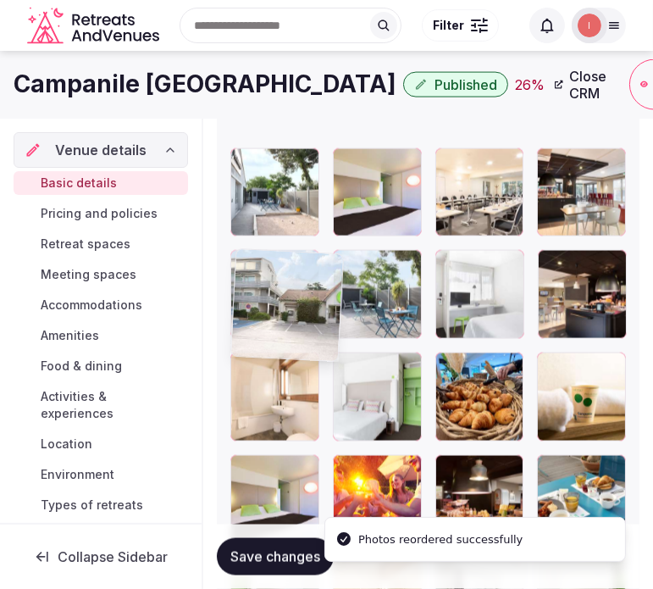
drag, startPoint x: 352, startPoint y: 366, endPoint x: 242, endPoint y: 274, distance: 143.7
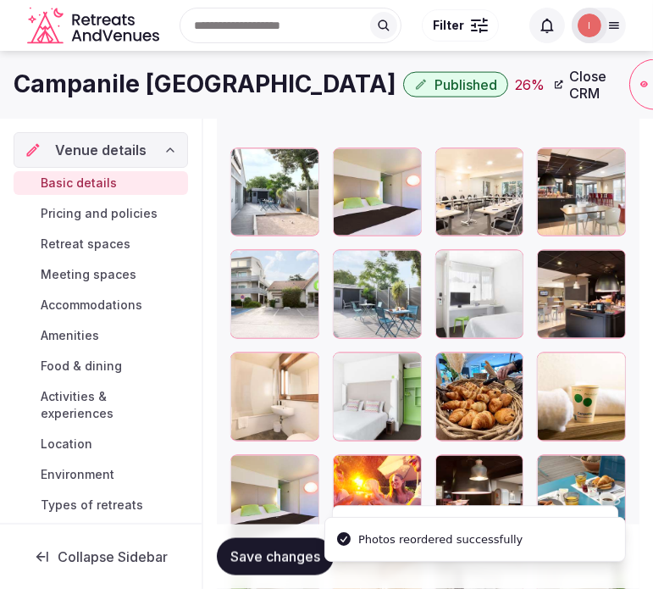
click at [317, 564] on span "Save changes" at bounding box center [275, 556] width 90 height 17
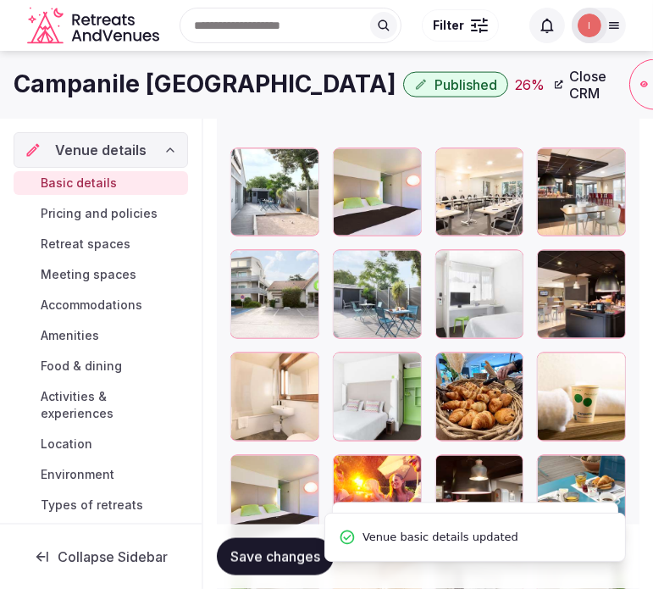
click at [317, 557] on span "Save changes" at bounding box center [275, 556] width 90 height 17
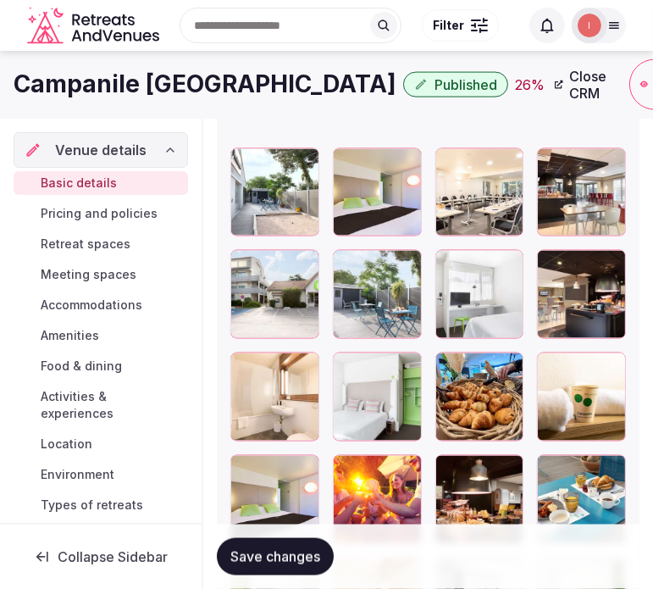
scroll to position [2237, 0]
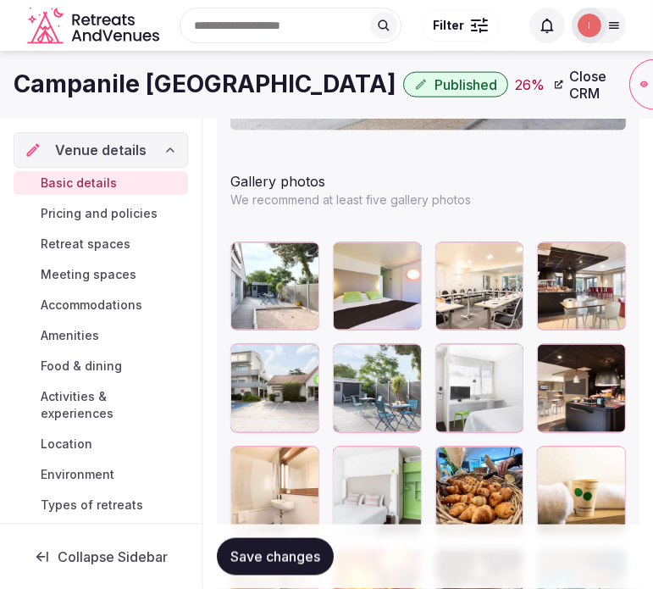
click at [113, 91] on h1 "Campanile Toulon" at bounding box center [205, 84] width 383 height 33
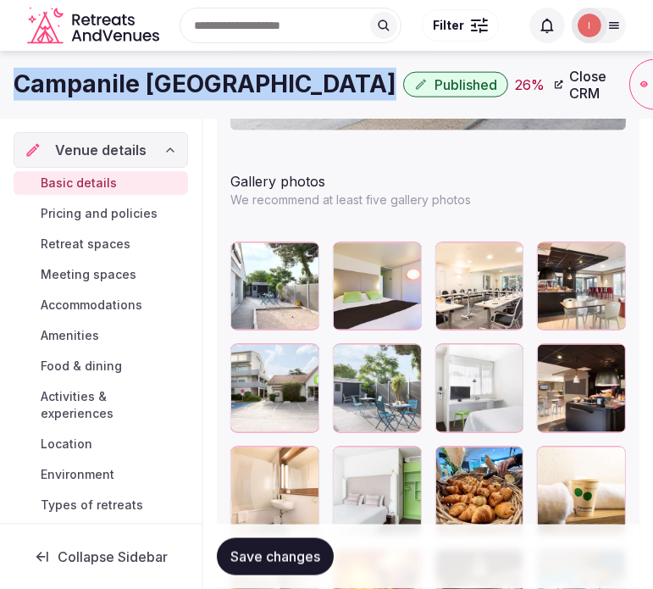
click at [113, 91] on h1 "Campanile Toulon" at bounding box center [205, 84] width 383 height 33
copy div "Campanile Toulon"
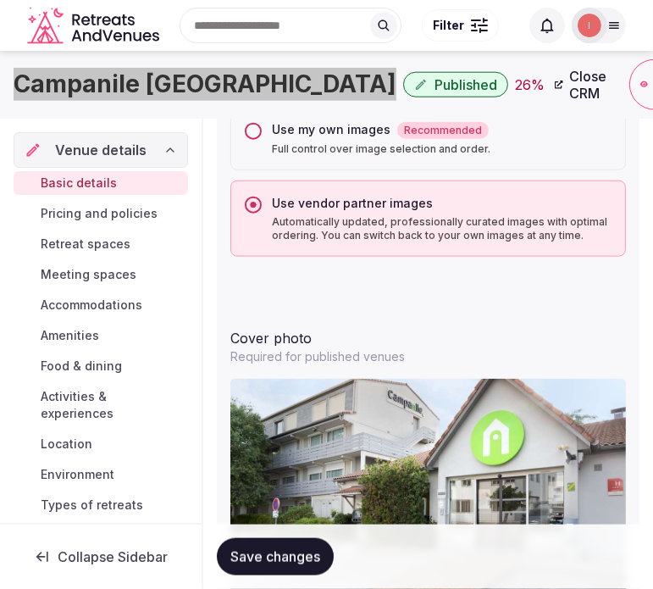
scroll to position [1860, 0]
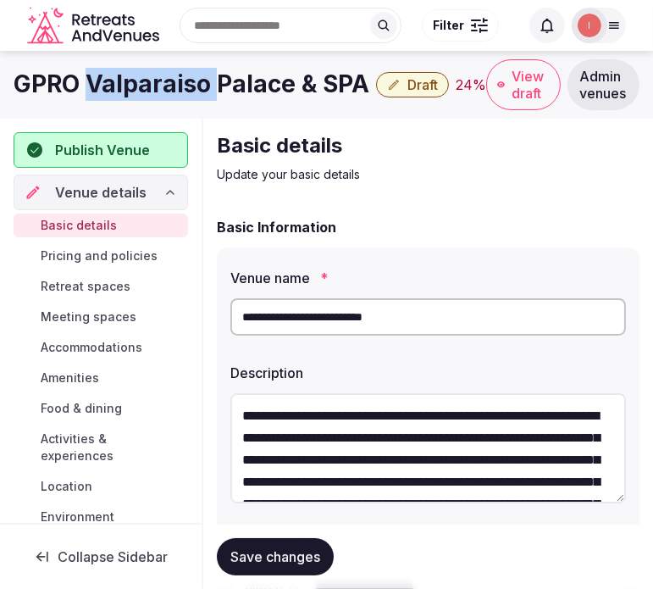
click at [196, 93] on h1 "GPRO Valparaiso Palace & SPA" at bounding box center [192, 84] width 356 height 33
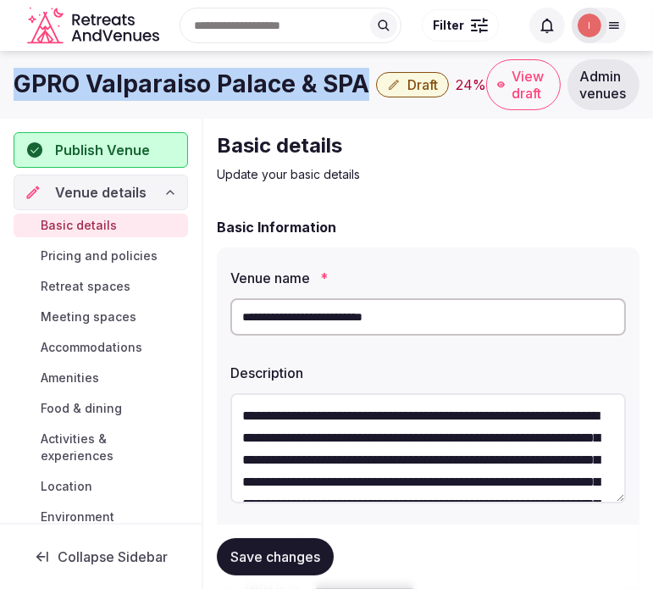
click at [196, 93] on h1 "GPRO Valparaiso Palace & SPA" at bounding box center [192, 84] width 356 height 33
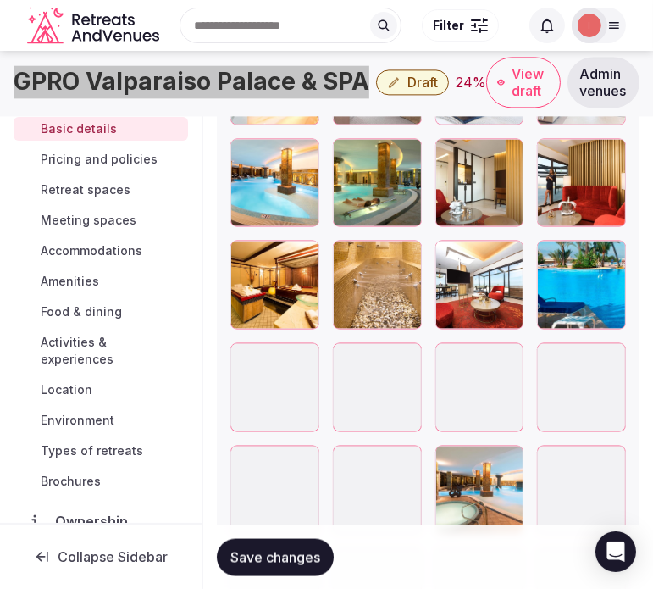
scroll to position [2164, 0]
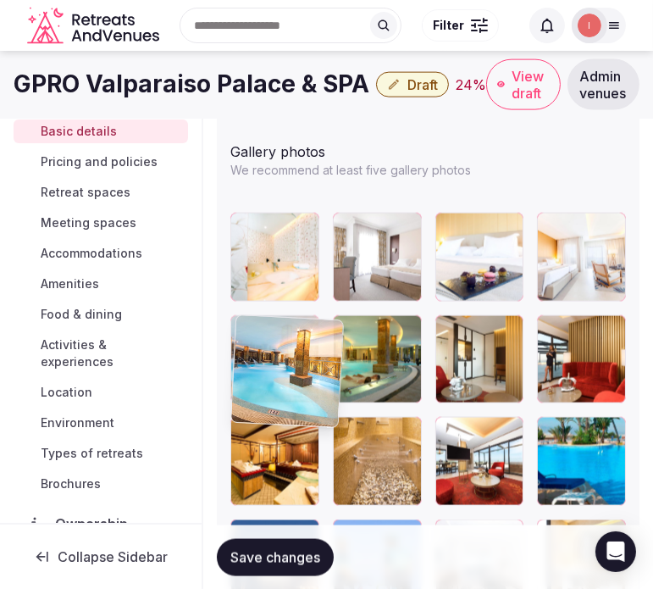
drag, startPoint x: 246, startPoint y: 344, endPoint x: 258, endPoint y: 261, distance: 83.8
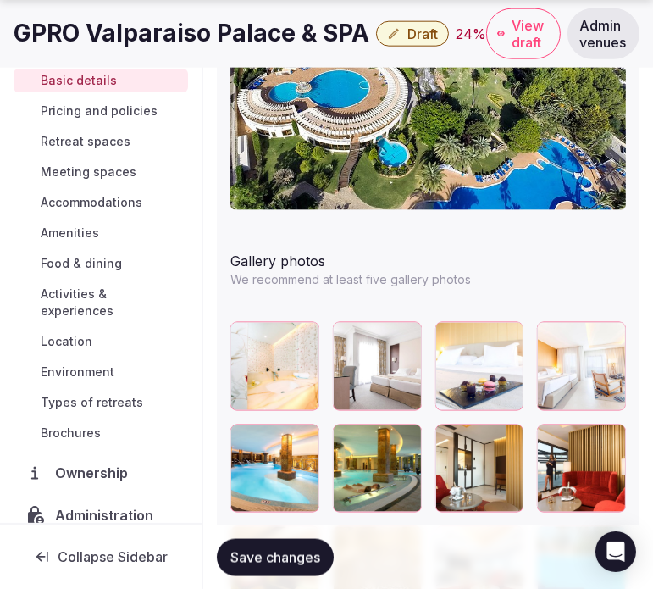
scroll to position [2070, 0]
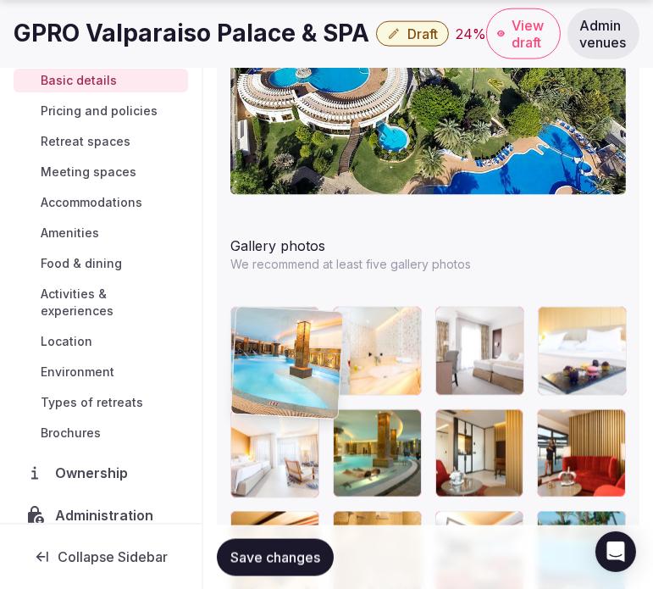
drag, startPoint x: 246, startPoint y: 433, endPoint x: 265, endPoint y: 310, distance: 124.4
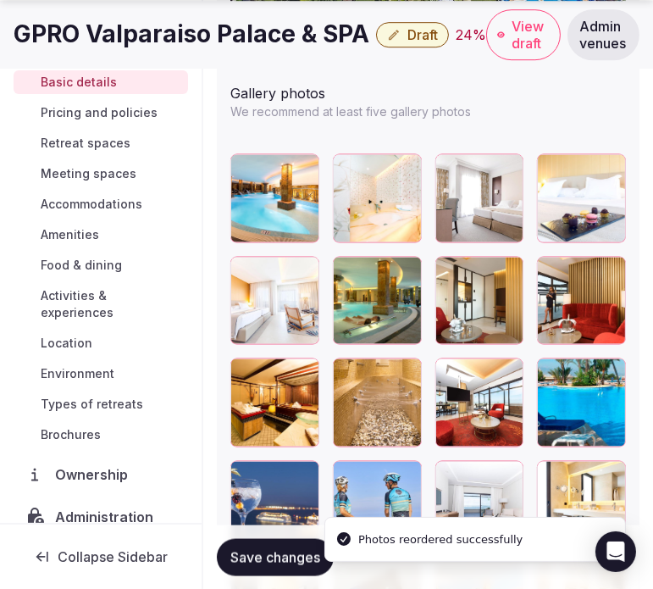
scroll to position [2258, 0]
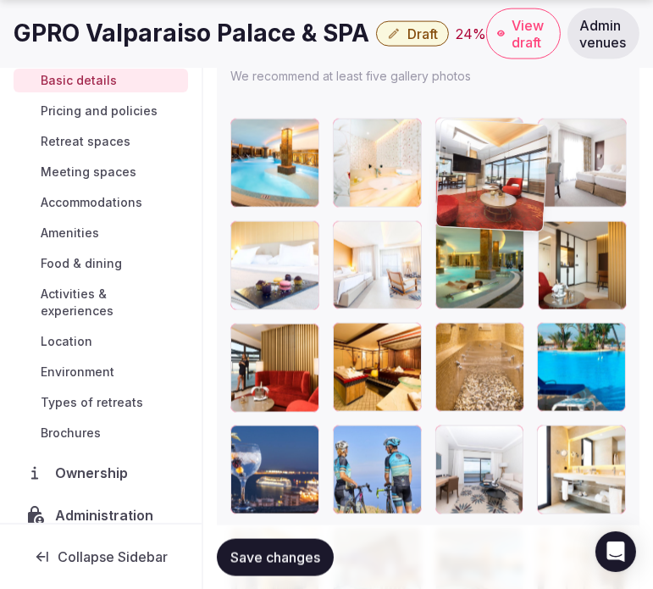
drag, startPoint x: 442, startPoint y: 340, endPoint x: 449, endPoint y: 153, distance: 186.5
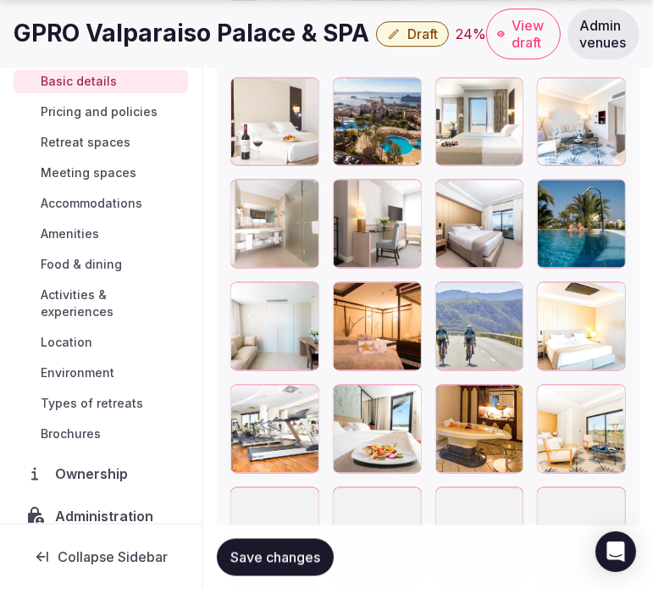
scroll to position [2823, 0]
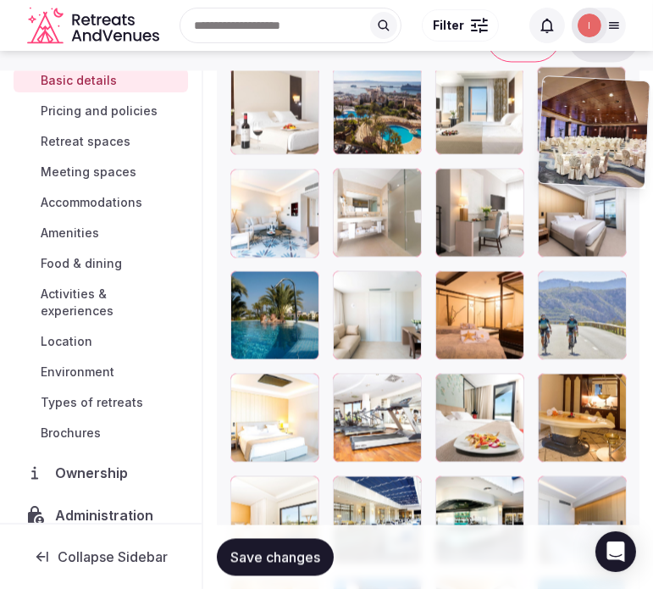
drag, startPoint x: 555, startPoint y: 484, endPoint x: 549, endPoint y: 79, distance: 404.9
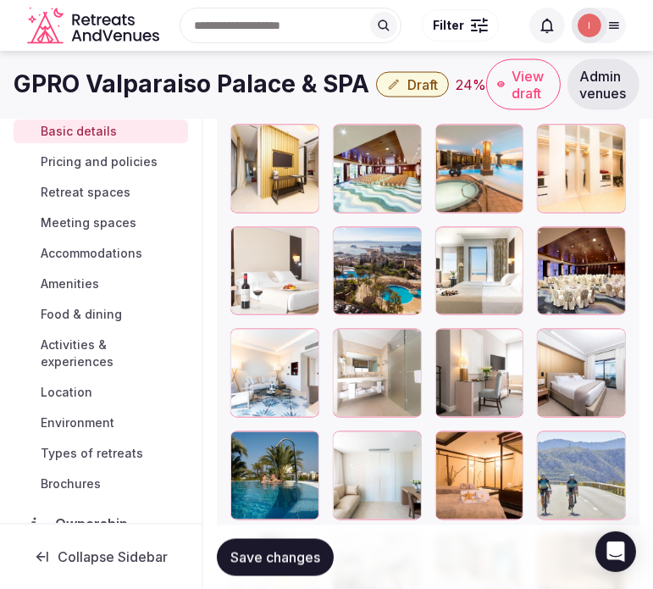
scroll to position [2624, 0]
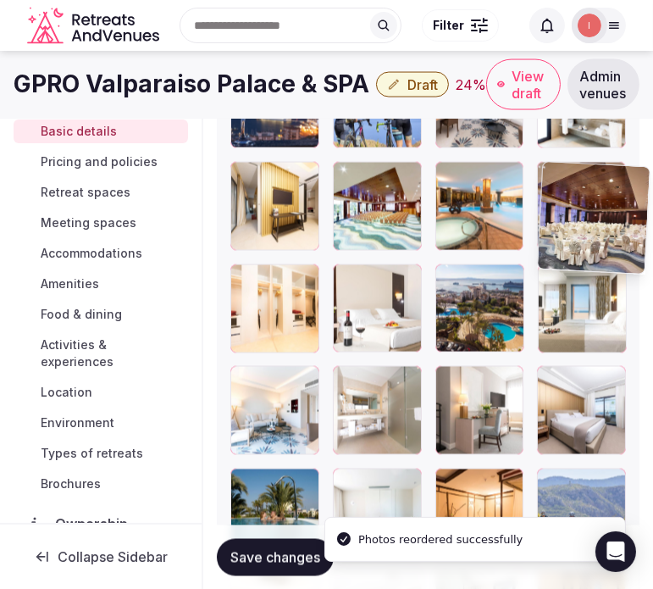
drag, startPoint x: 556, startPoint y: 278, endPoint x: 544, endPoint y: 140, distance: 138.6
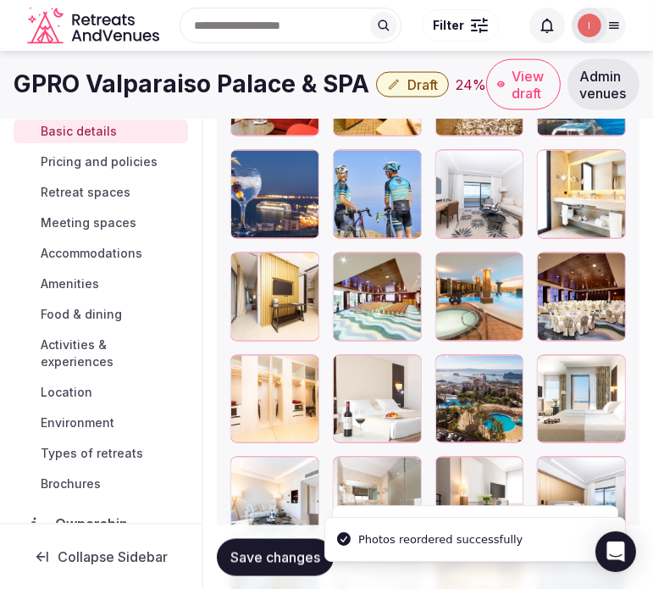
scroll to position [2436, 0]
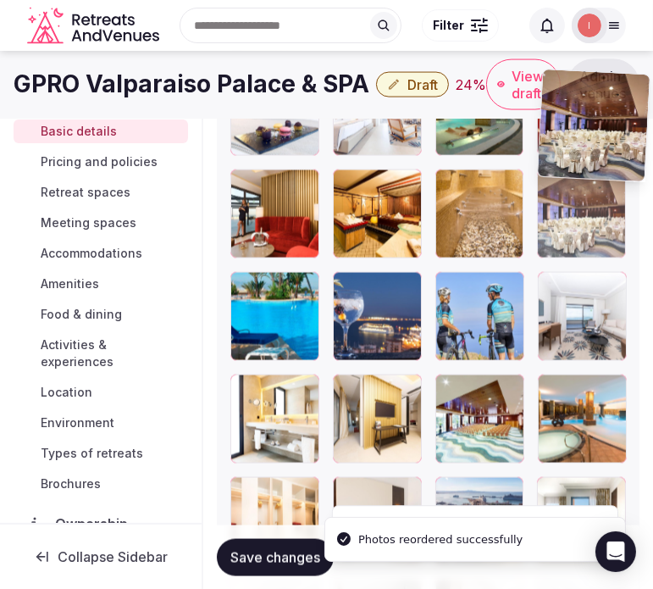
drag, startPoint x: 547, startPoint y: 368, endPoint x: 551, endPoint y: 108, distance: 259.2
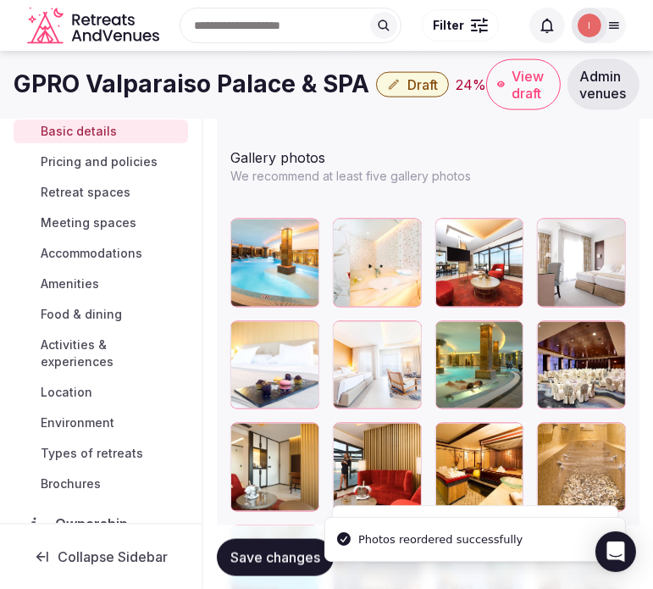
scroll to position [2128, 0]
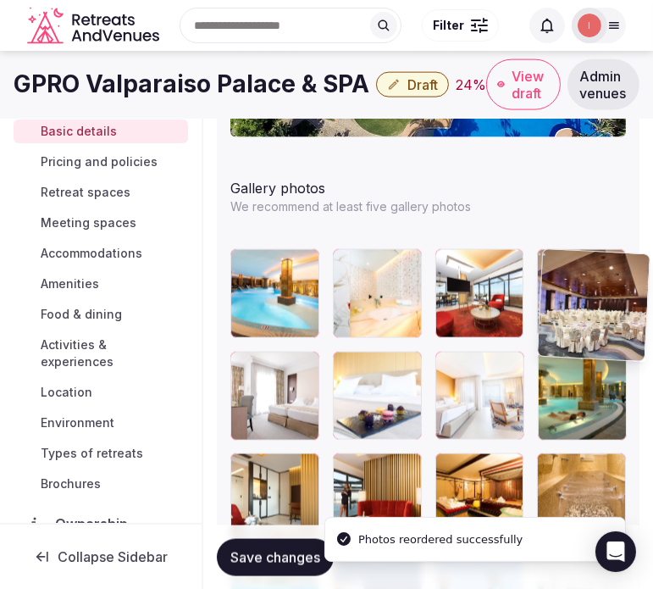
drag, startPoint x: 543, startPoint y: 371, endPoint x: 544, endPoint y: 256, distance: 115.2
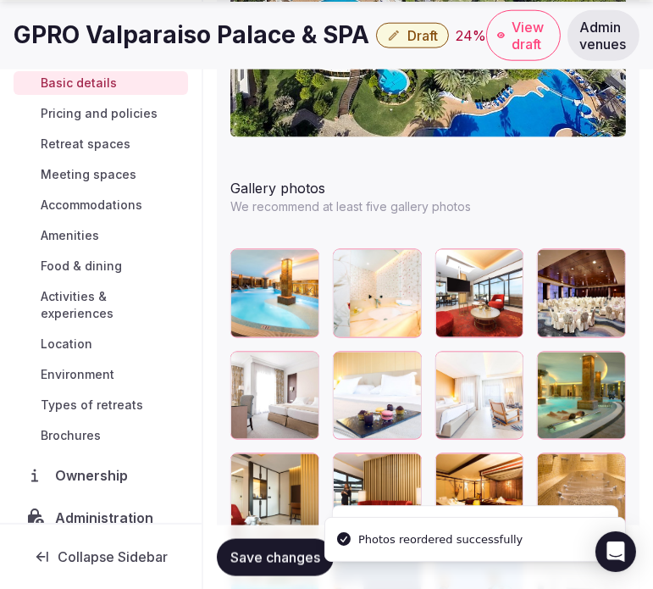
scroll to position [2316, 0]
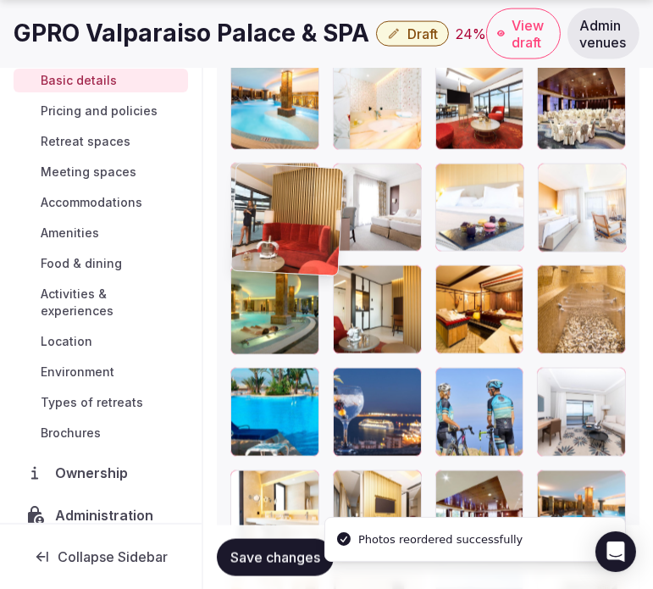
drag, startPoint x: 343, startPoint y: 281, endPoint x: 249, endPoint y: 176, distance: 141.0
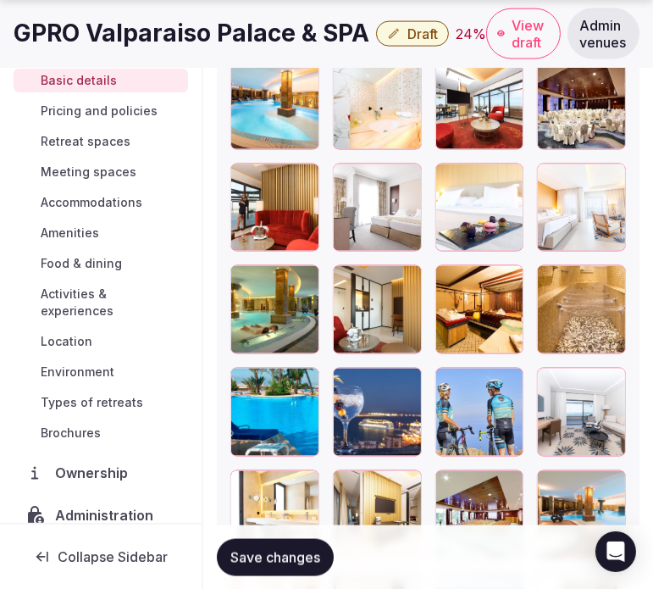
scroll to position [2410, 0]
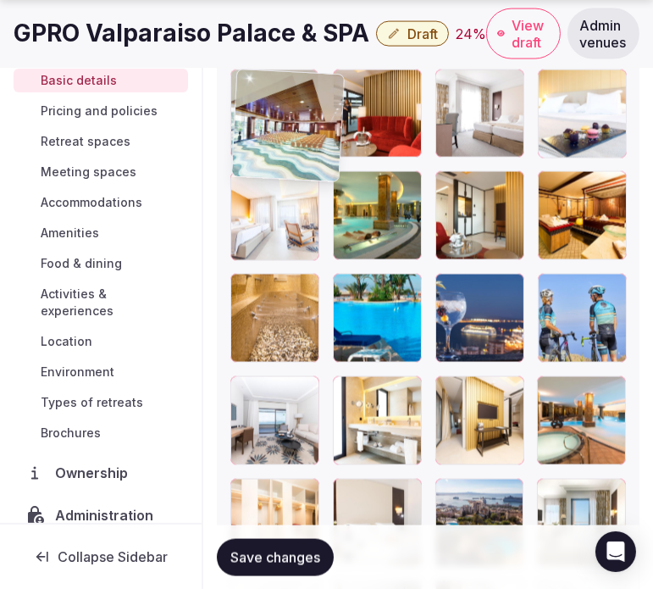
drag, startPoint x: 447, startPoint y: 391, endPoint x: 232, endPoint y: 78, distance: 380.1
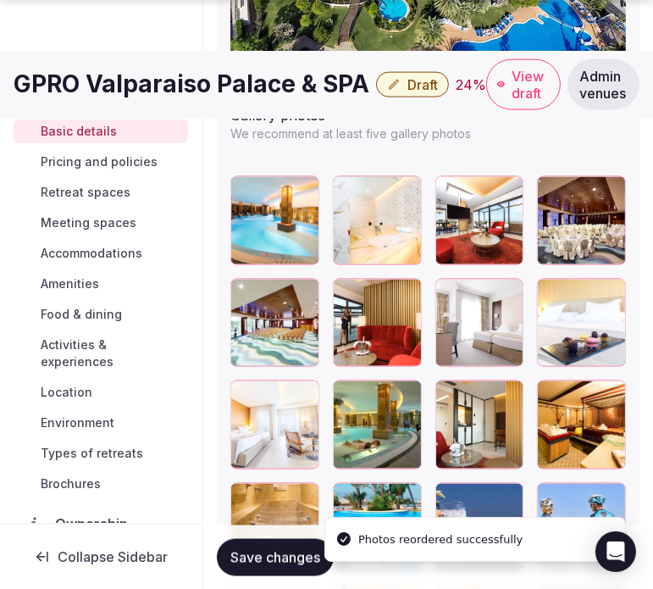
scroll to position [2316, 0]
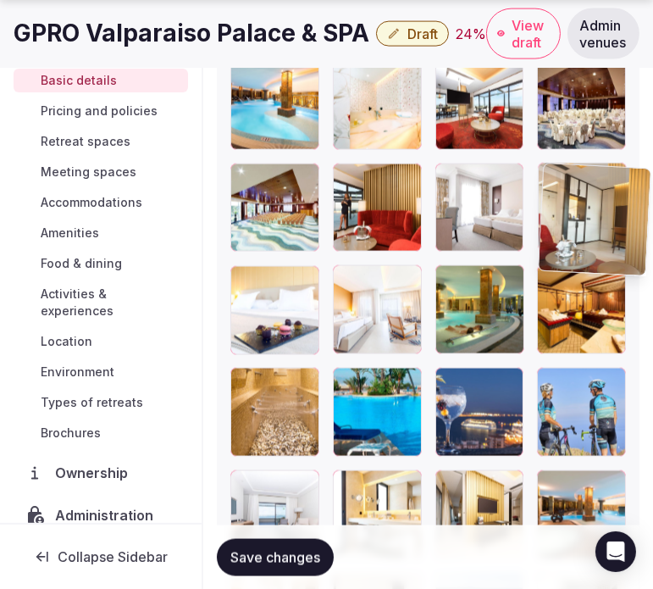
drag, startPoint x: 443, startPoint y: 277, endPoint x: 546, endPoint y: 180, distance: 142.0
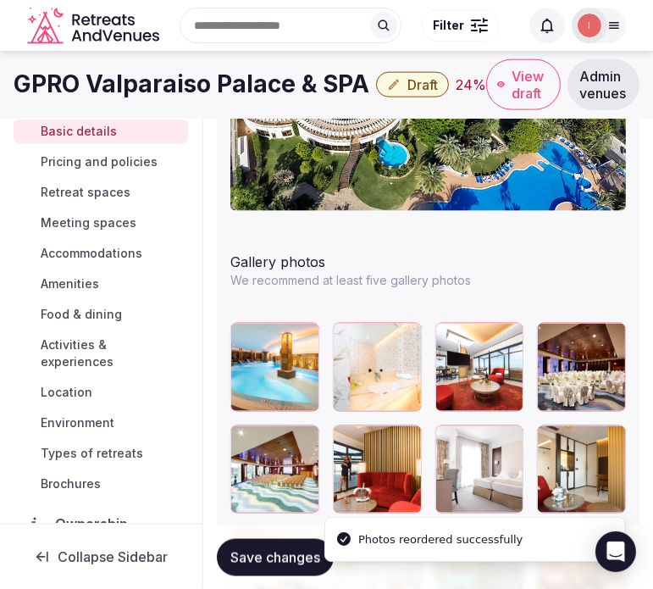
scroll to position [2034, 0]
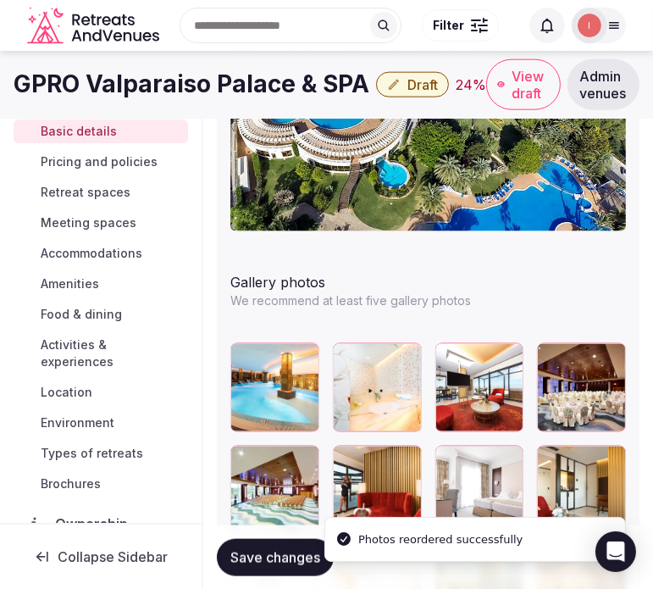
click at [290, 562] on span "Save changes" at bounding box center [275, 556] width 90 height 17
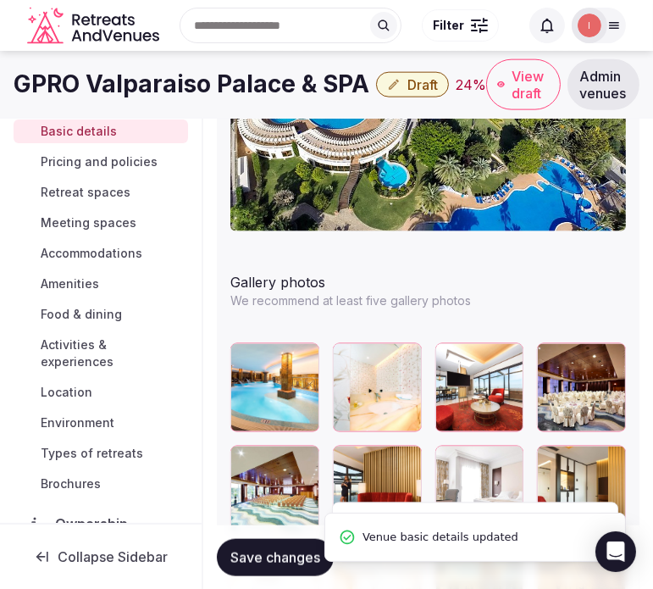
click at [267, 97] on h1 "GPRO Valparaiso Palace & SPA" at bounding box center [192, 84] width 356 height 33
click at [267, 96] on h1 "GPRO Valparaiso Palace & SPA" at bounding box center [192, 84] width 356 height 33
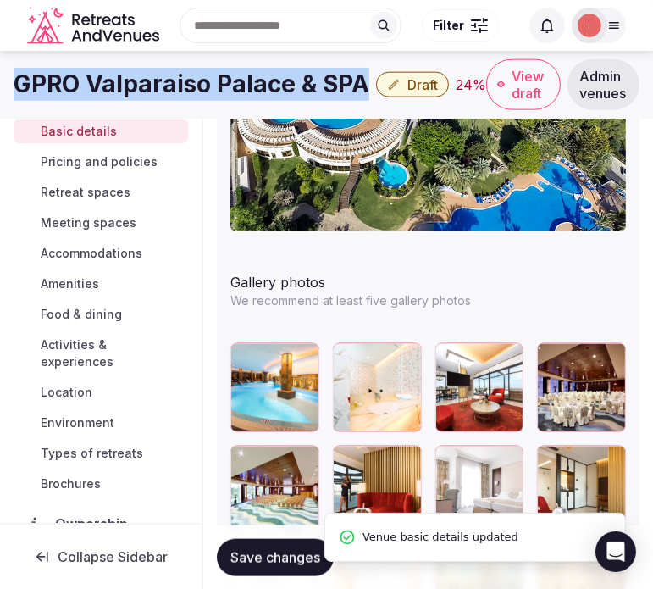
click at [267, 96] on h1 "GPRO Valparaiso Palace & SPA" at bounding box center [192, 84] width 356 height 33
copy div "GPRO Valparaiso Palace & SPA"
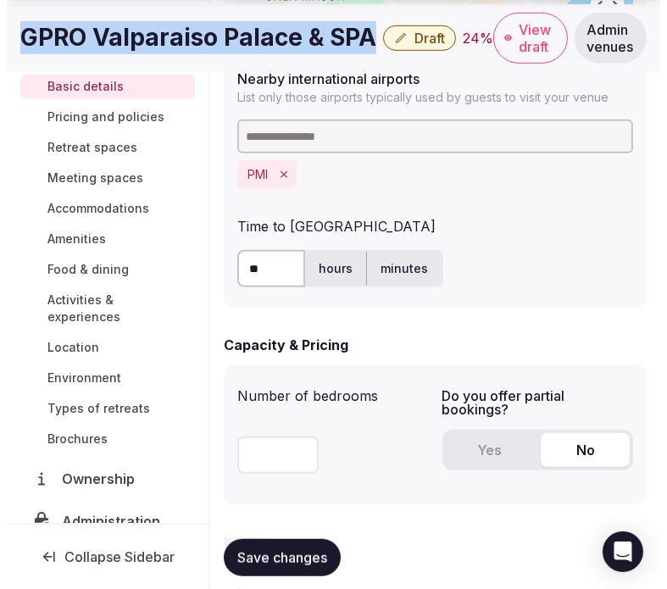
scroll to position [1093, 0]
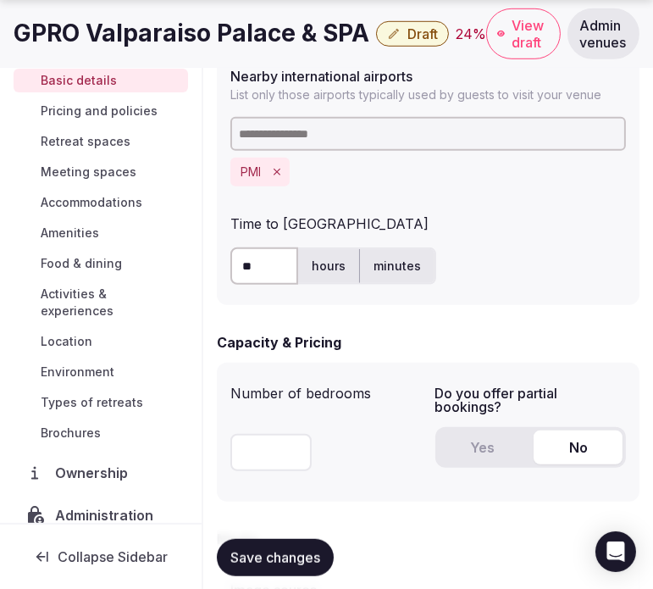
drag, startPoint x: 260, startPoint y: 266, endPoint x: 222, endPoint y: 266, distance: 38.1
type input "**"
click at [261, 551] on span "Save changes" at bounding box center [275, 556] width 90 height 17
click at [407, 41] on span "Draft" at bounding box center [422, 33] width 30 height 17
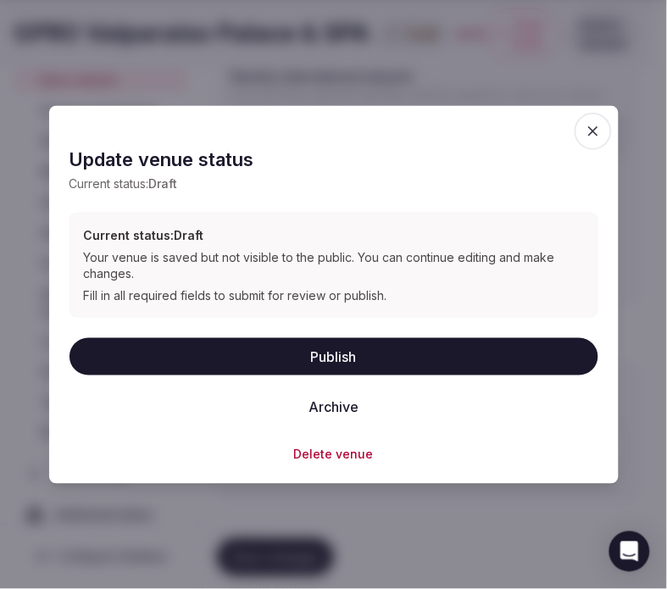
click at [363, 352] on button "Publish" at bounding box center [333, 356] width 529 height 37
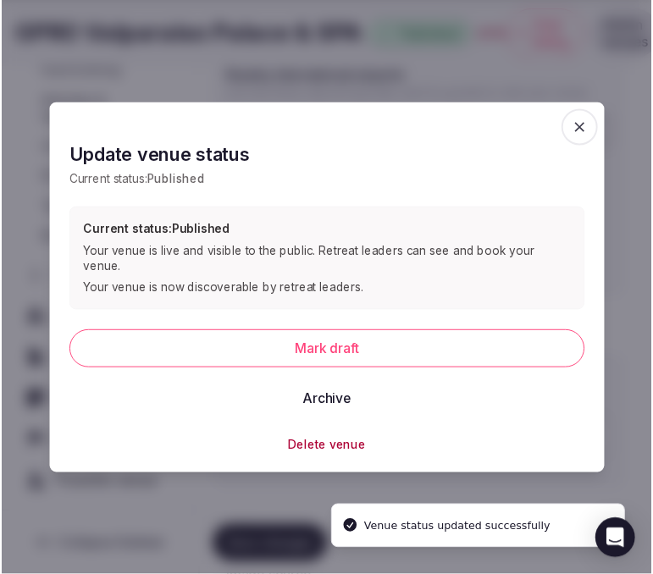
scroll to position [257, 0]
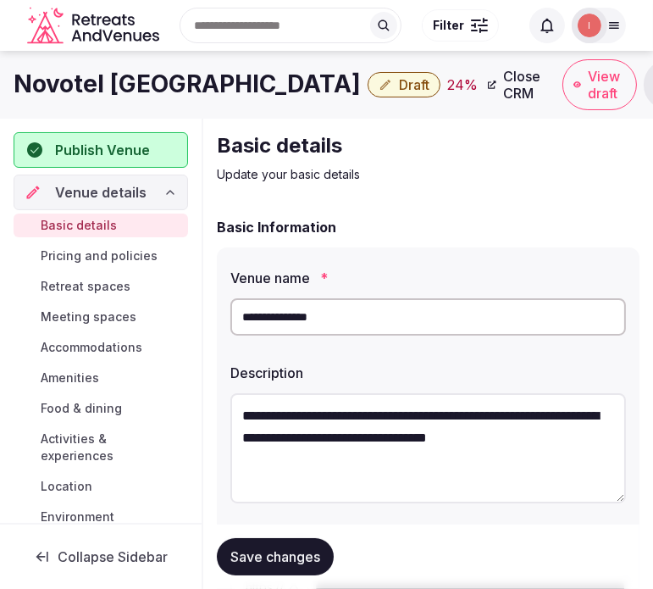
click at [221, 322] on div "**********" at bounding box center [428, 482] width 423 height 471
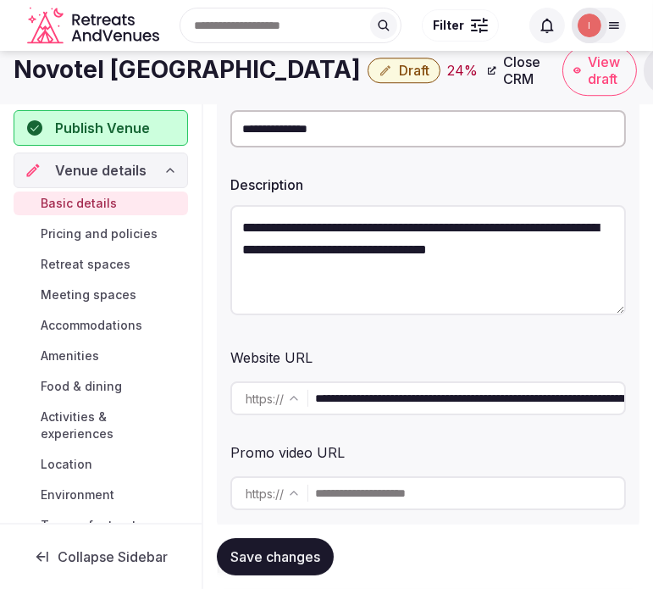
scroll to position [94, 0]
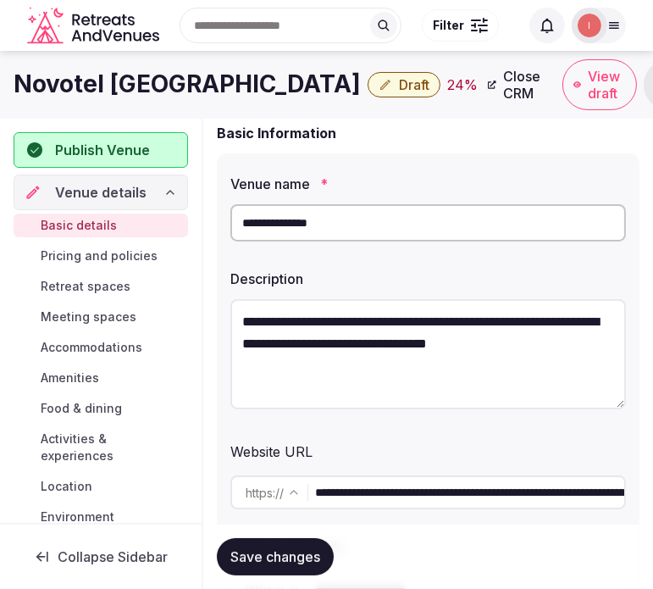
click at [145, 90] on h1 "Novotel [GEOGRAPHIC_DATA]" at bounding box center [187, 84] width 347 height 33
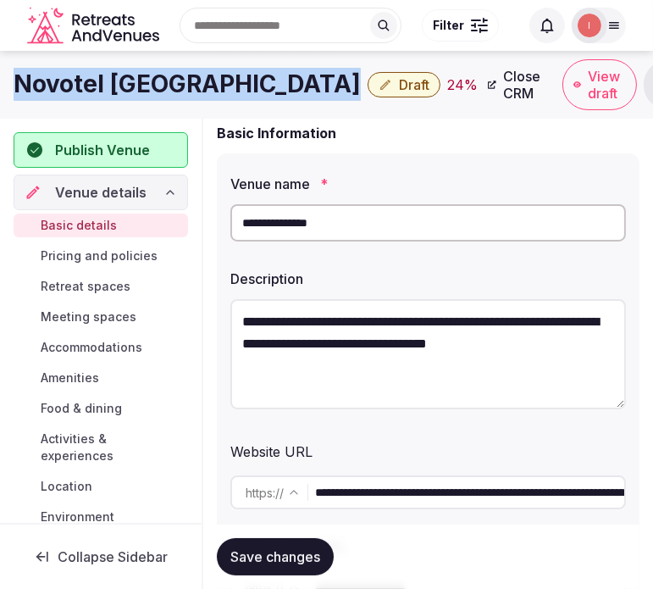
click at [145, 89] on h1 "Novotel [GEOGRAPHIC_DATA]" at bounding box center [187, 84] width 347 height 33
copy div "Novotel [GEOGRAPHIC_DATA]"
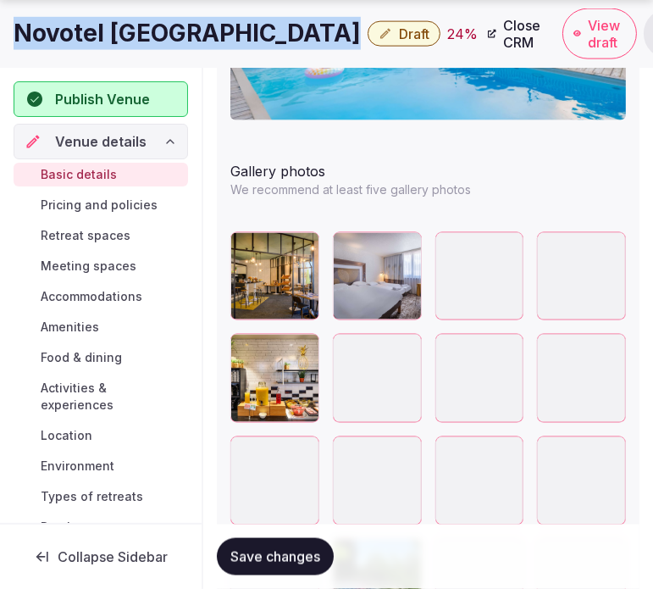
scroll to position [2258, 0]
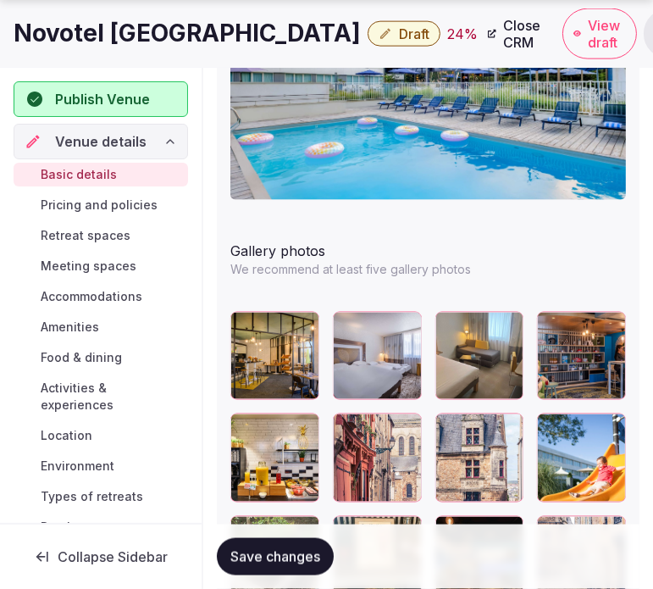
scroll to position [2165, 0]
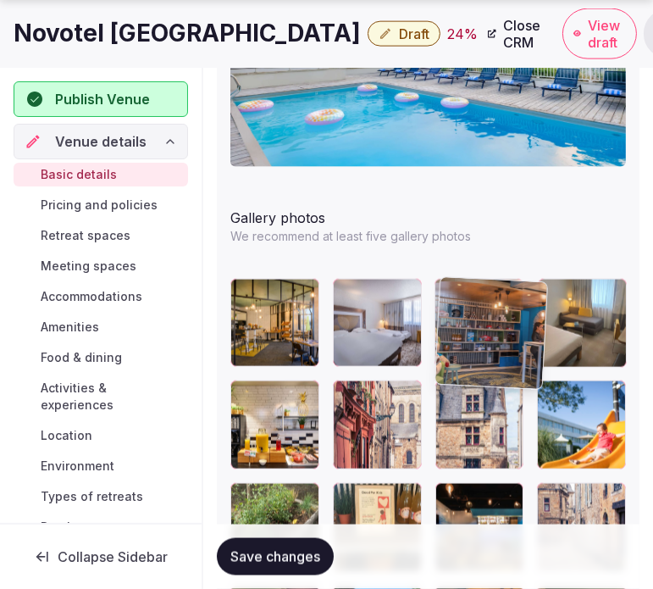
drag, startPoint x: 545, startPoint y: 285, endPoint x: 442, endPoint y: 285, distance: 102.5
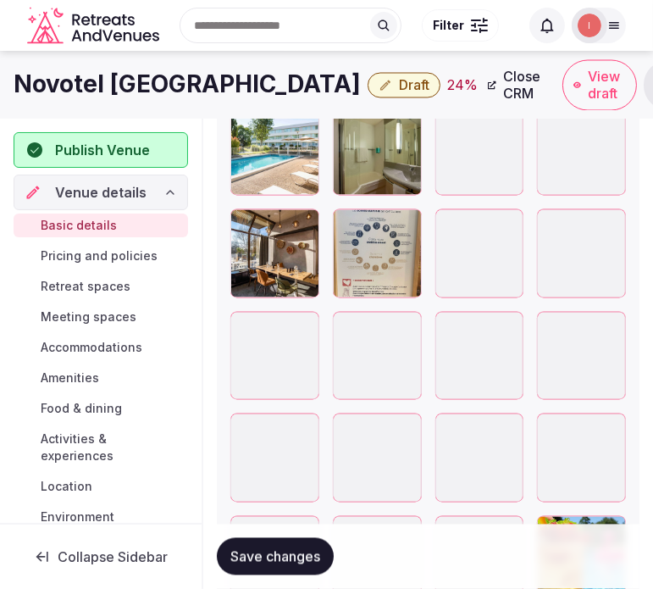
scroll to position [2918, 0]
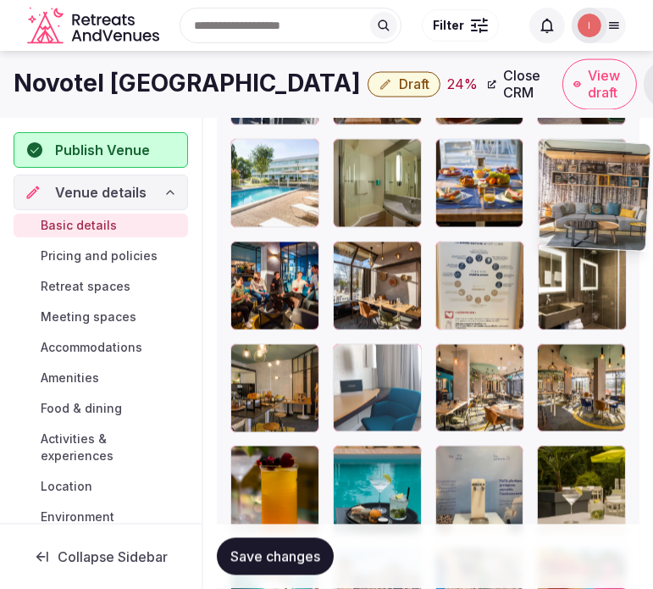
drag, startPoint x: 456, startPoint y: 354, endPoint x: 538, endPoint y: 158, distance: 213.0
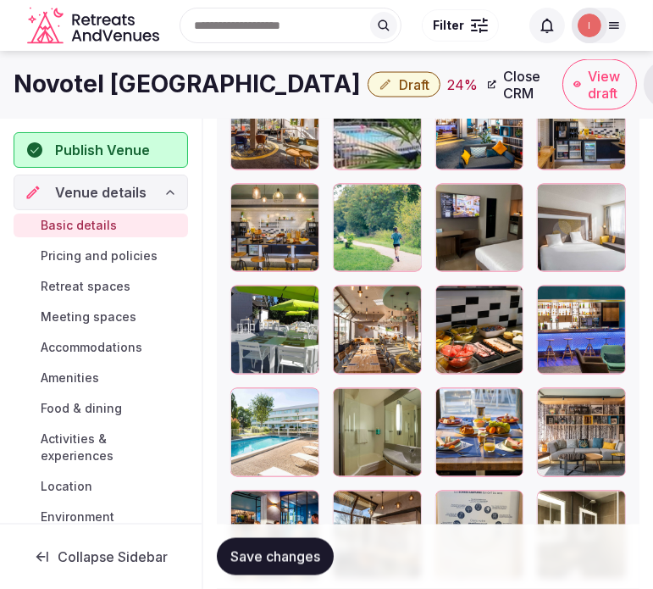
scroll to position [2636, 0]
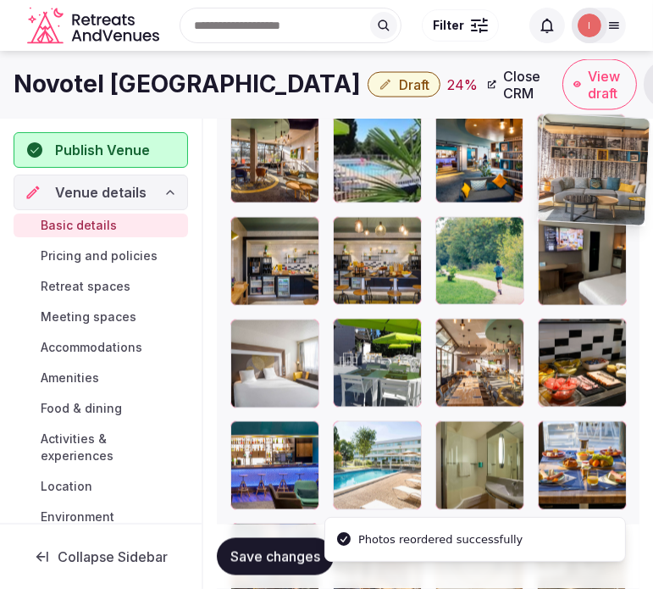
drag, startPoint x: 554, startPoint y: 438, endPoint x: 553, endPoint y: 134, distance: 304.1
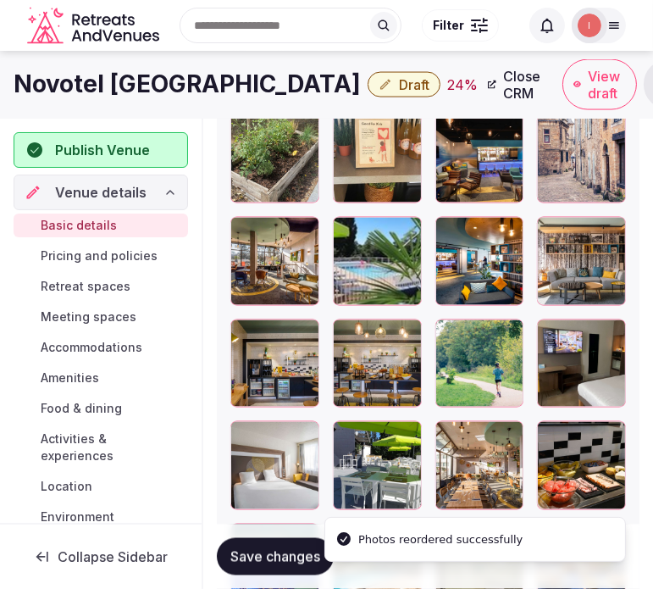
scroll to position [2448, 0]
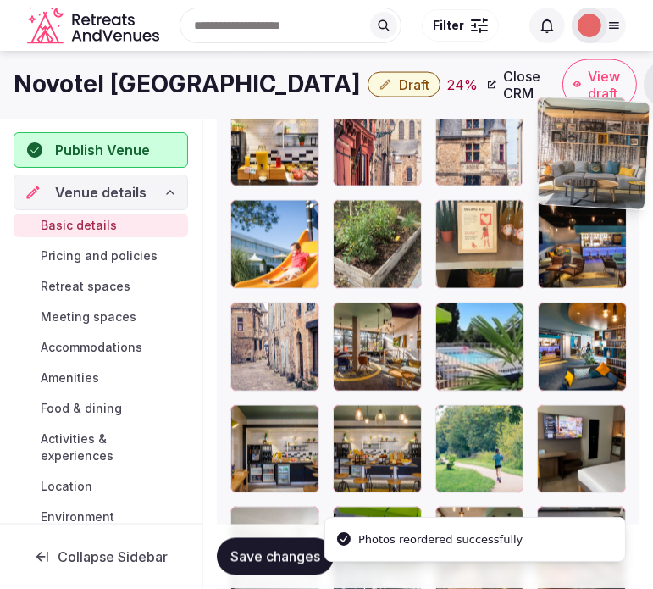
drag, startPoint x: 560, startPoint y: 316, endPoint x: 556, endPoint y: 129, distance: 187.2
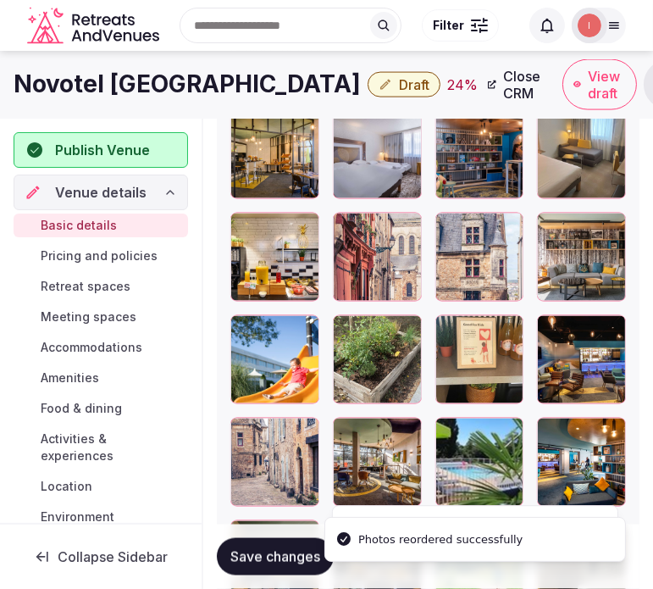
scroll to position [2259, 0]
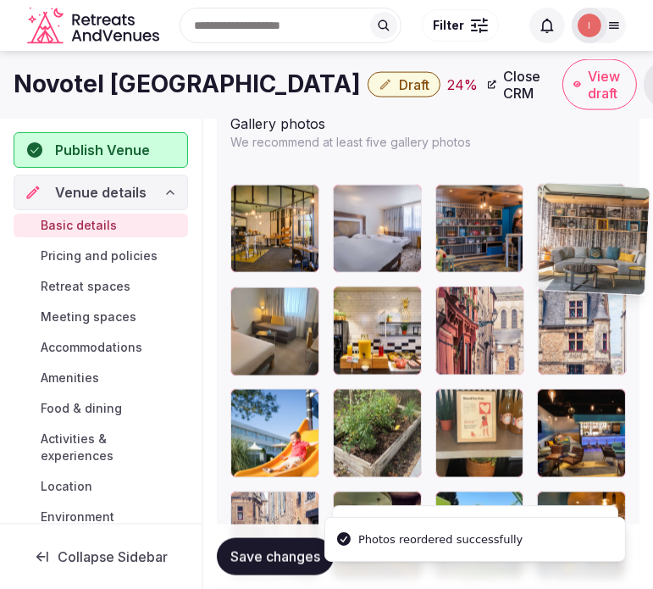
drag, startPoint x: 549, startPoint y: 301, endPoint x: 545, endPoint y: 204, distance: 96.6
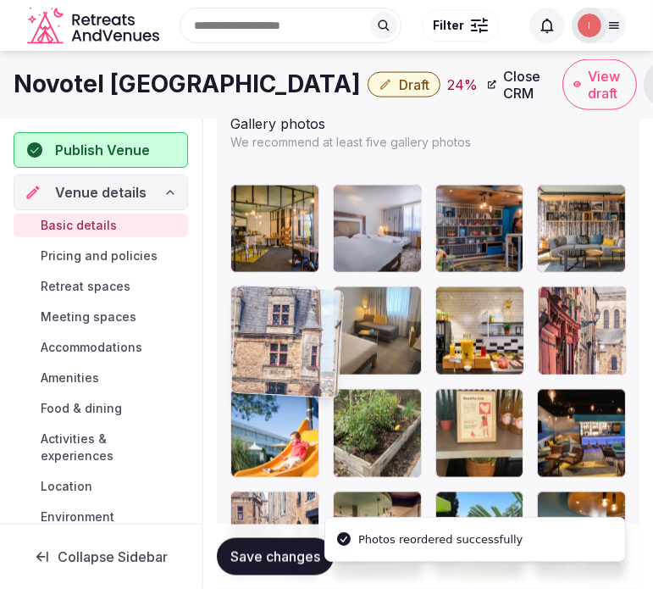
drag, startPoint x: 547, startPoint y: 301, endPoint x: 232, endPoint y: 289, distance: 315.3
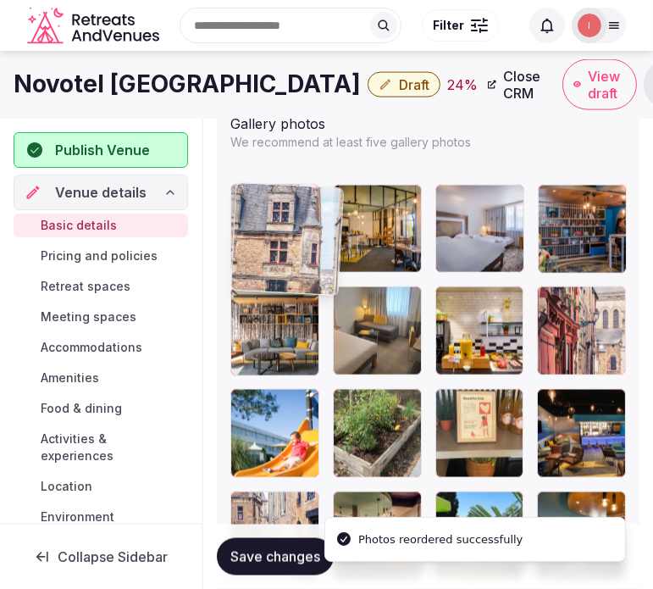
drag, startPoint x: 243, startPoint y: 291, endPoint x: 272, endPoint y: 181, distance: 113.8
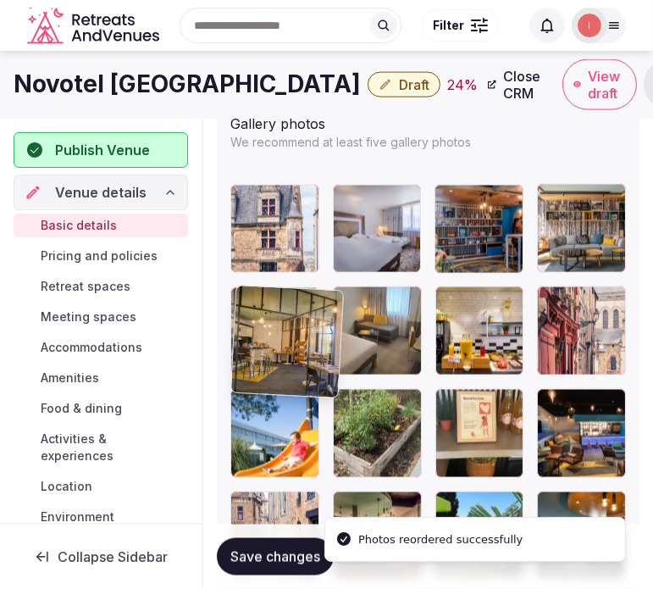
drag, startPoint x: 354, startPoint y: 202, endPoint x: 249, endPoint y: 299, distance: 143.2
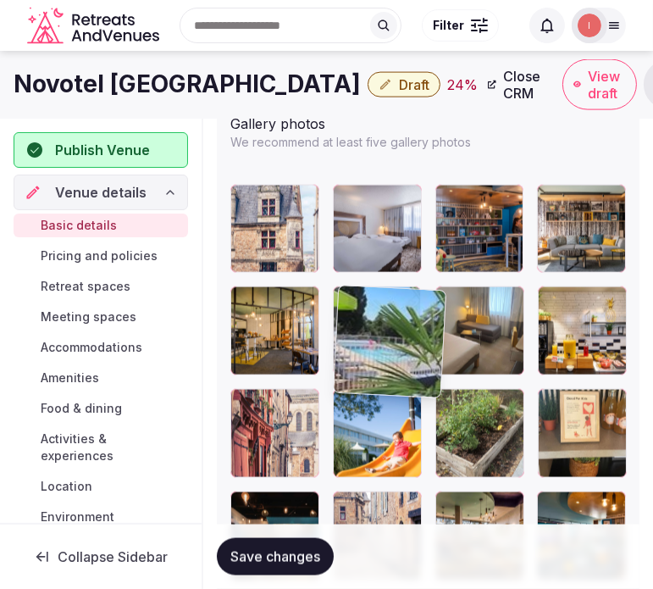
drag, startPoint x: 449, startPoint y: 498, endPoint x: 352, endPoint y: 306, distance: 215.2
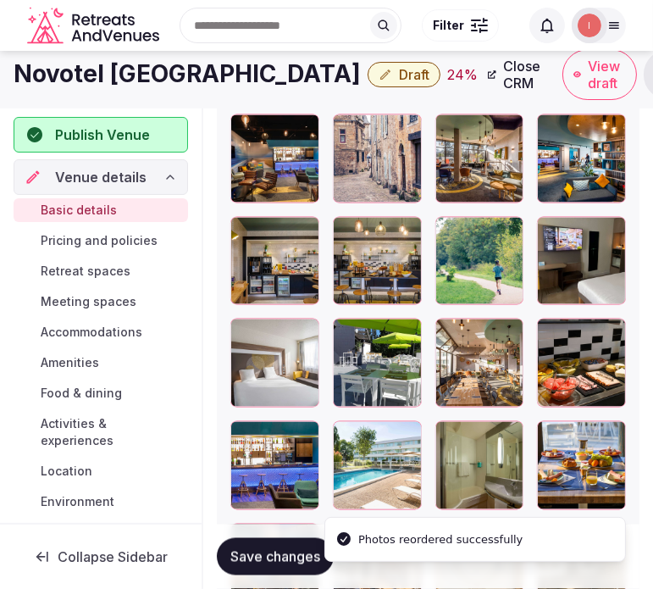
scroll to position [2448, 0]
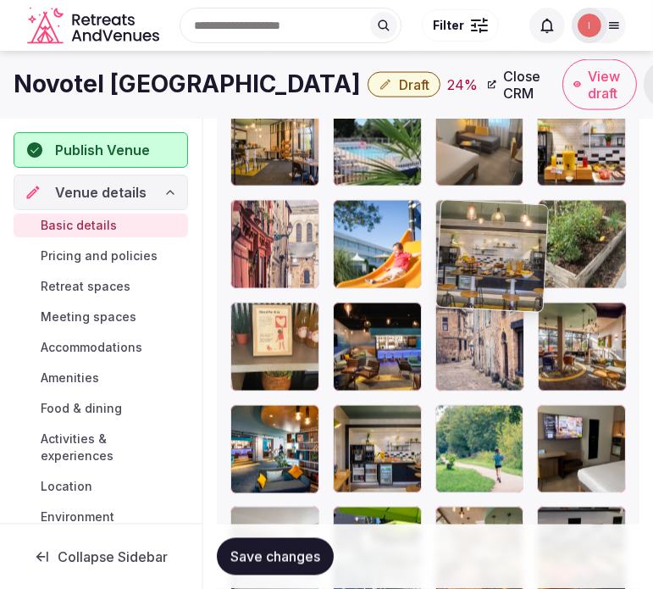
drag, startPoint x: 349, startPoint y: 422, endPoint x: 468, endPoint y: 213, distance: 240.5
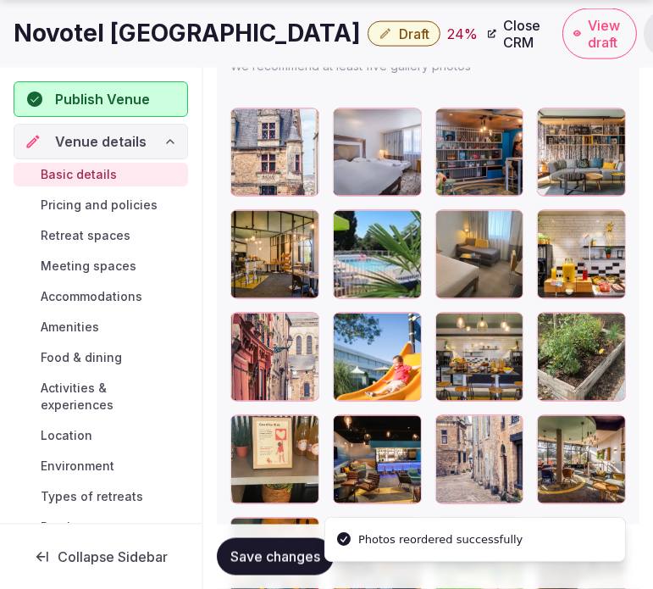
scroll to position [2353, 0]
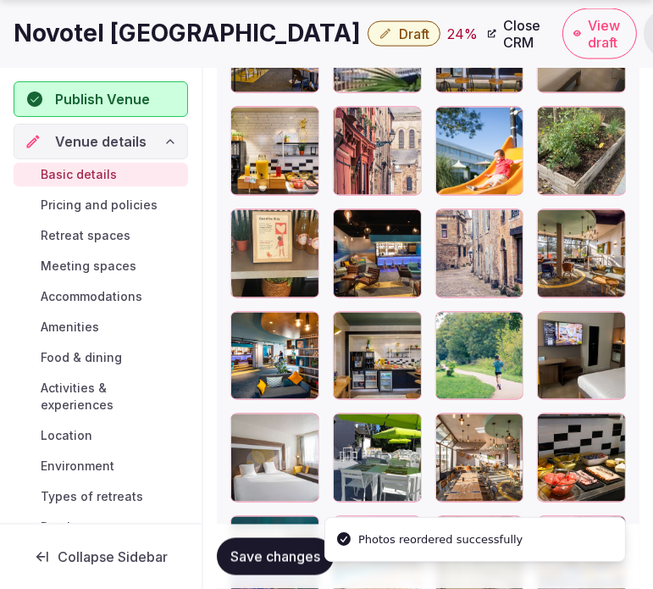
scroll to position [2542, 0]
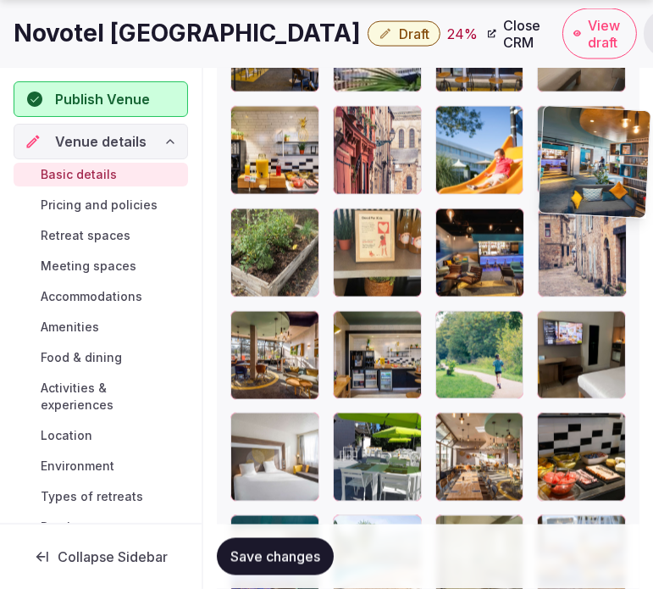
drag, startPoint x: 241, startPoint y: 334, endPoint x: 529, endPoint y: 113, distance: 362.4
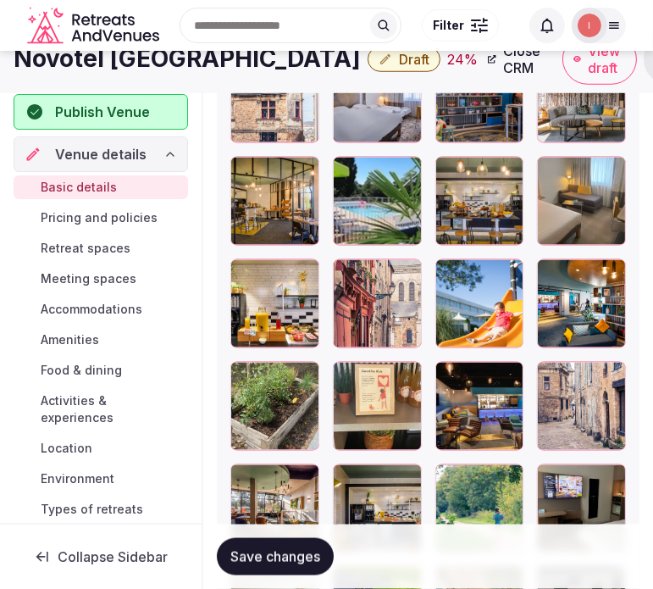
scroll to position [2353, 0]
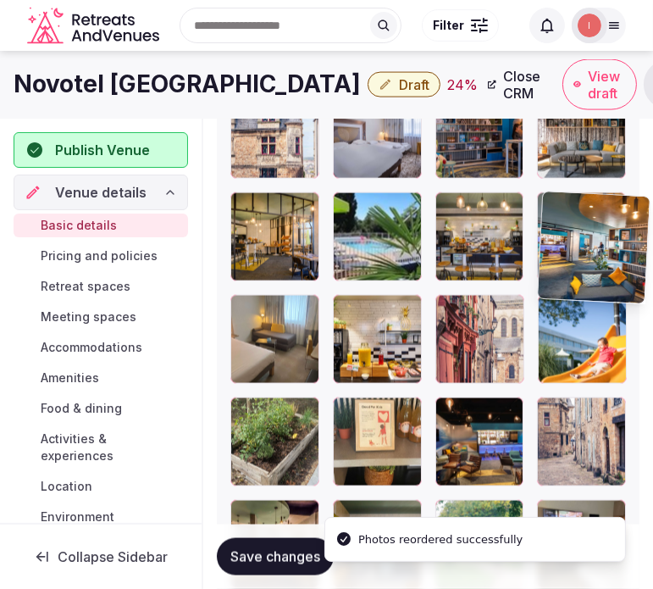
drag, startPoint x: 553, startPoint y: 302, endPoint x: 538, endPoint y: 197, distance: 107.0
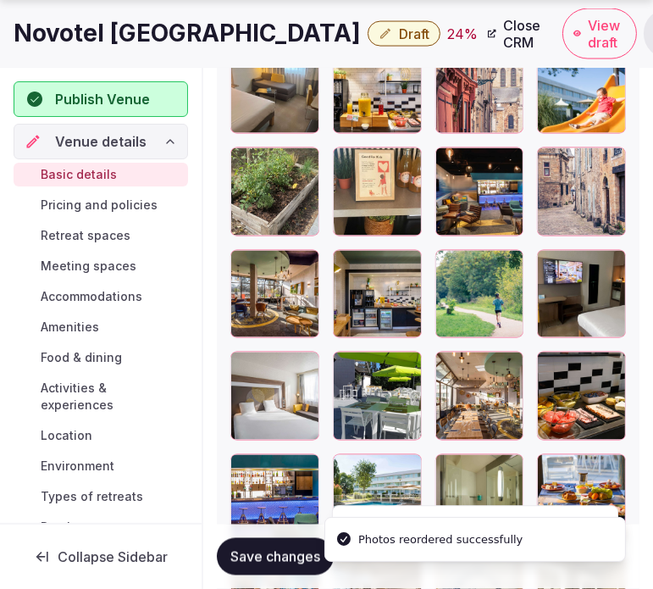
scroll to position [2636, 0]
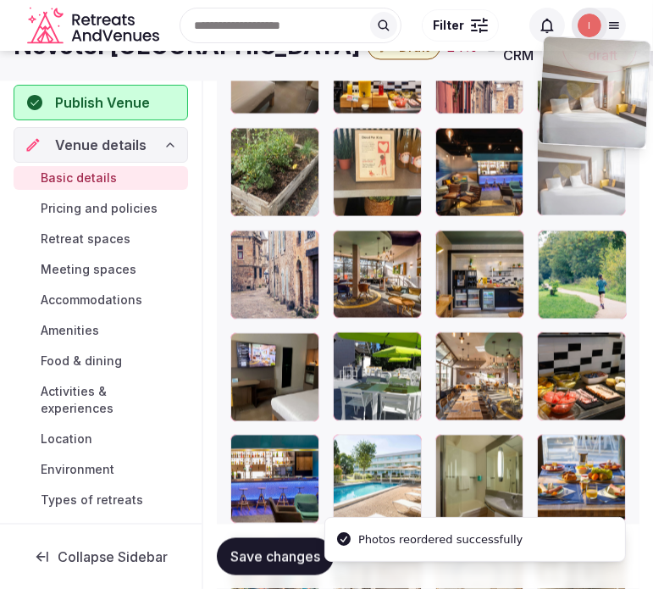
drag, startPoint x: 246, startPoint y: 335, endPoint x: 540, endPoint y: 91, distance: 381.4
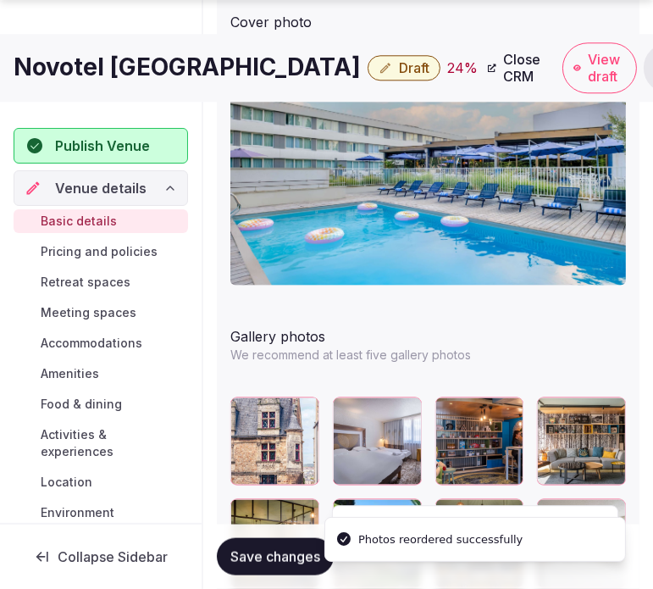
scroll to position [2234, 0]
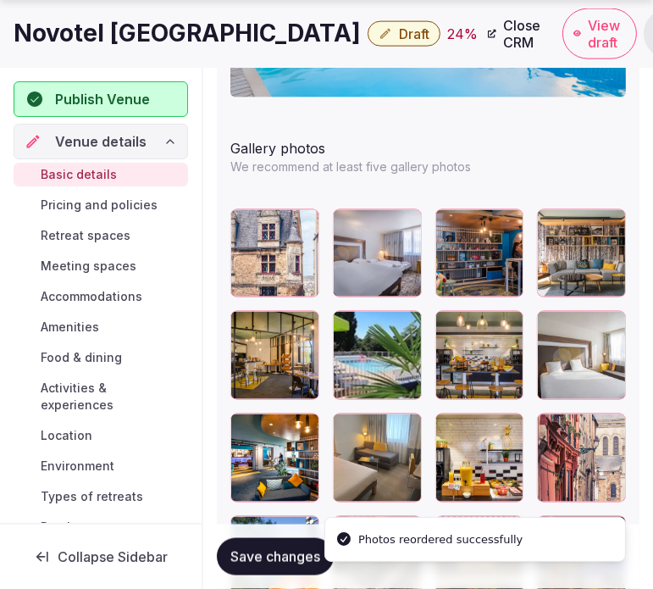
click at [294, 555] on span "Save changes" at bounding box center [275, 556] width 90 height 17
click at [80, 174] on span "Basic details" at bounding box center [79, 174] width 76 height 17
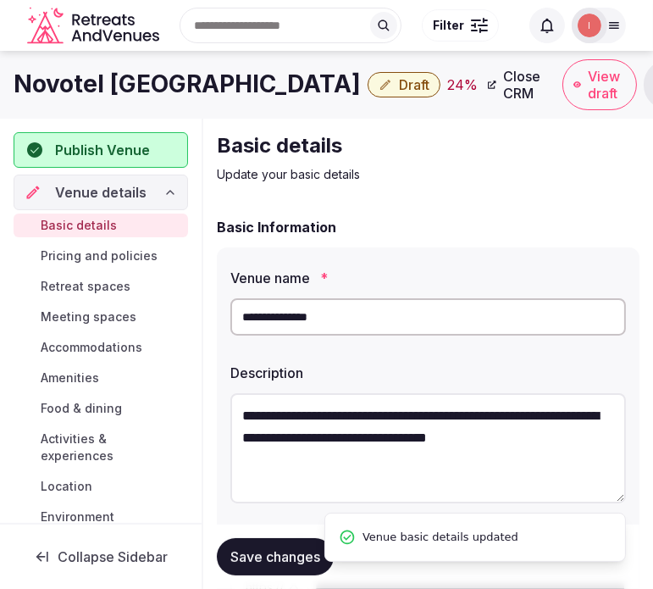
click at [93, 252] on span "Pricing and policies" at bounding box center [99, 255] width 117 height 17
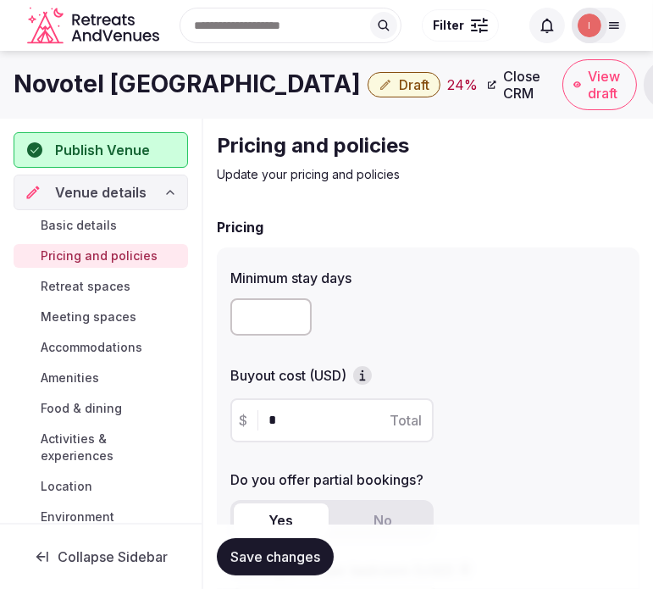
click at [68, 224] on span "Basic details" at bounding box center [79, 225] width 76 height 17
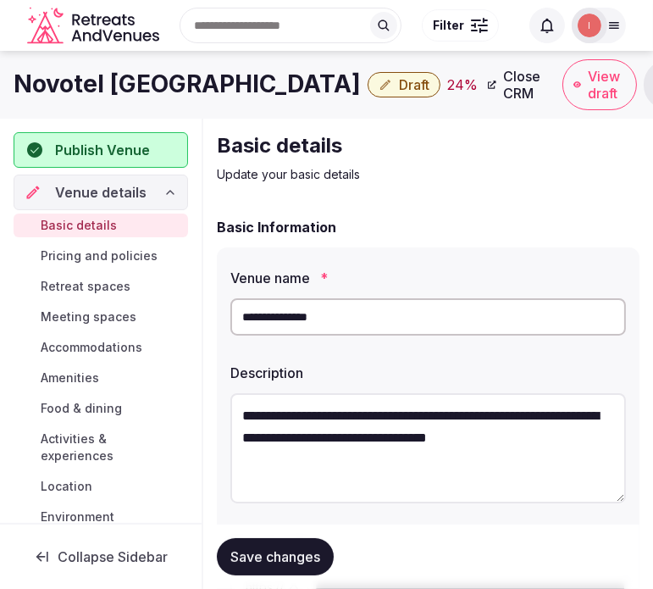
click at [69, 65] on div "Search Popular Destinations [GEOGRAPHIC_DATA], [GEOGRAPHIC_DATA] [GEOGRAPHIC_DA…" at bounding box center [327, 25] width 626 height 86
click at [73, 78] on h1 "Novotel [GEOGRAPHIC_DATA]" at bounding box center [187, 84] width 347 height 33
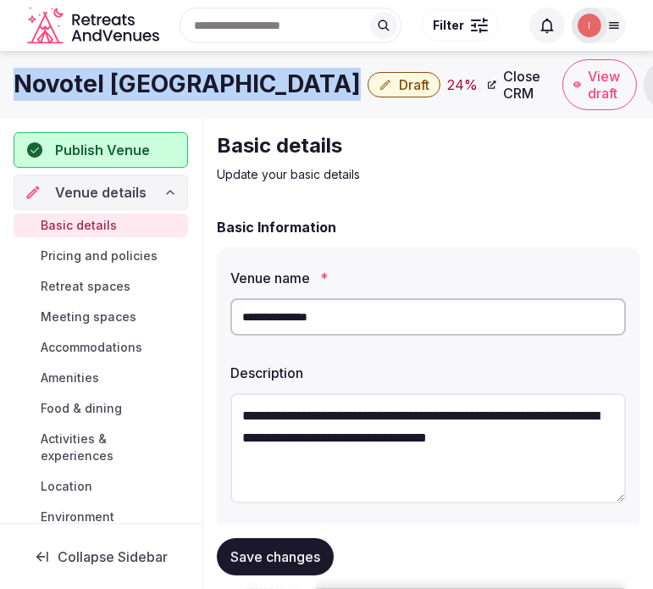
click at [73, 78] on h1 "Novotel [GEOGRAPHIC_DATA]" at bounding box center [187, 84] width 347 height 33
copy div "Novotel [GEOGRAPHIC_DATA]"
